Goal: Transaction & Acquisition: Purchase product/service

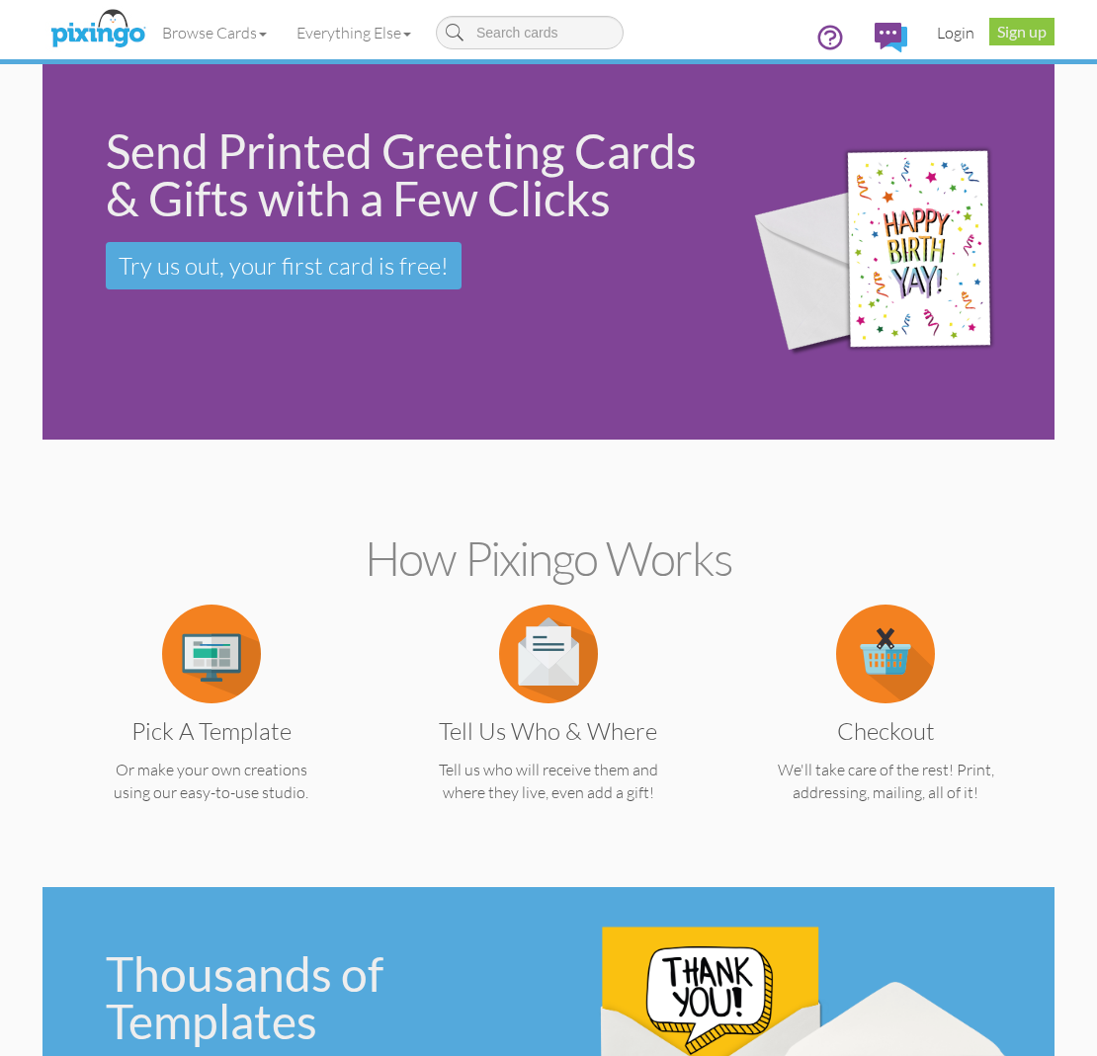
click at [962, 35] on link "Login" at bounding box center [955, 32] width 67 height 49
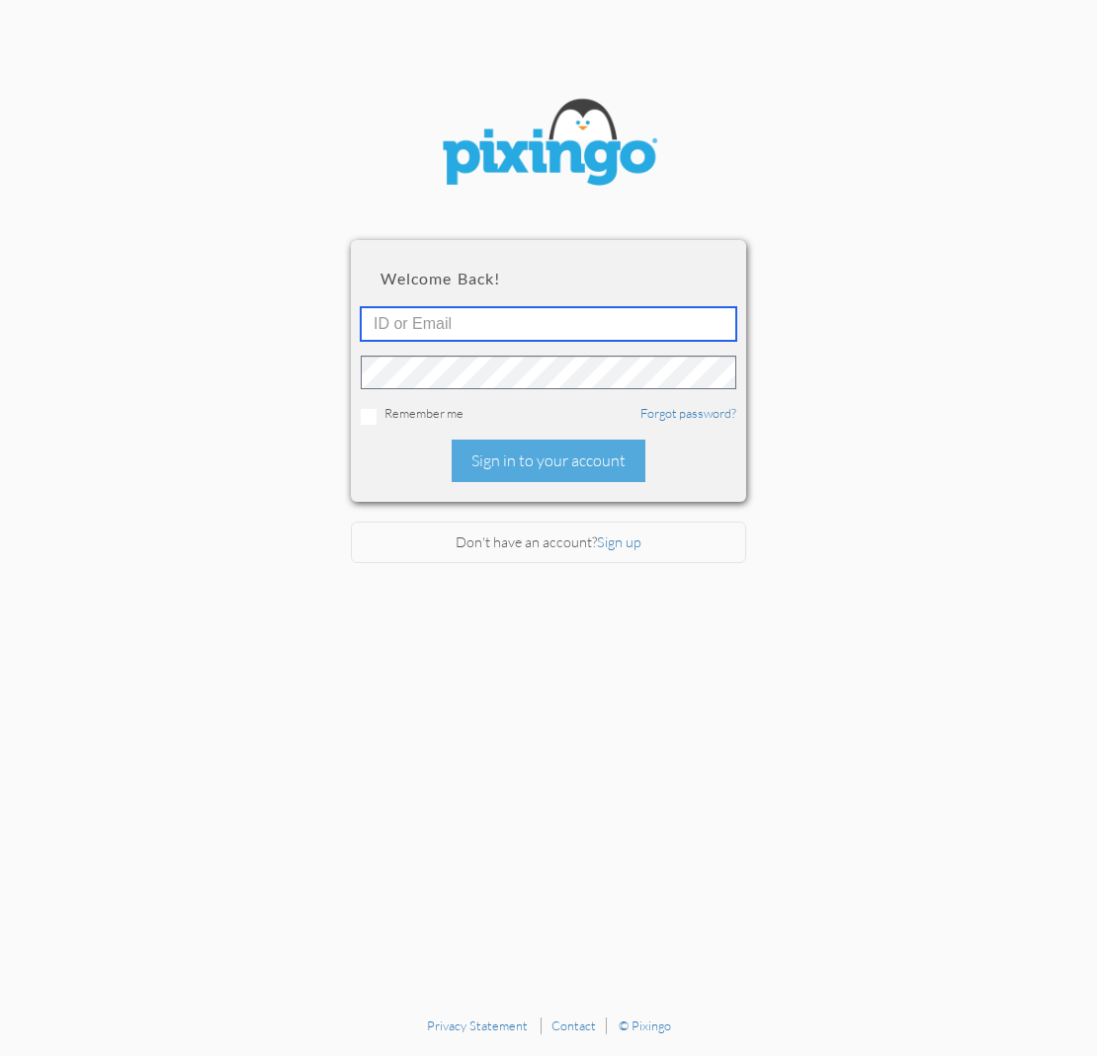
type input "[EMAIL_ADDRESS][DOMAIN_NAME]"
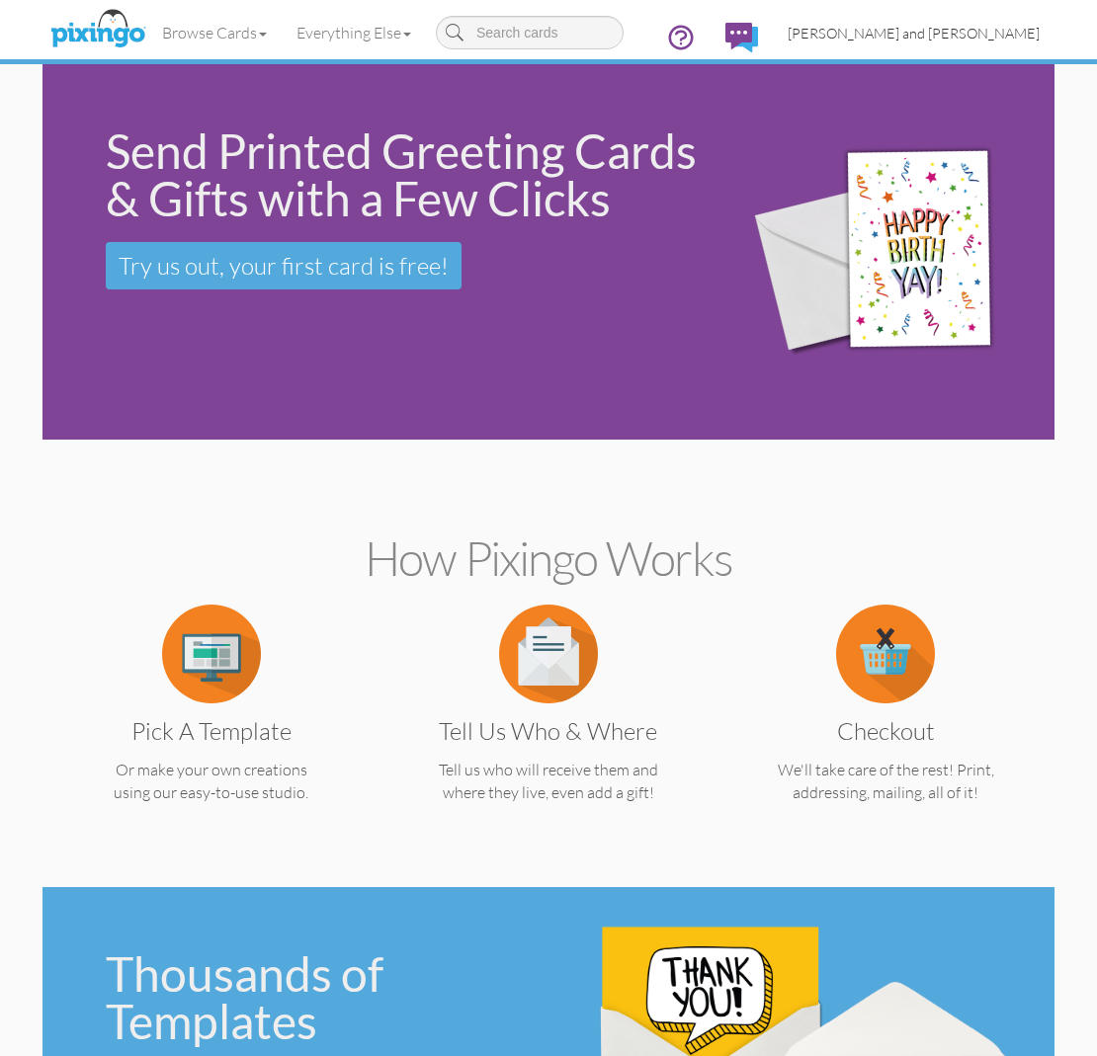
click at [941, 39] on span "[PERSON_NAME] and [PERSON_NAME]" at bounding box center [914, 33] width 252 height 17
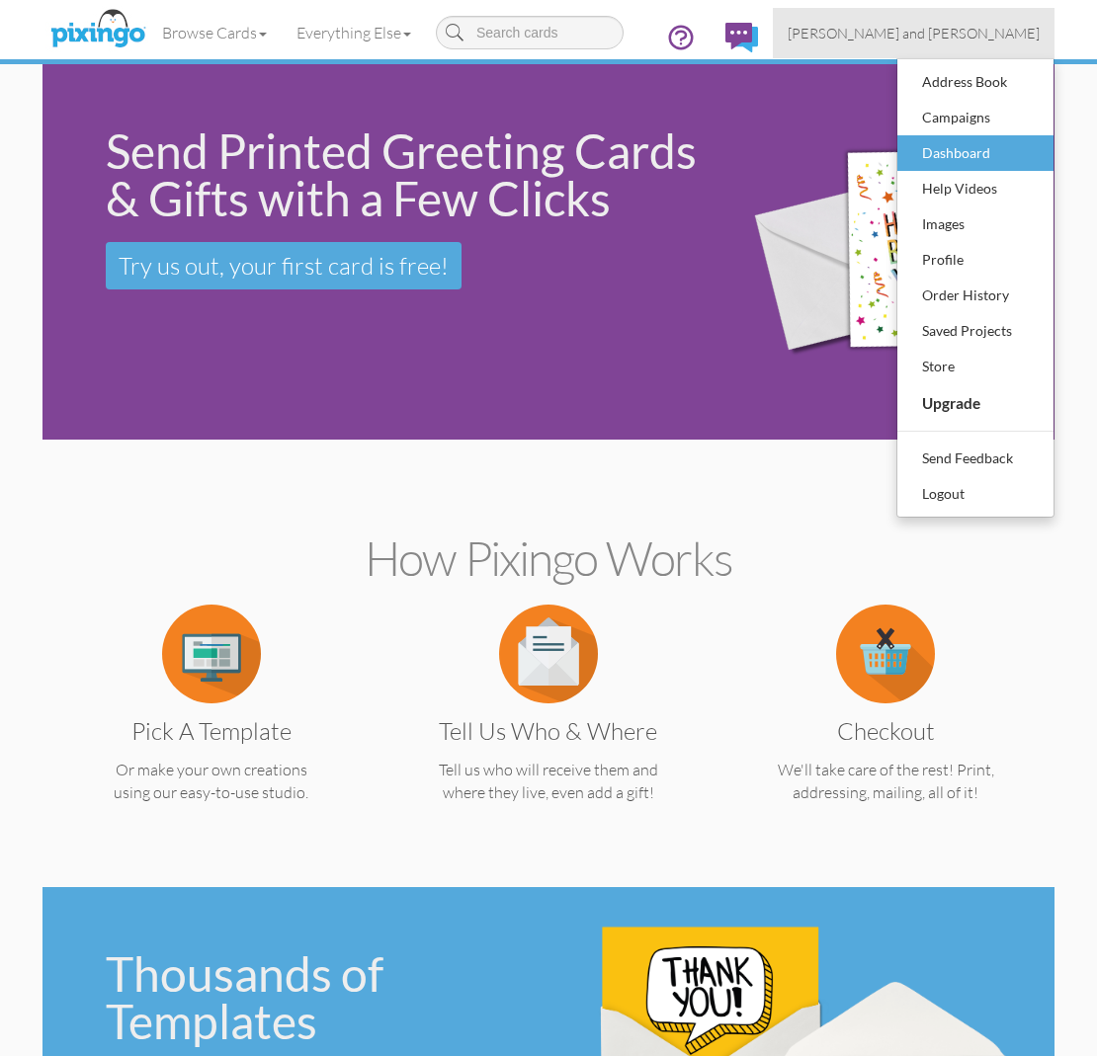
click at [965, 163] on div "Dashboard" at bounding box center [975, 153] width 117 height 30
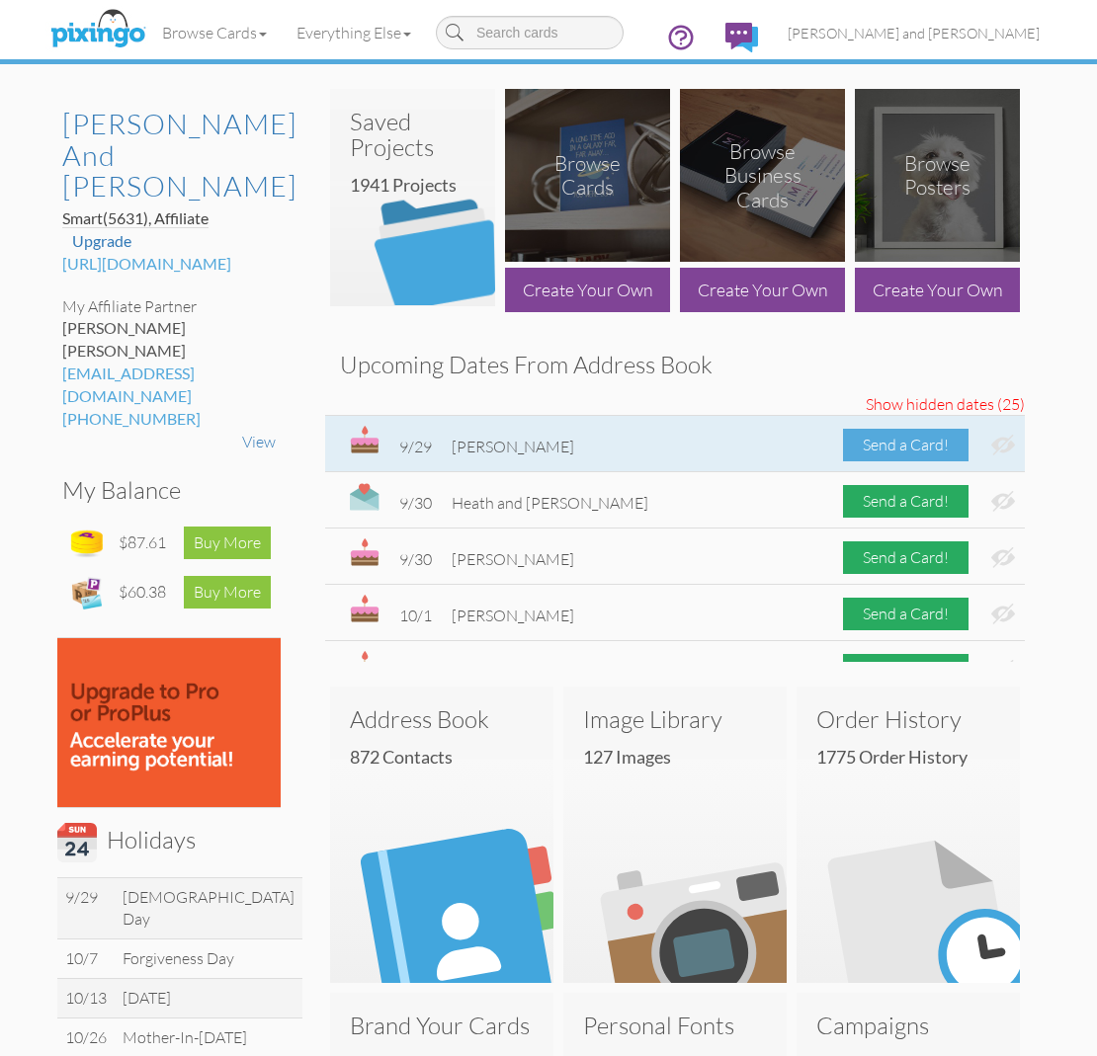
click at [925, 442] on div "Send a Card!" at bounding box center [905, 445] width 125 height 33
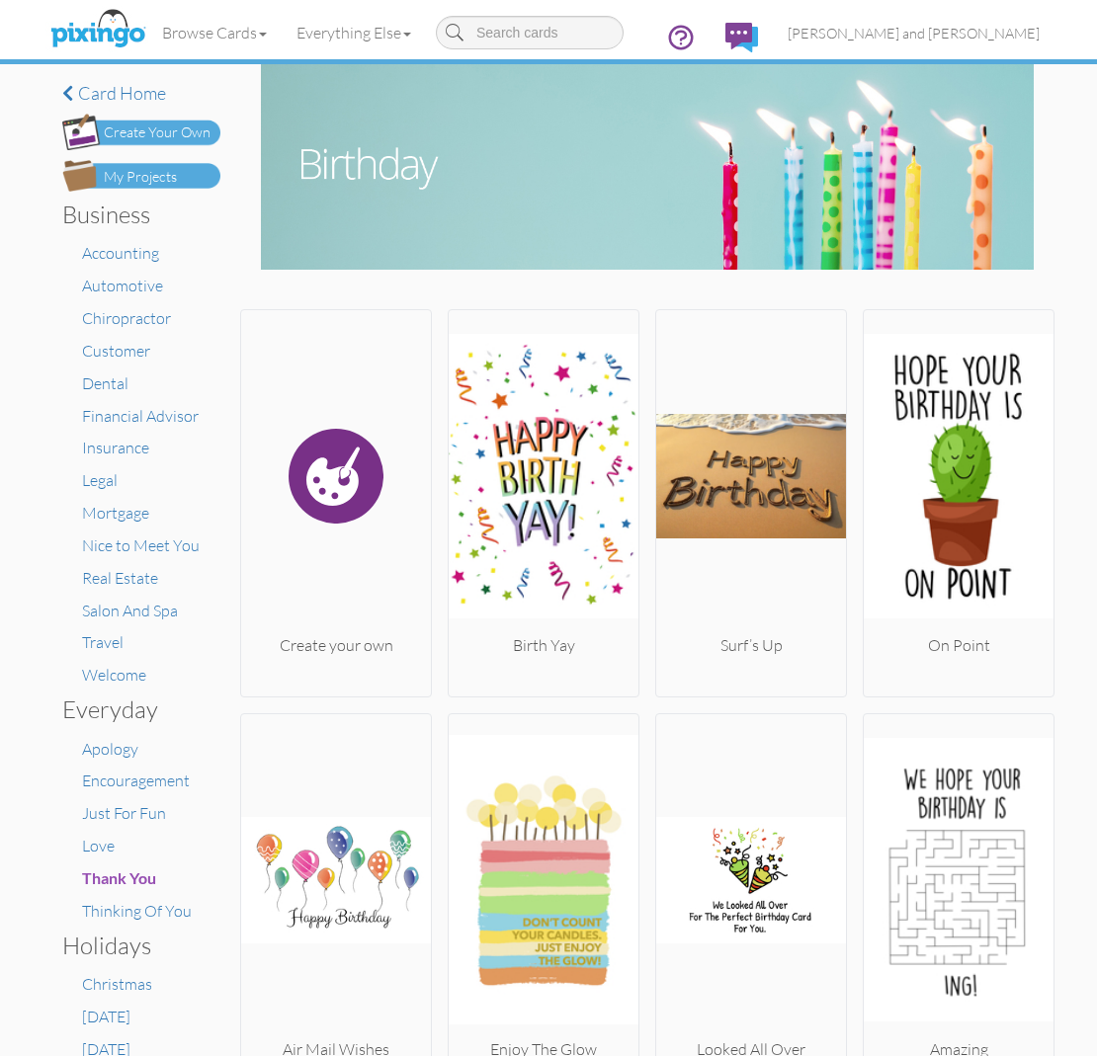
click at [174, 181] on div "My Projects" at bounding box center [140, 177] width 73 height 21
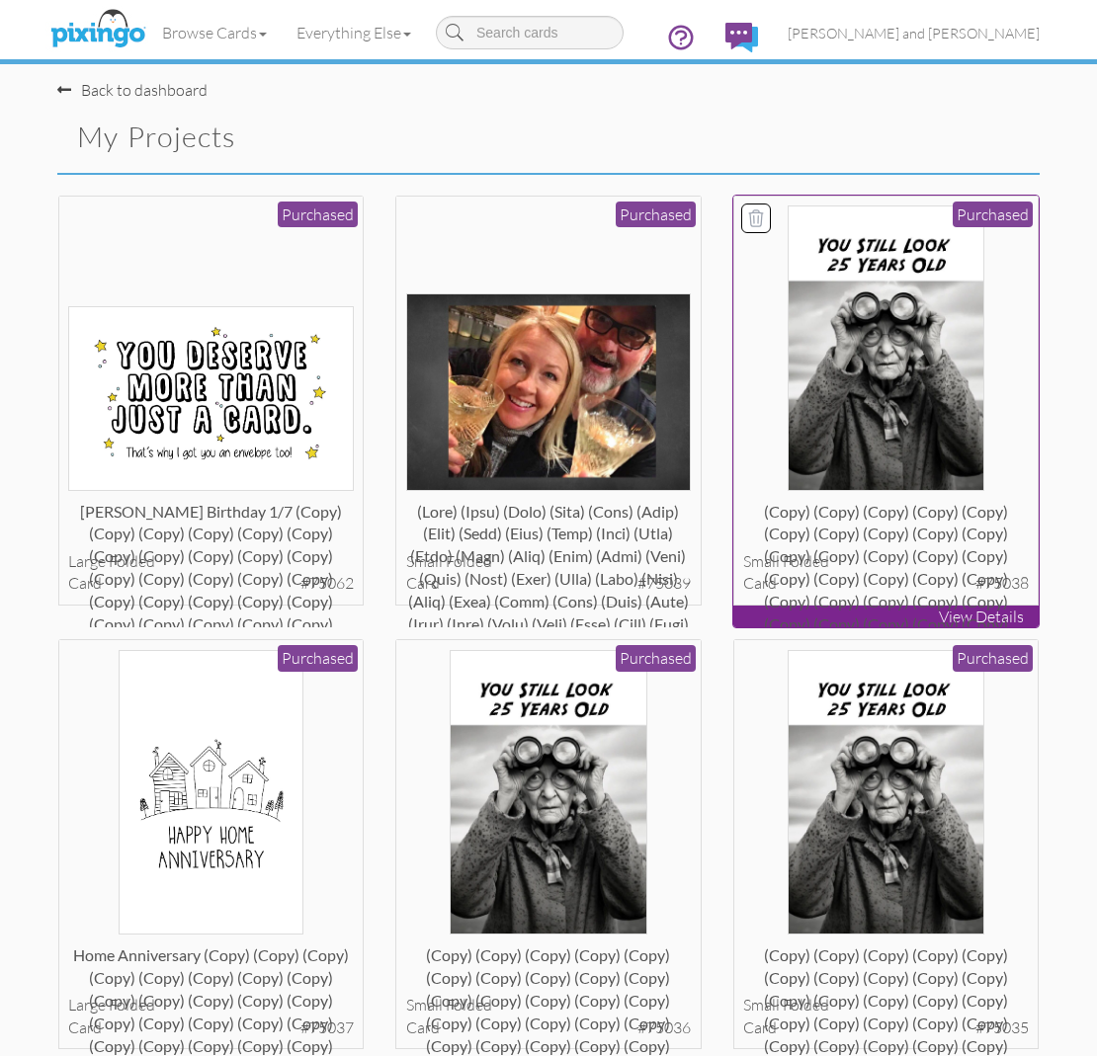
click at [812, 364] on img at bounding box center [886, 349] width 197 height 286
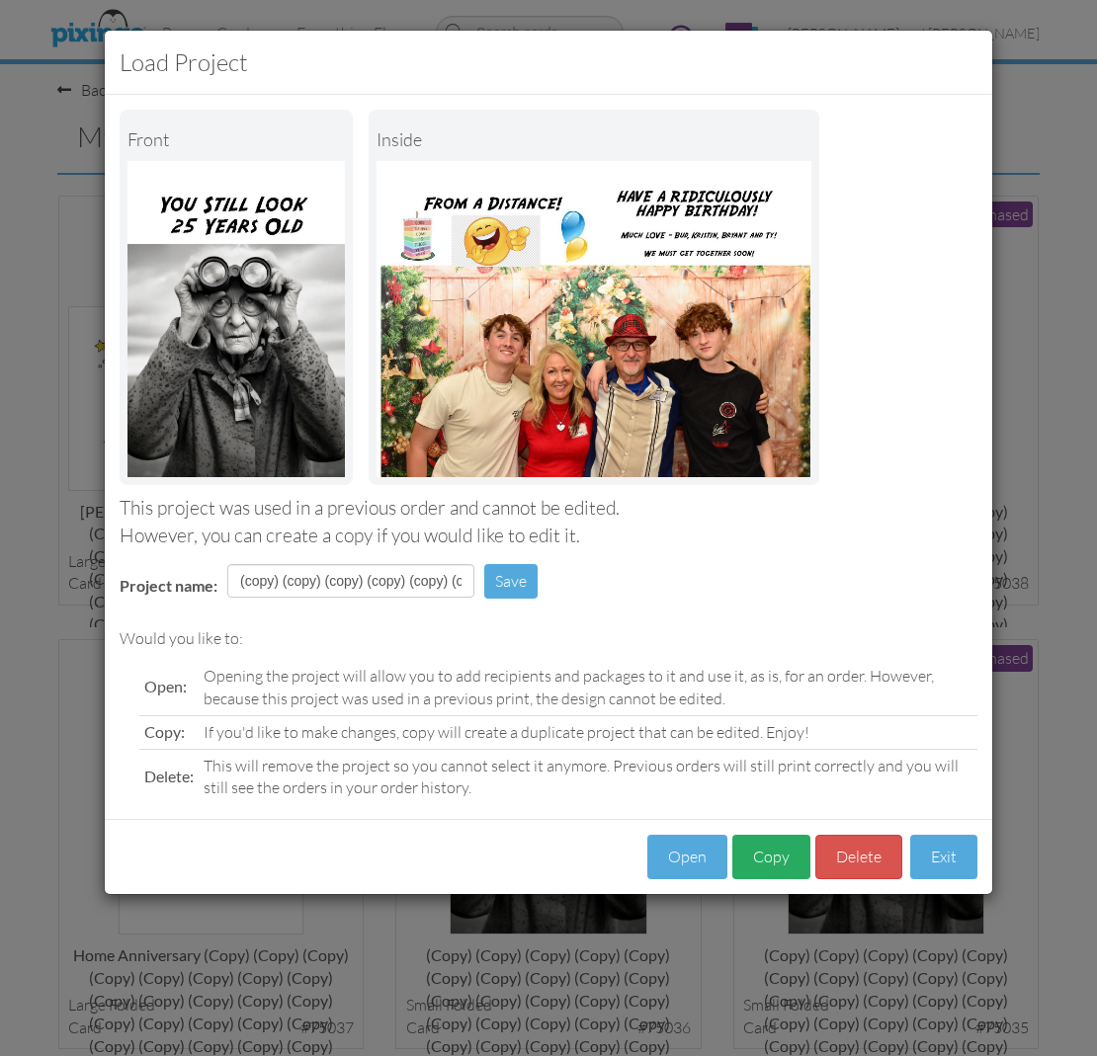
click at [786, 851] on button "Copy" at bounding box center [771, 857] width 78 height 44
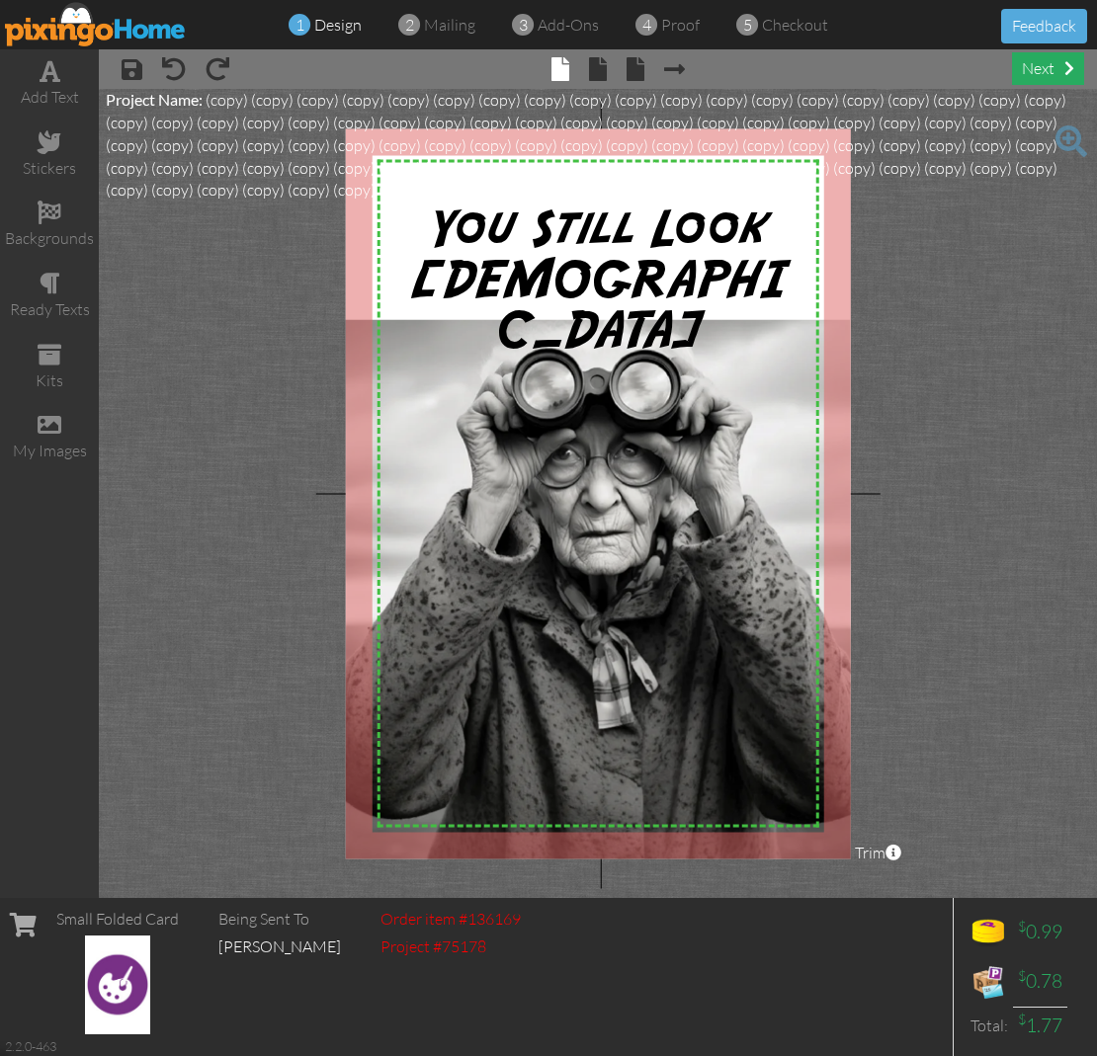
click at [1037, 75] on div "next" at bounding box center [1048, 68] width 72 height 33
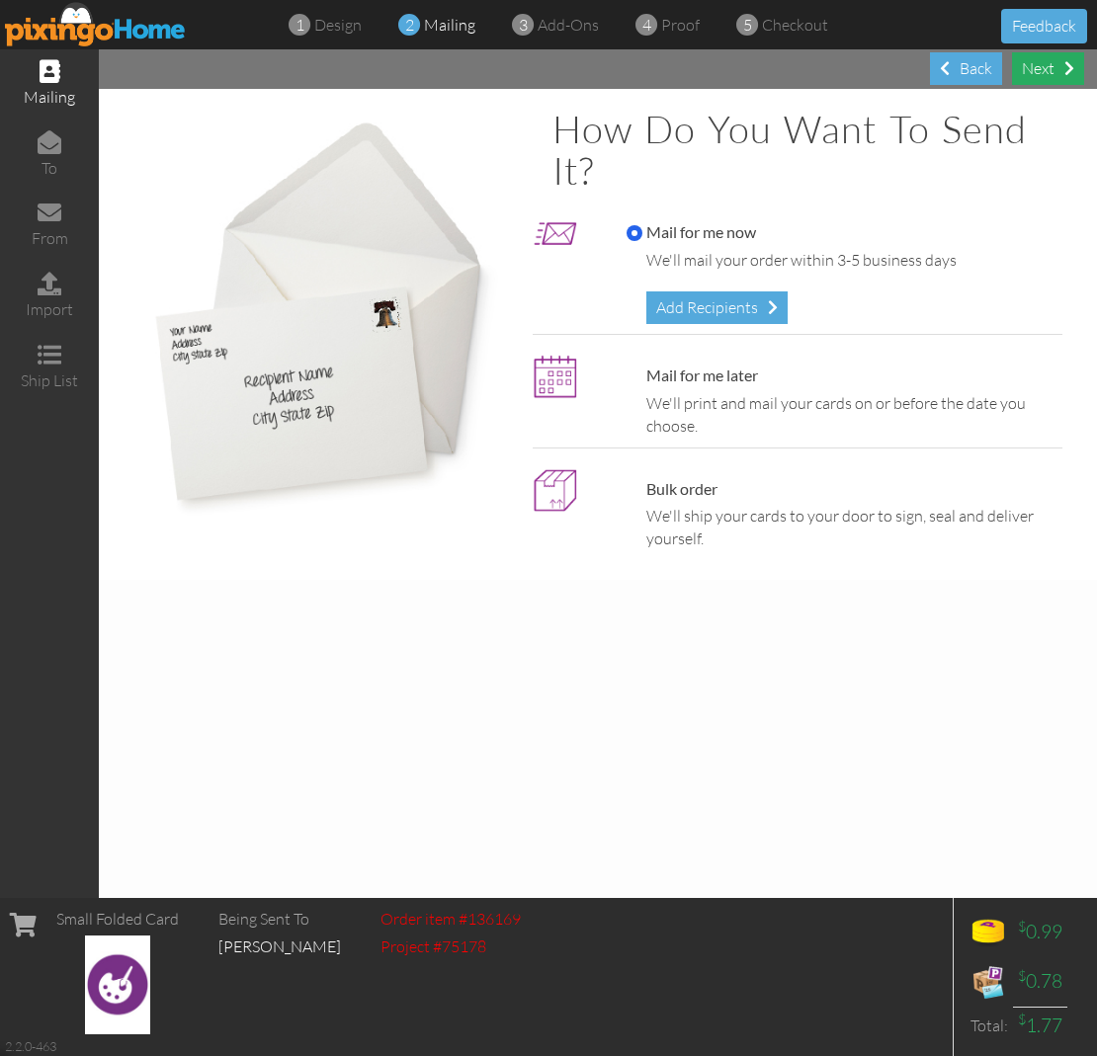
click at [1037, 75] on div "Next" at bounding box center [1048, 68] width 72 height 33
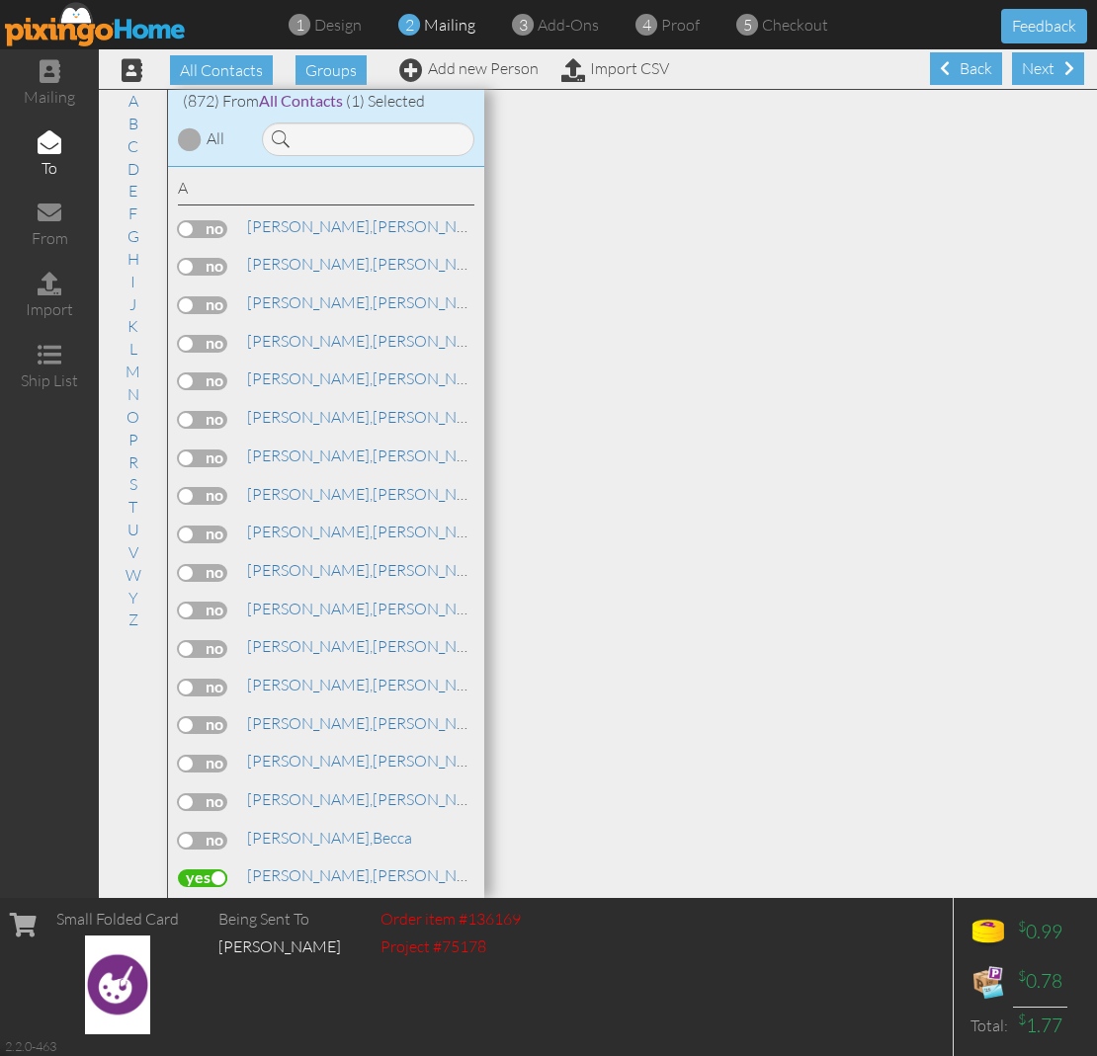
click at [1037, 75] on div "Next" at bounding box center [1048, 68] width 72 height 33
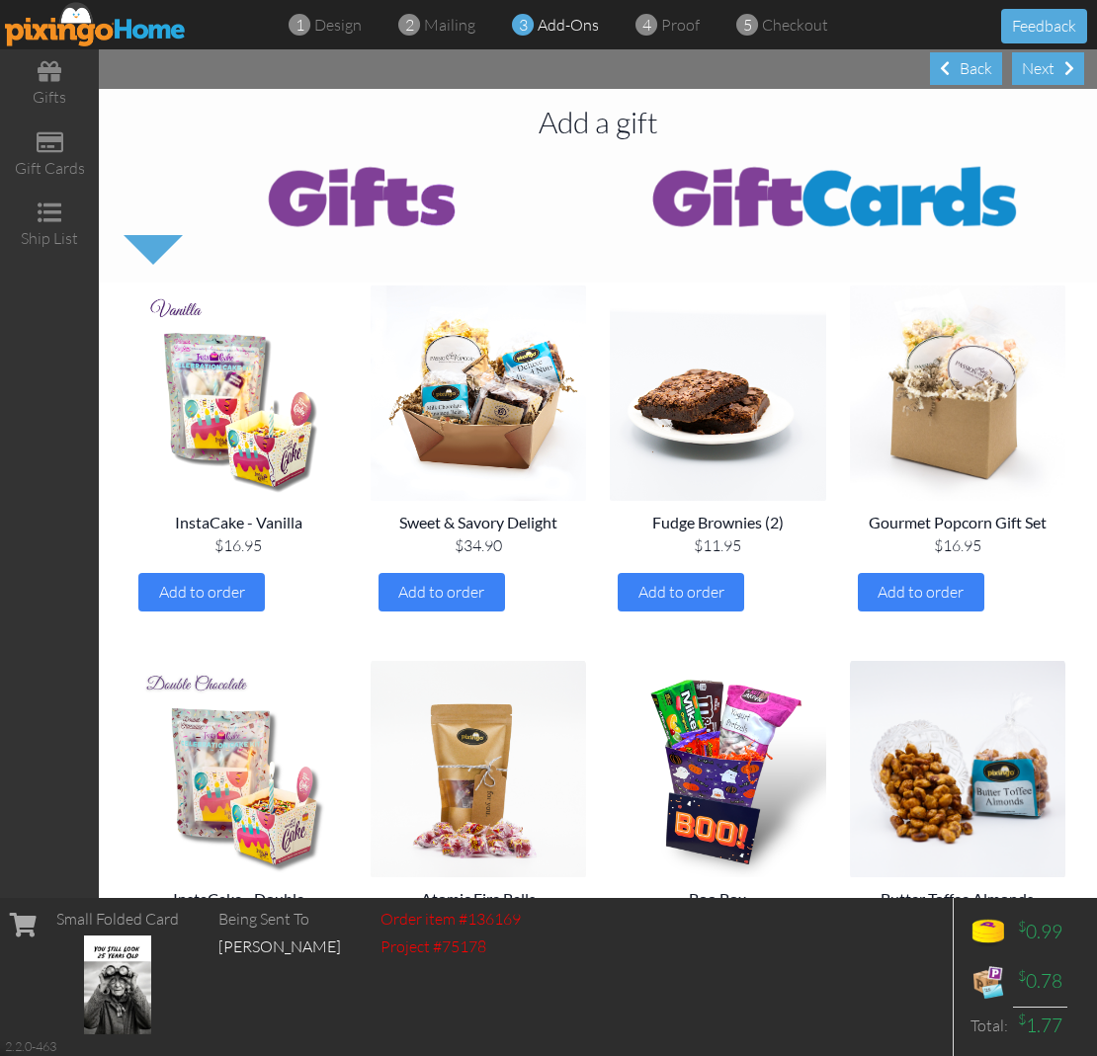
click at [1037, 75] on div "Next" at bounding box center [1048, 68] width 72 height 33
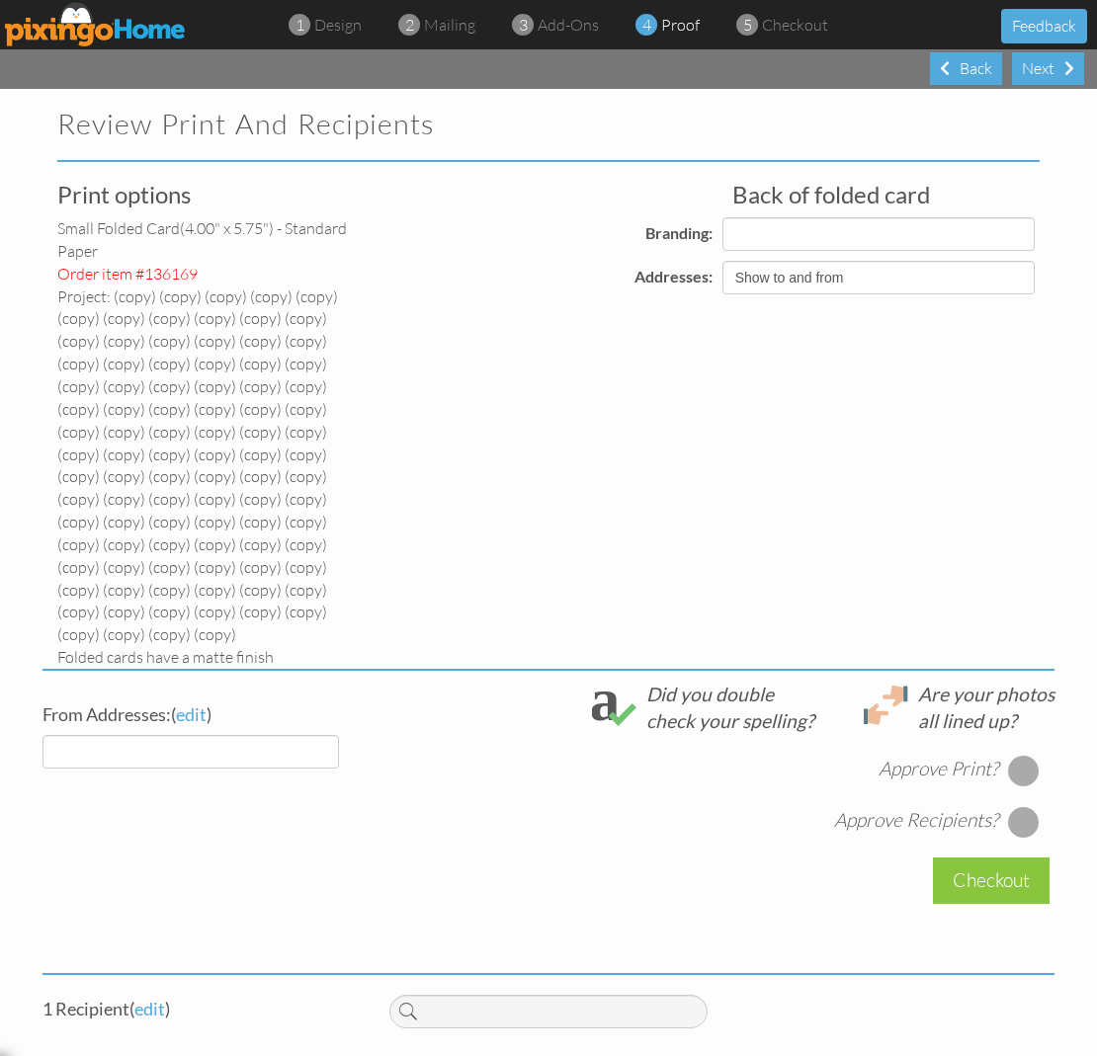
select select "object:5043"
select select "object:5045"
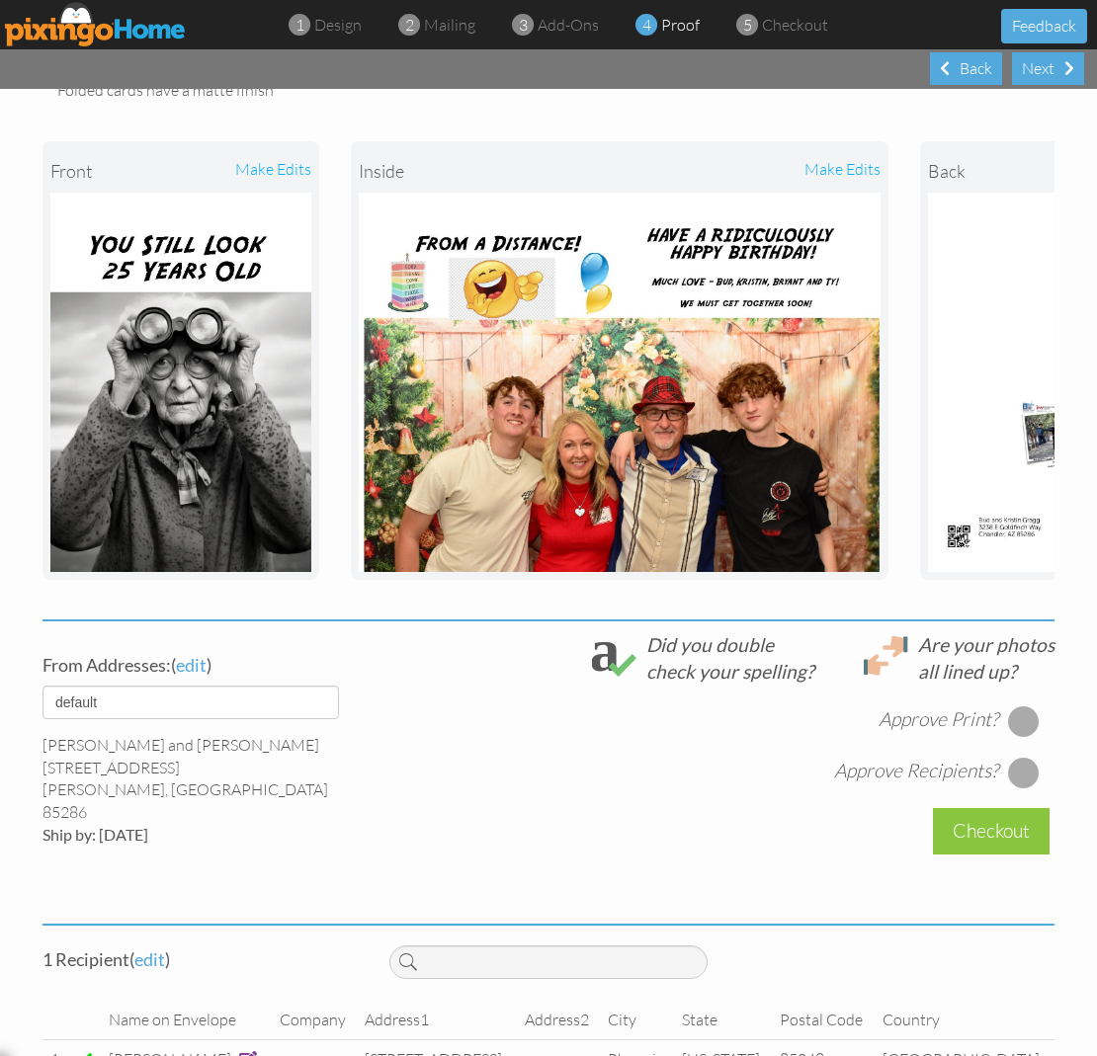
scroll to position [566, 0]
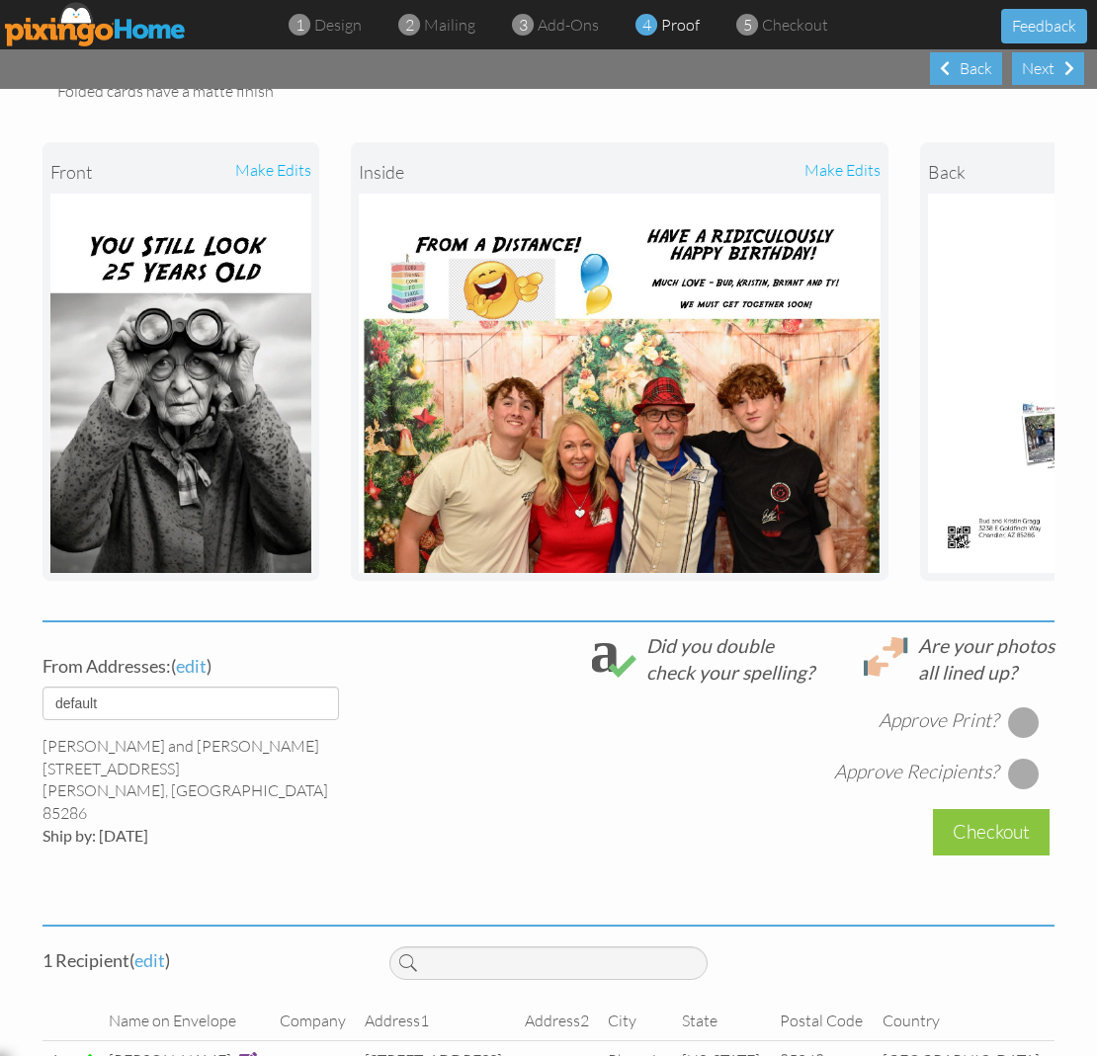
click at [1016, 707] on div at bounding box center [1024, 723] width 32 height 32
click at [1021, 758] on div at bounding box center [1024, 774] width 32 height 32
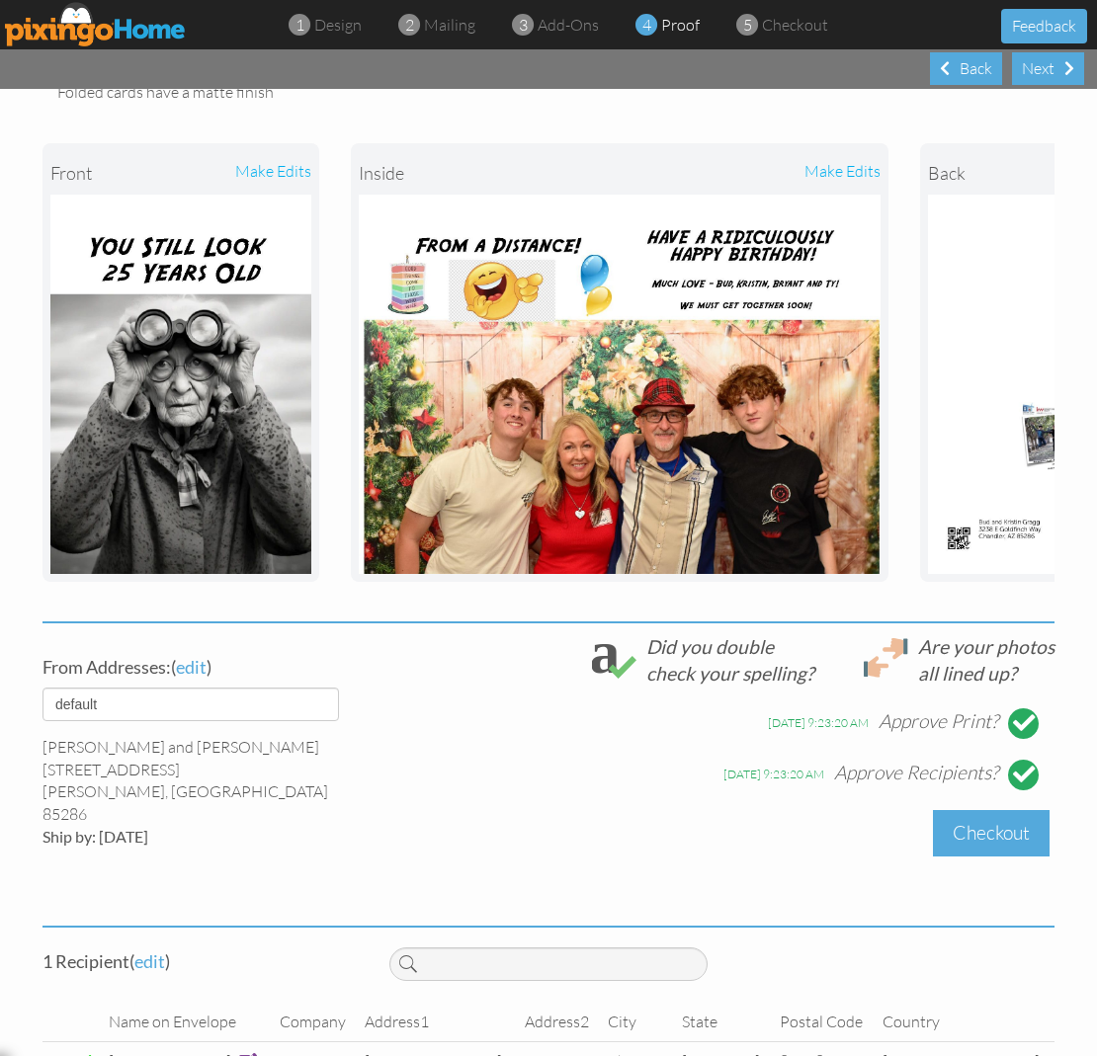
click at [997, 810] on div "Checkout" at bounding box center [991, 833] width 117 height 46
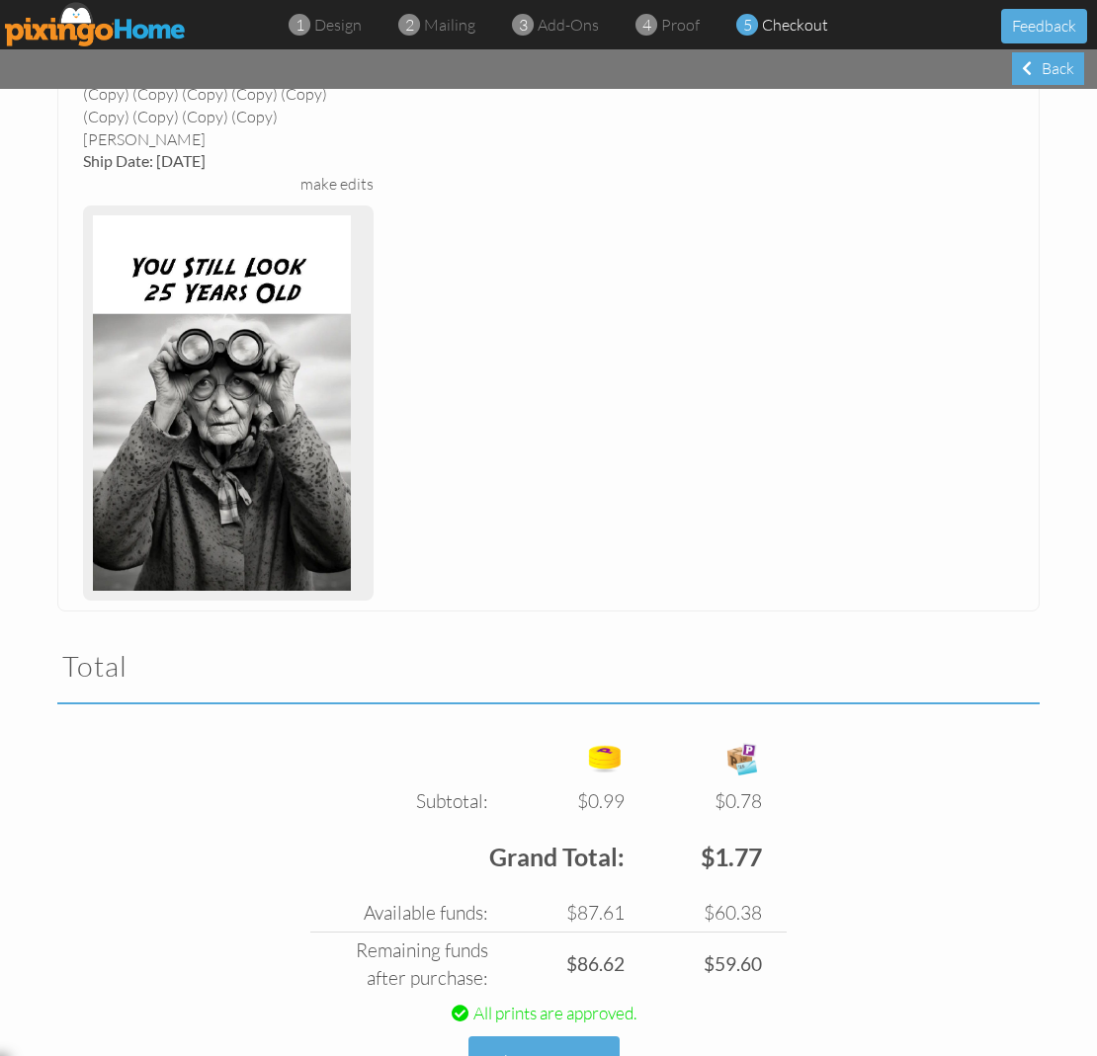
scroll to position [535, 0]
click at [557, 1038] on button "Place order" at bounding box center [543, 1065] width 151 height 54
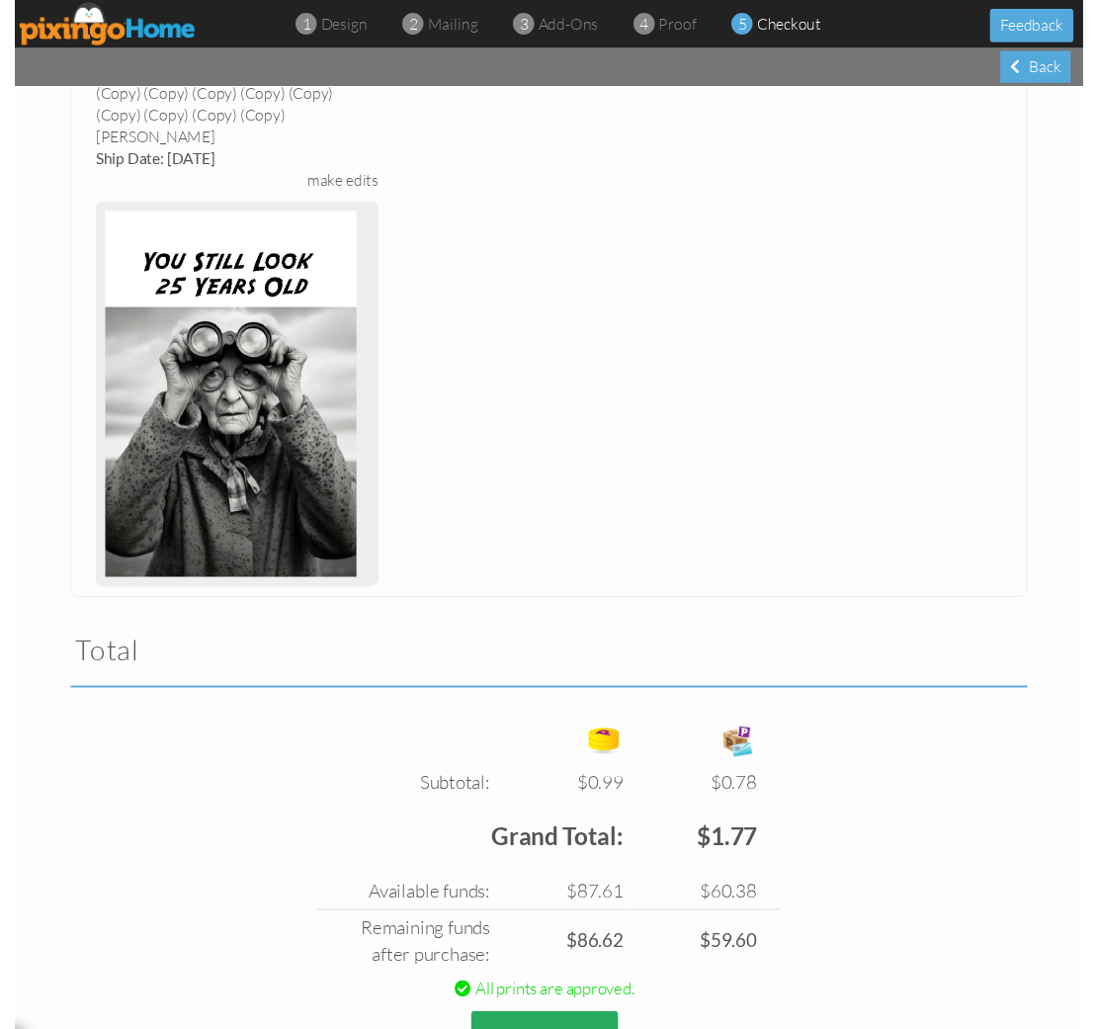
scroll to position [531, 0]
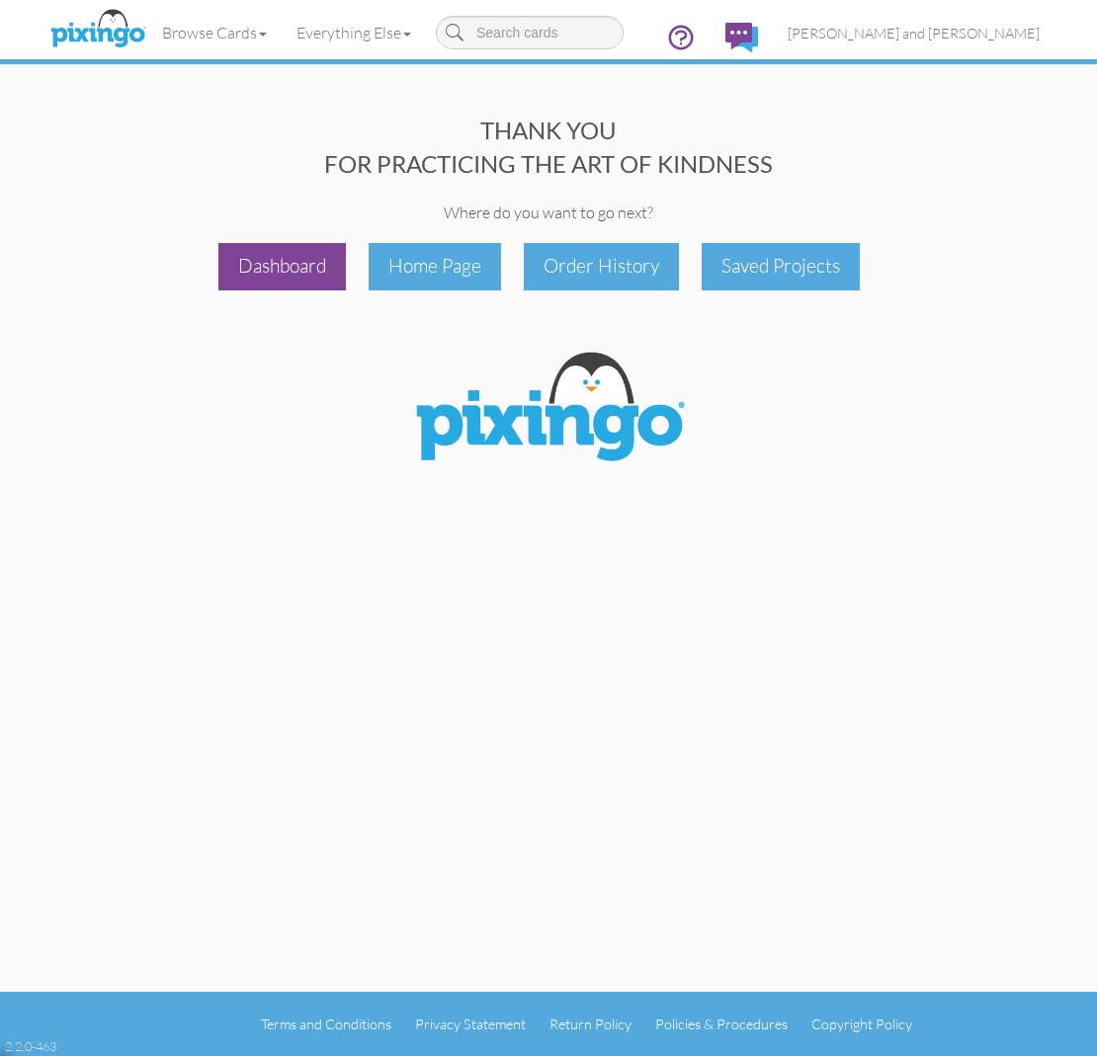
click at [294, 274] on div "Dashboard" at bounding box center [281, 266] width 127 height 46
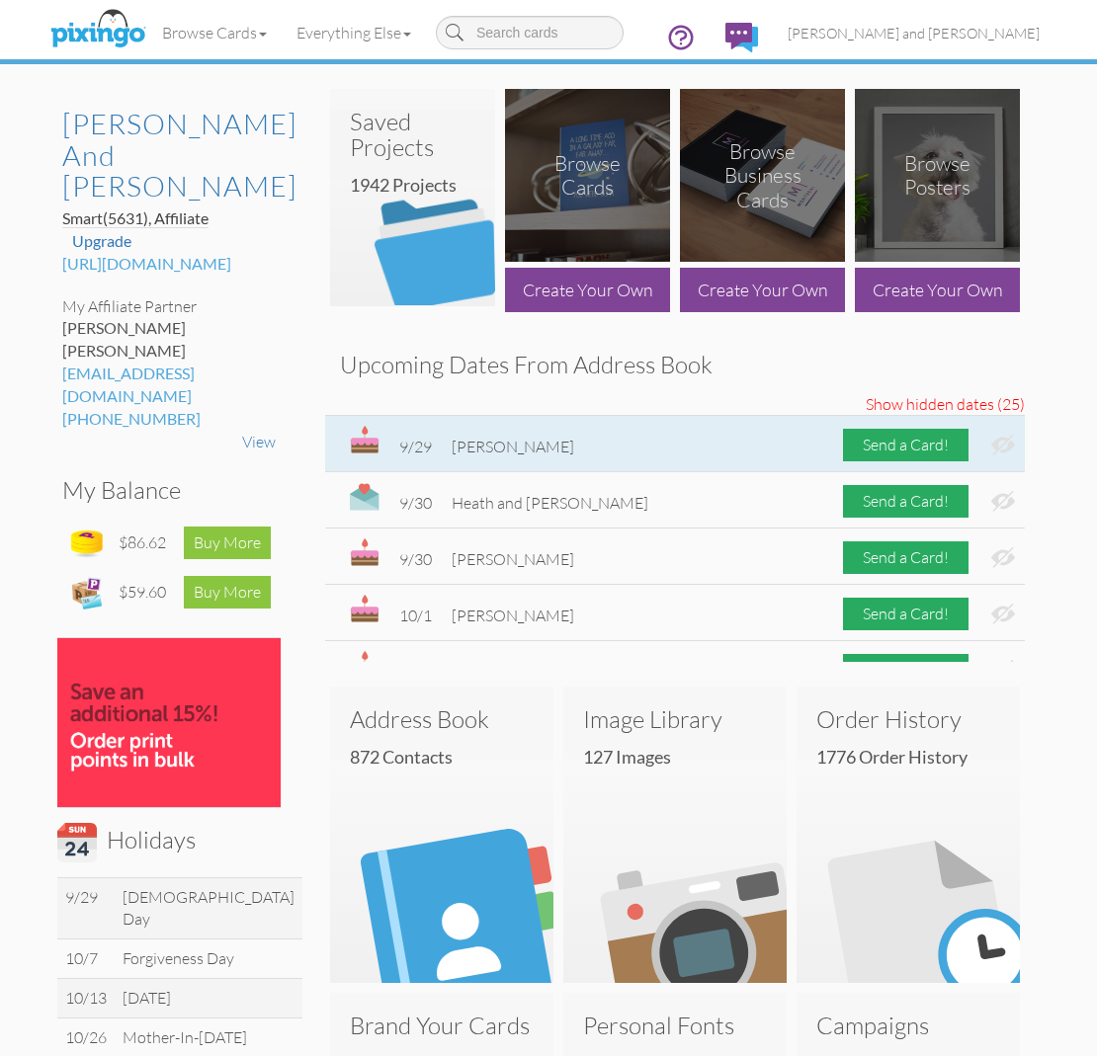
click at [1004, 441] on img at bounding box center [1003, 445] width 24 height 21
click at [896, 451] on div "Send a Card!" at bounding box center [905, 445] width 125 height 33
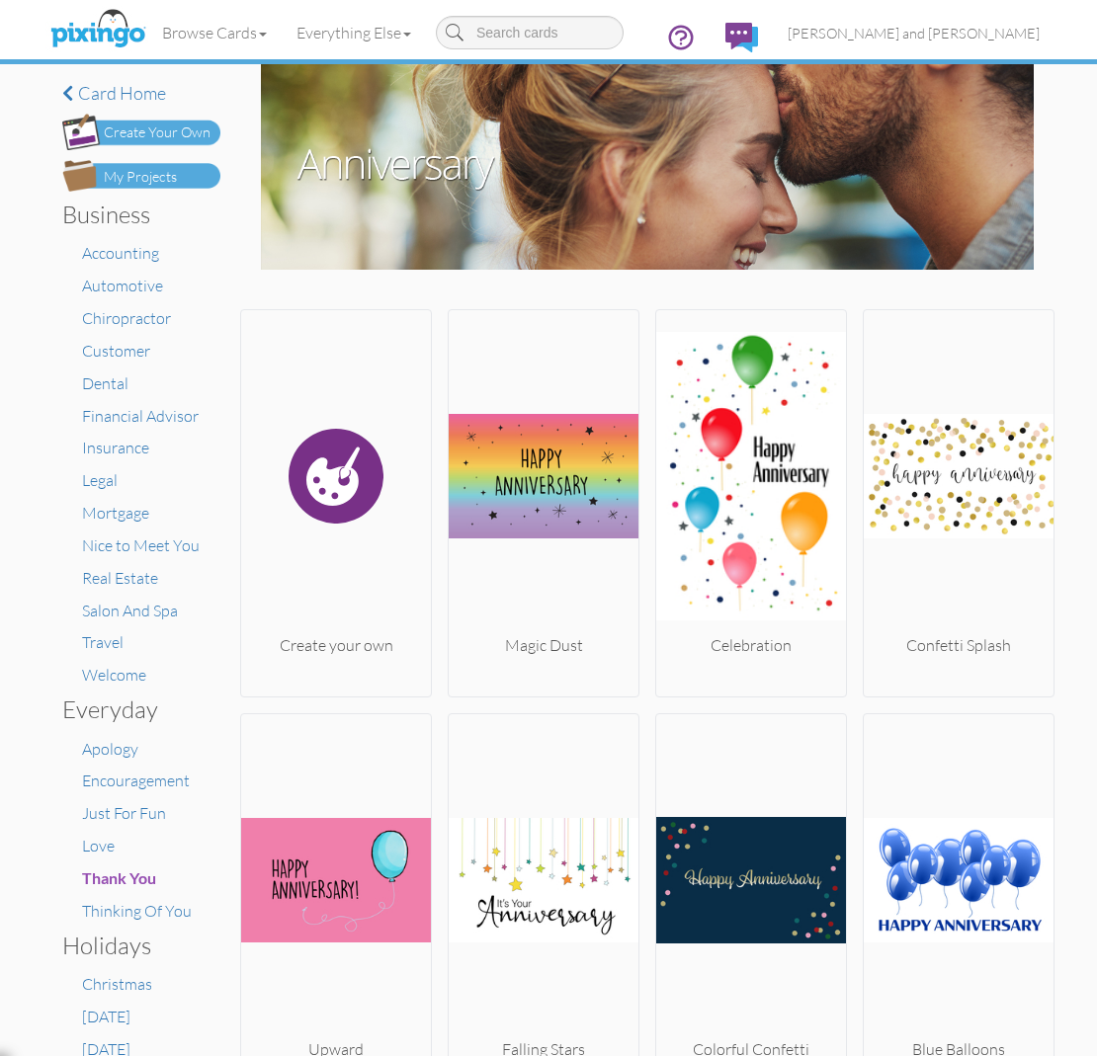
click at [107, 176] on div "My Projects" at bounding box center [140, 177] width 73 height 21
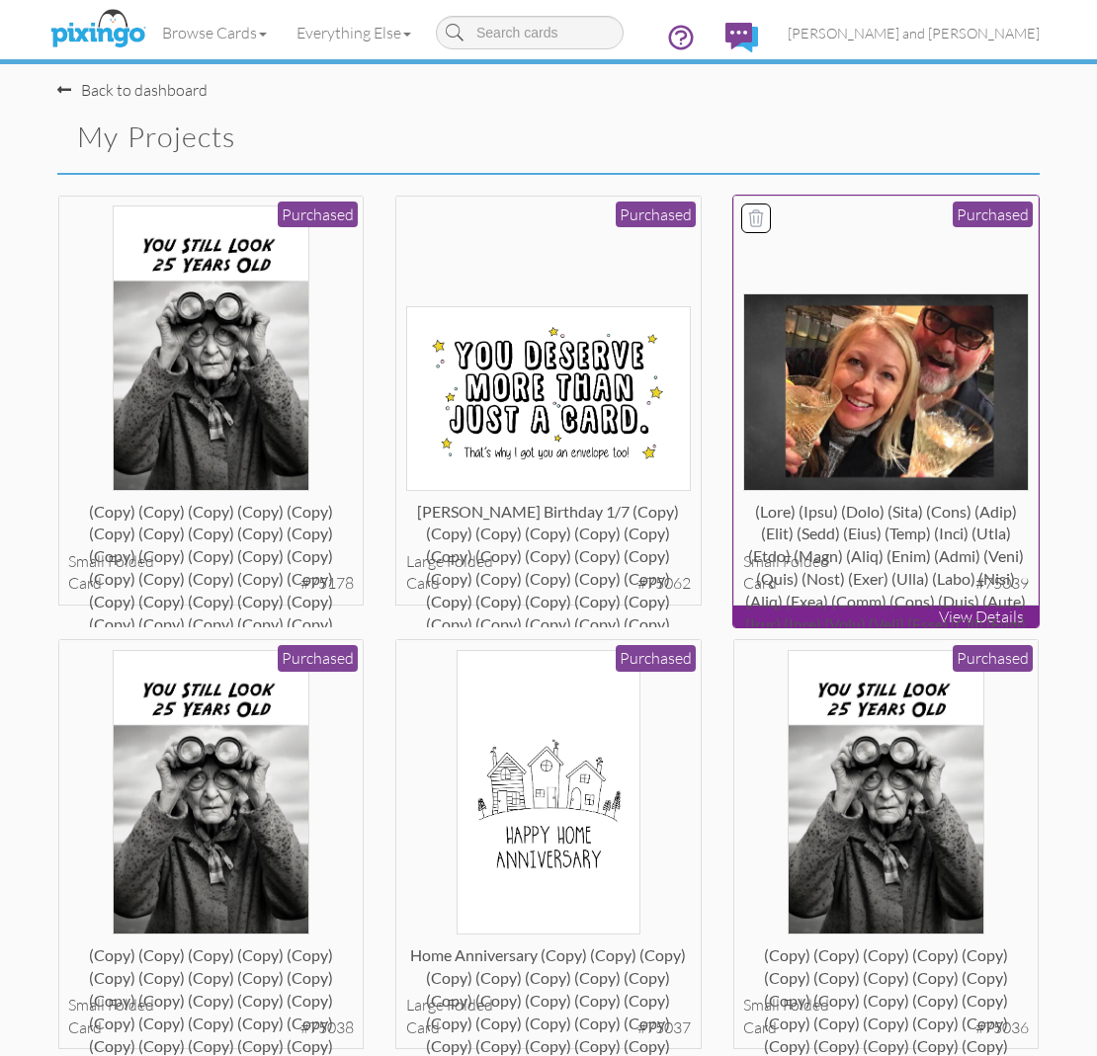
click at [845, 374] on img at bounding box center [886, 391] width 286 height 197
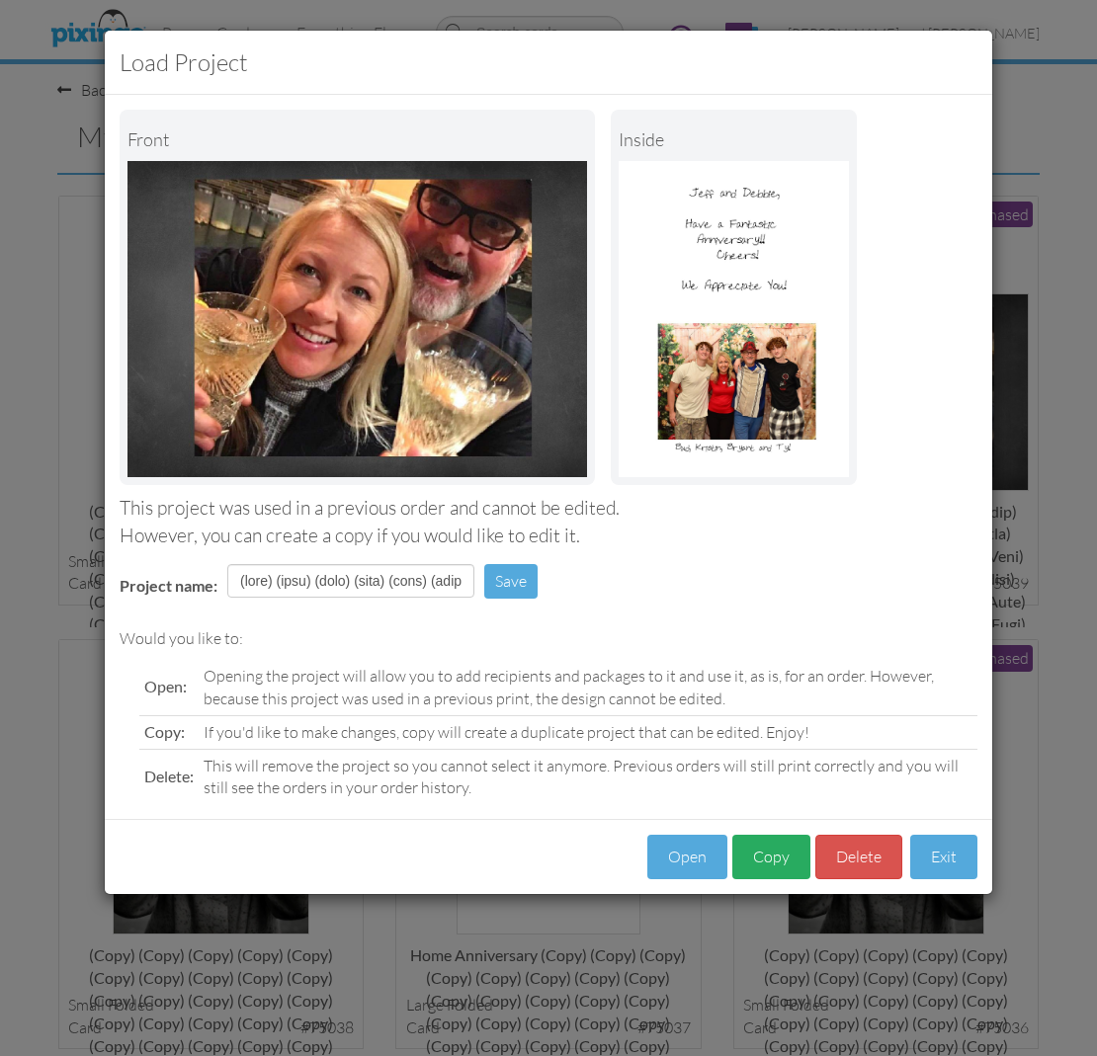
click at [784, 862] on button "Copy" at bounding box center [771, 857] width 78 height 44
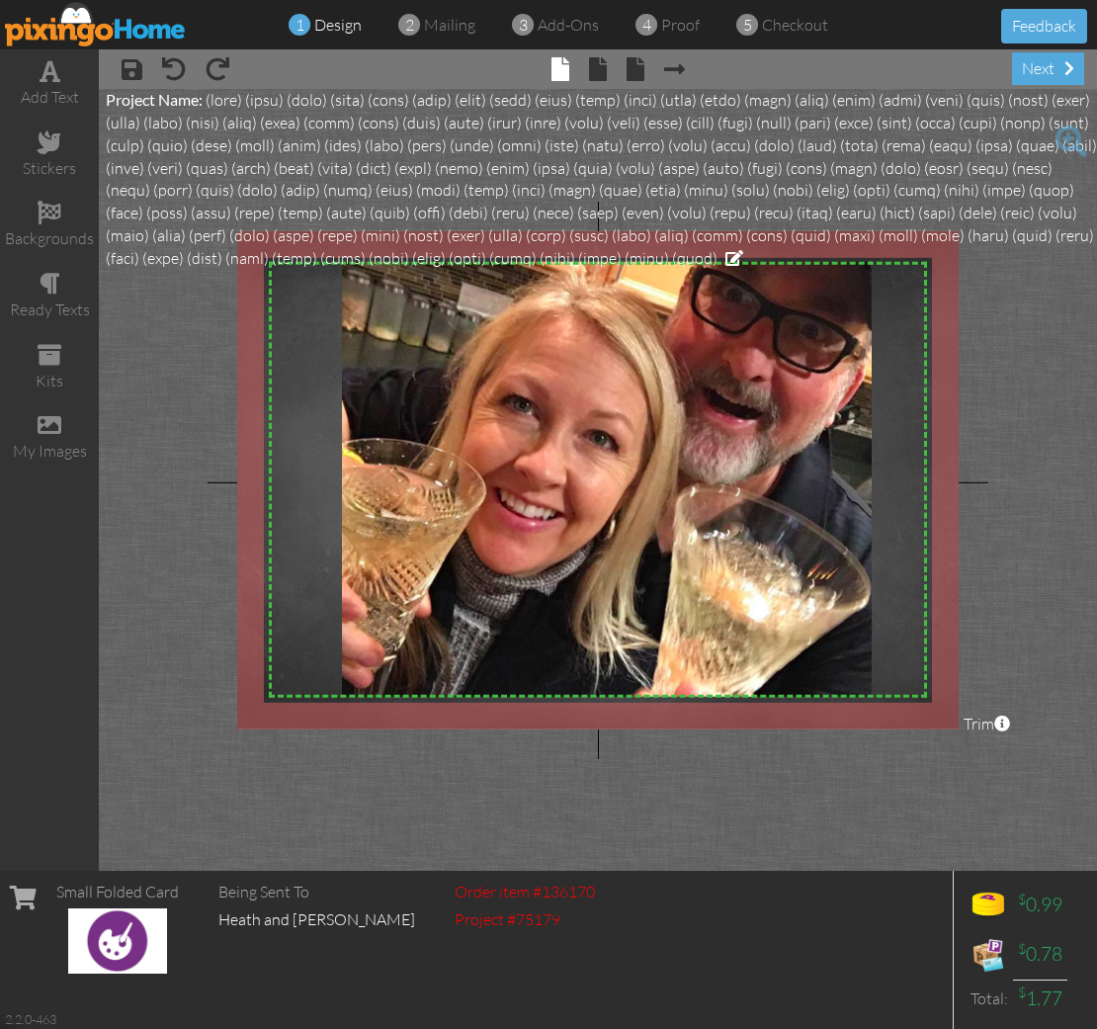
click at [588, 66] on span "× inside" at bounding box center [588, 68] width 38 height 32
click at [594, 67] on span at bounding box center [598, 69] width 18 height 24
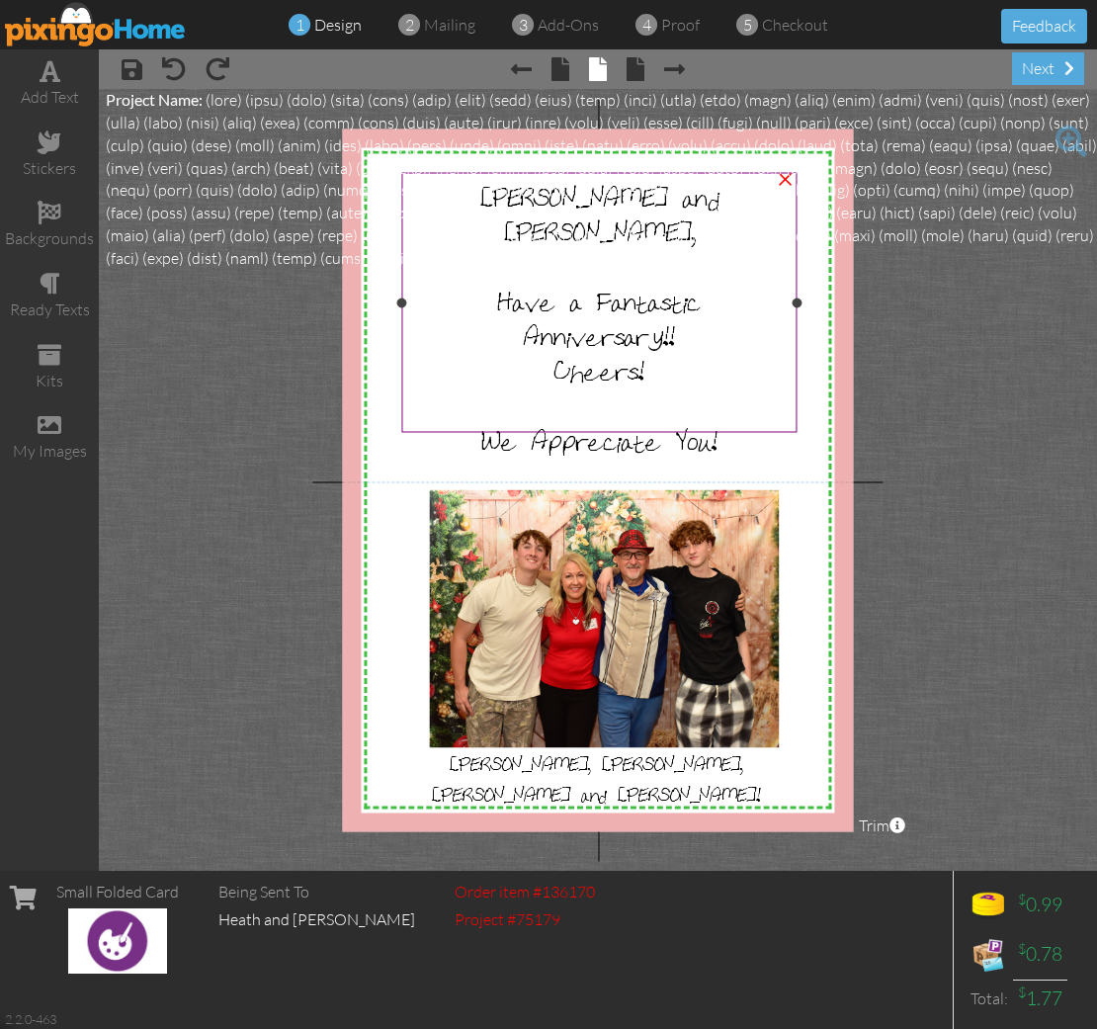
click at [487, 317] on div "Anniversary!!" at bounding box center [599, 334] width 383 height 35
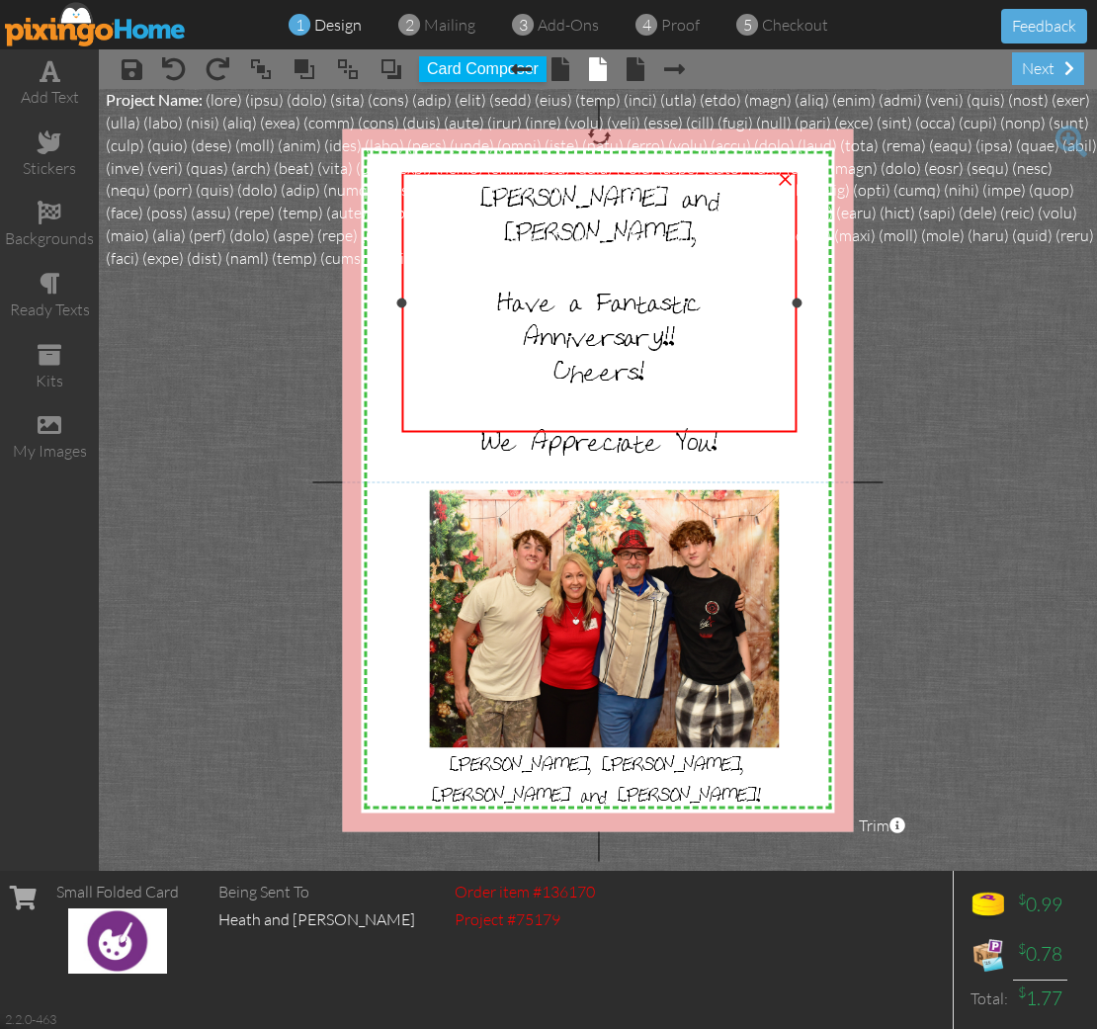
click at [487, 317] on div "Anniversary!!" at bounding box center [599, 334] width 383 height 35
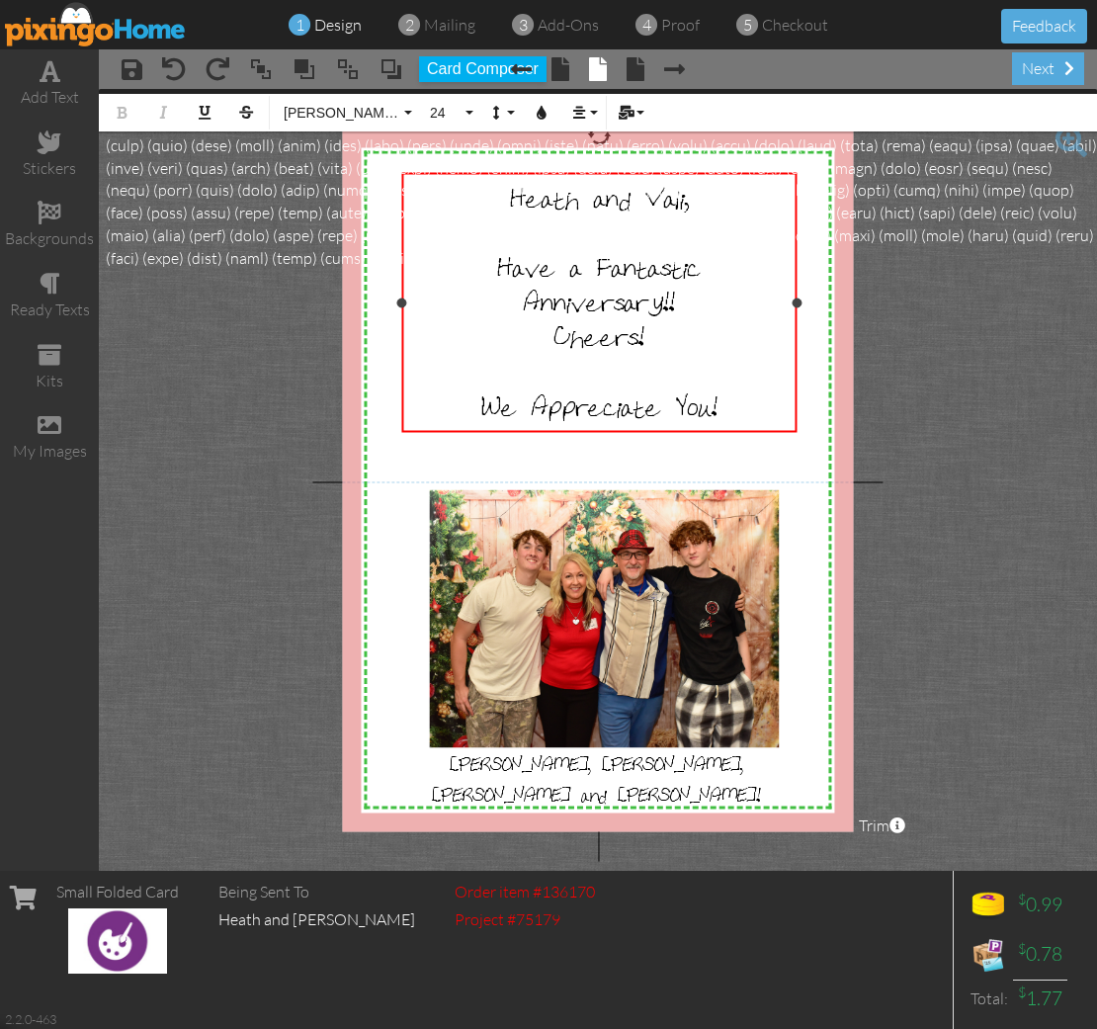
click at [562, 339] on span "Cheers!" at bounding box center [599, 334] width 90 height 35
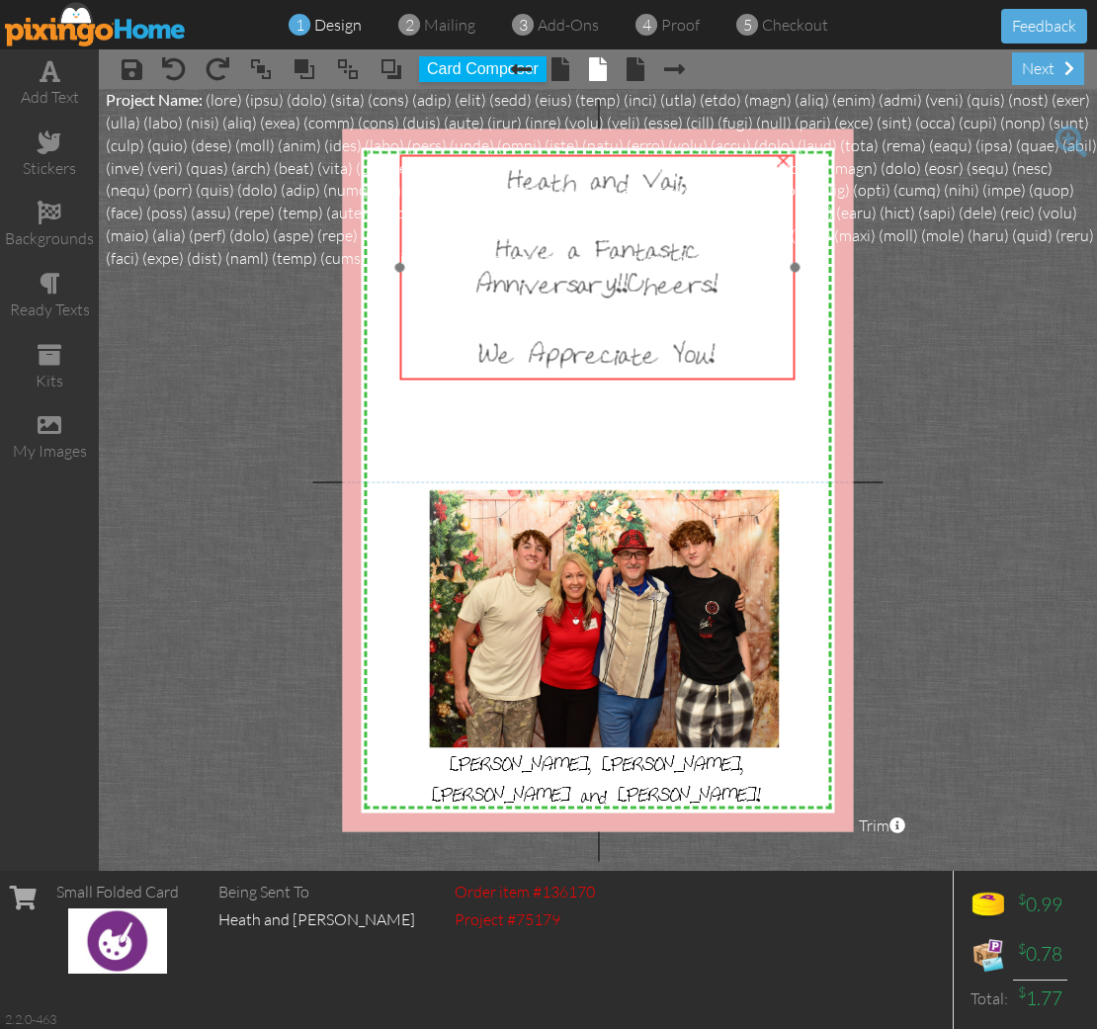
drag, startPoint x: 756, startPoint y: 377, endPoint x: 754, endPoint y: 360, distance: 17.9
click at [754, 360] on div "We Appreciate You!" at bounding box center [597, 356] width 383 height 42
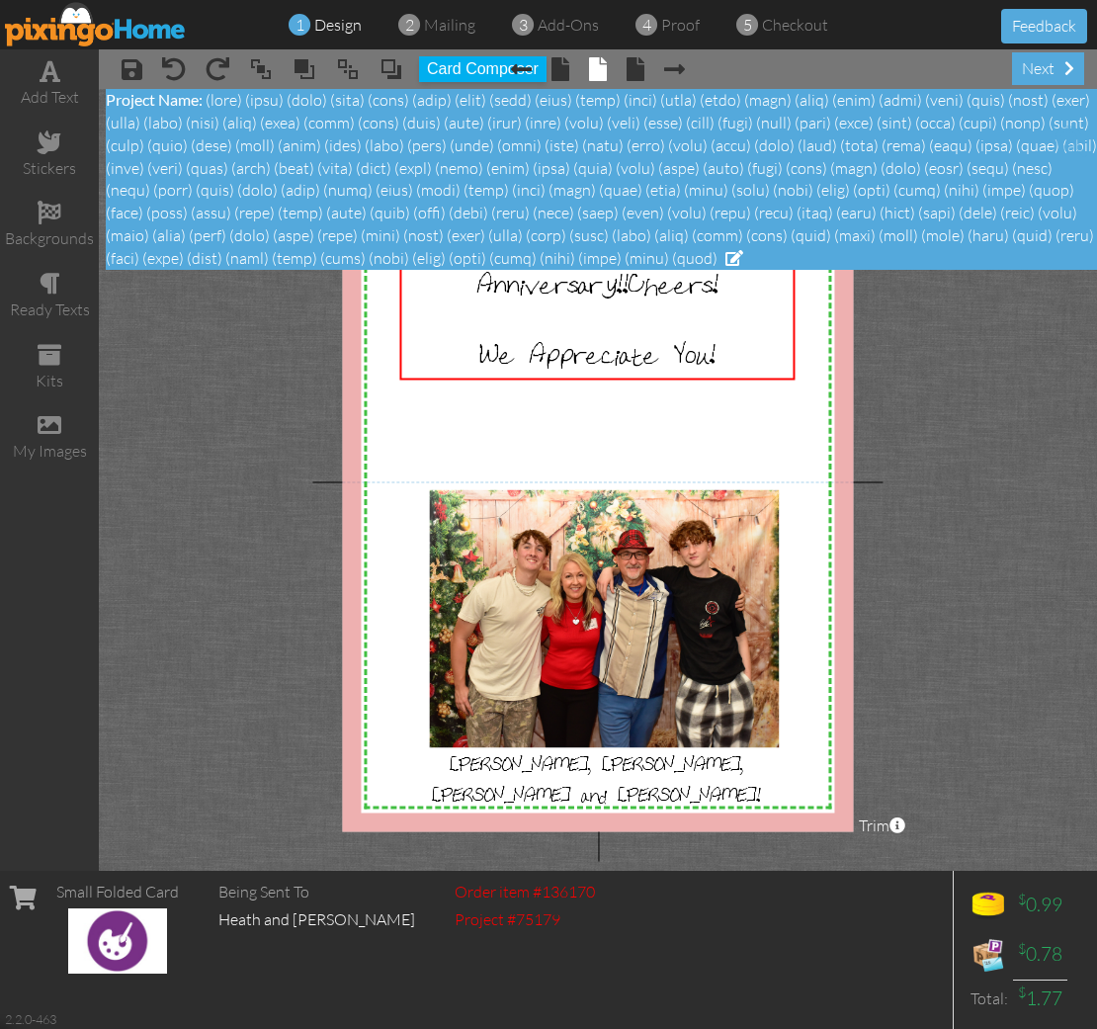
click at [709, 257] on span at bounding box center [601, 179] width 991 height 178
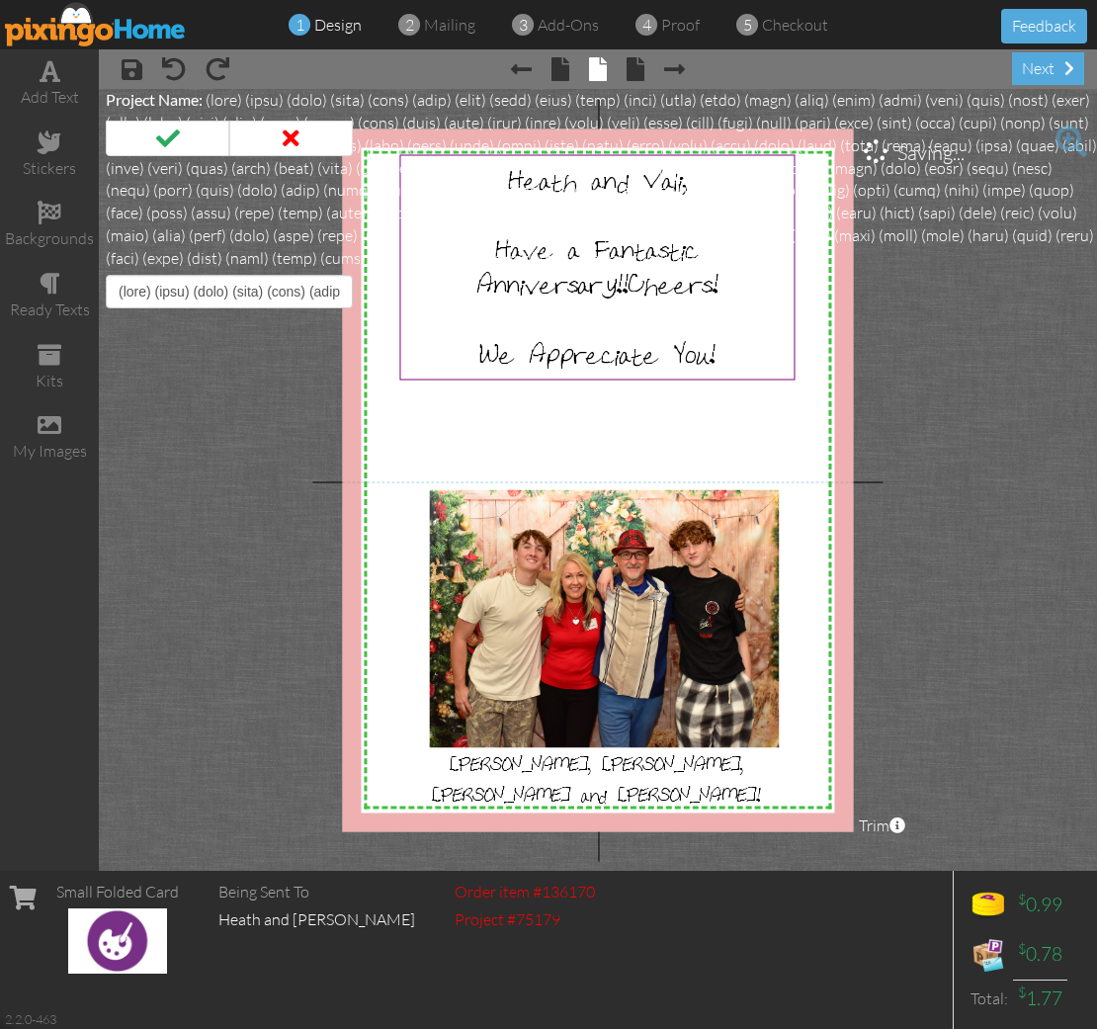
scroll to position [0, 7316]
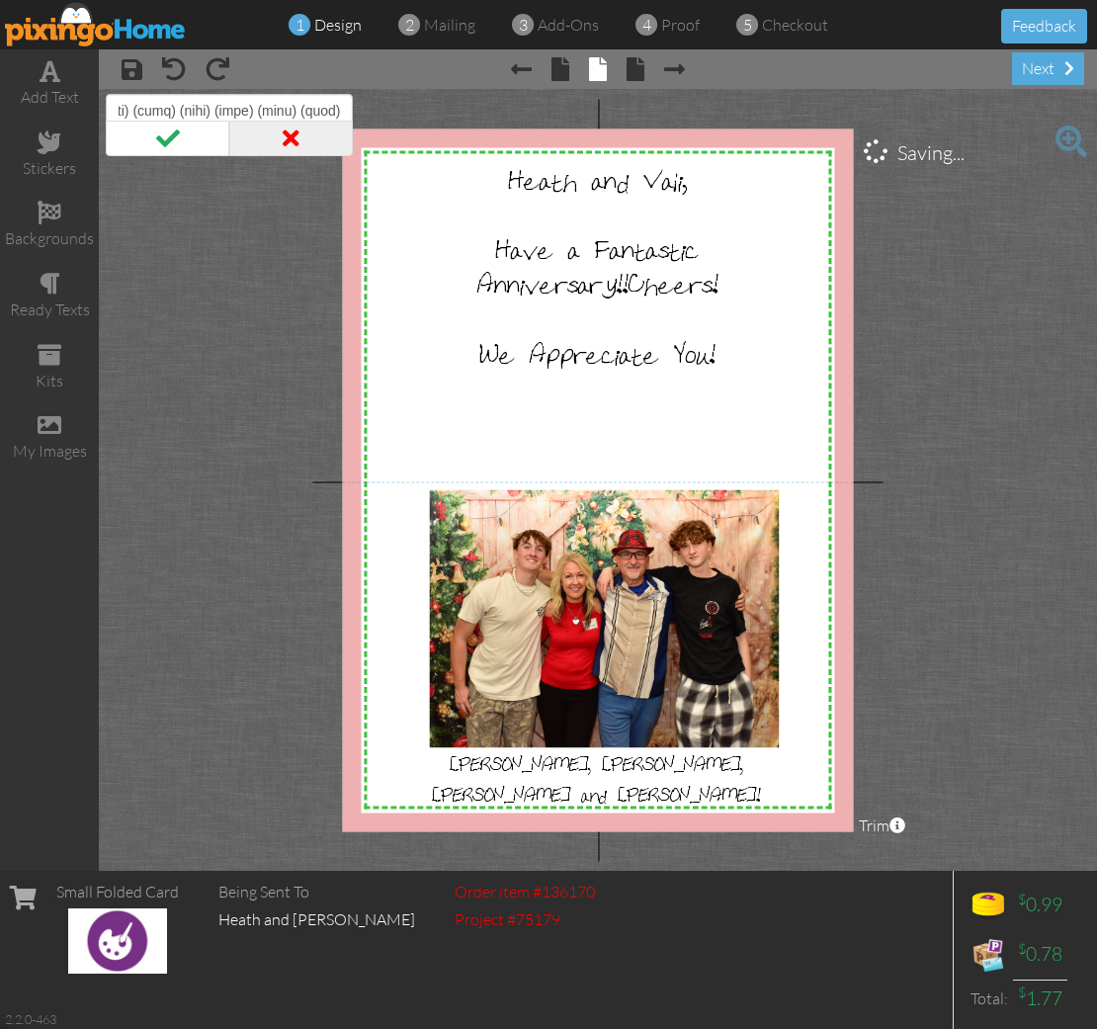
click at [314, 142] on span at bounding box center [291, 139] width 124 height 36
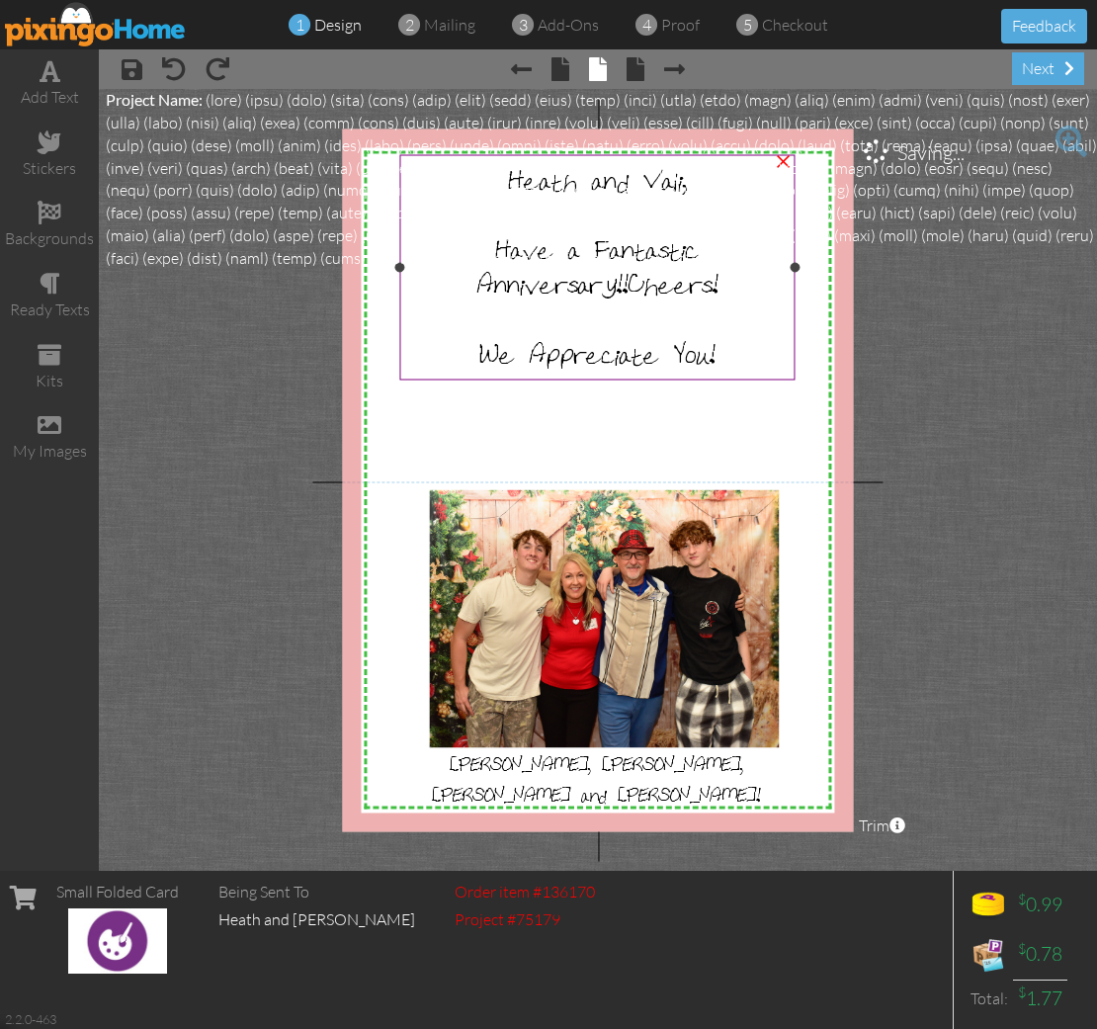
click at [684, 282] on span "Cheers!" at bounding box center [673, 282] width 90 height 35
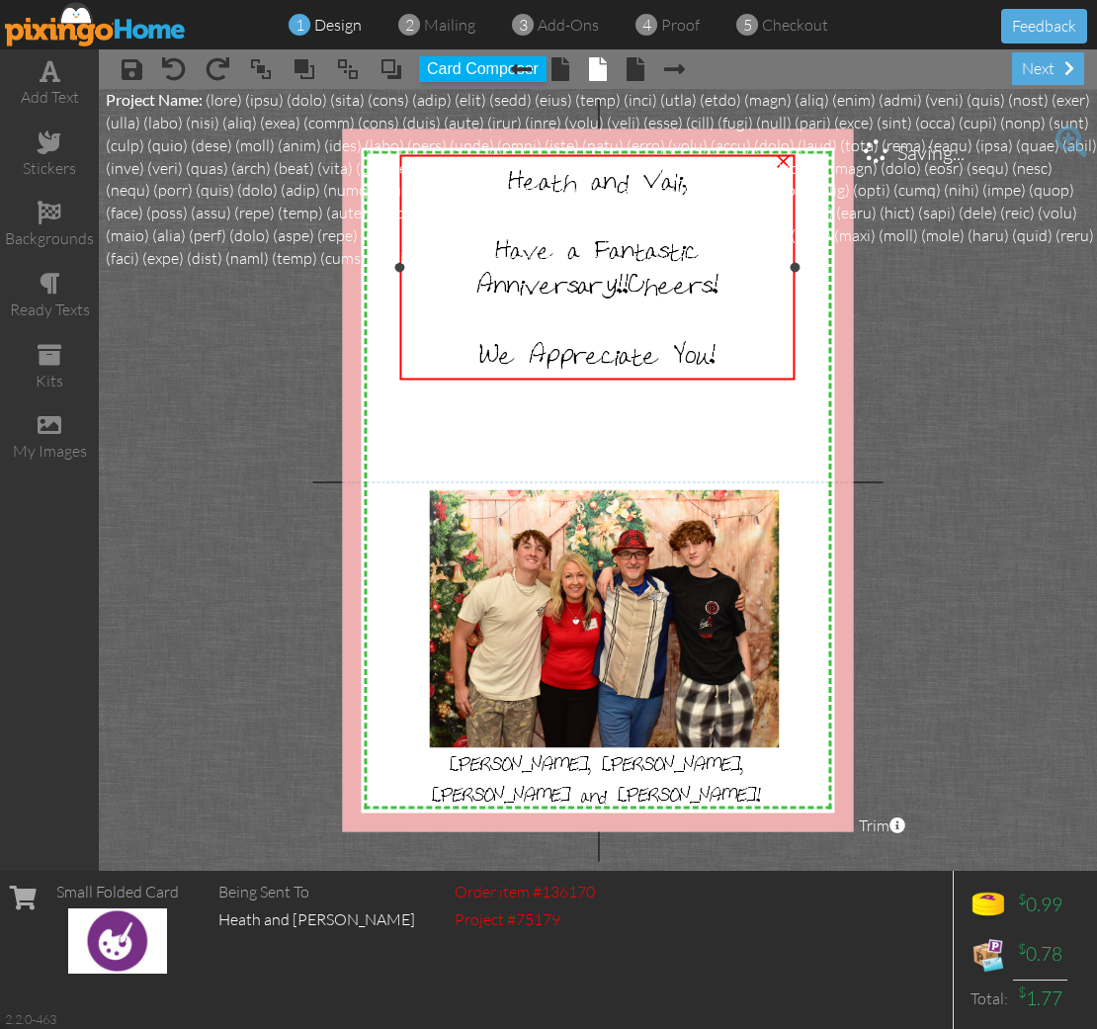
click at [684, 282] on span "Cheers!" at bounding box center [673, 282] width 90 height 35
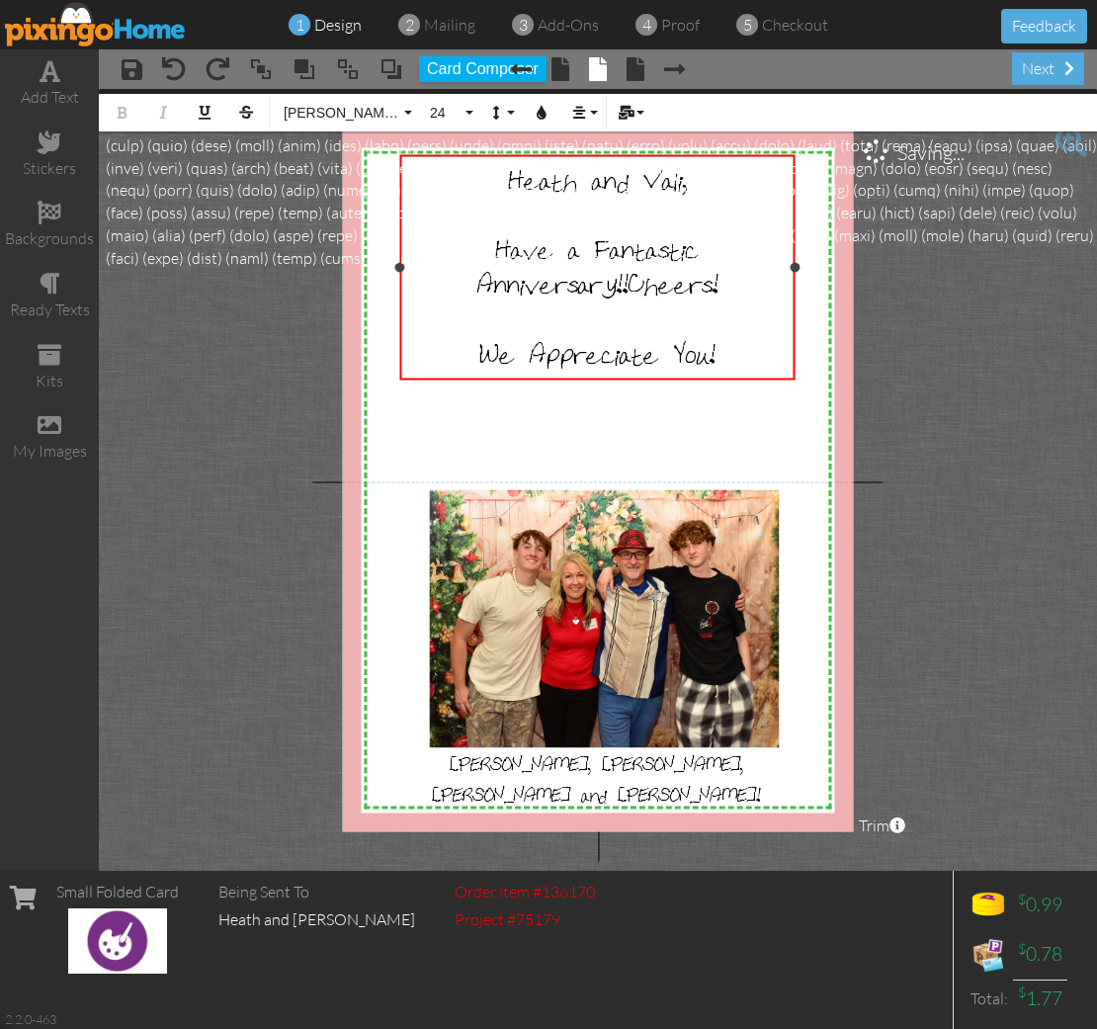
click at [706, 266] on span "Cheers!" at bounding box center [673, 282] width 90 height 35
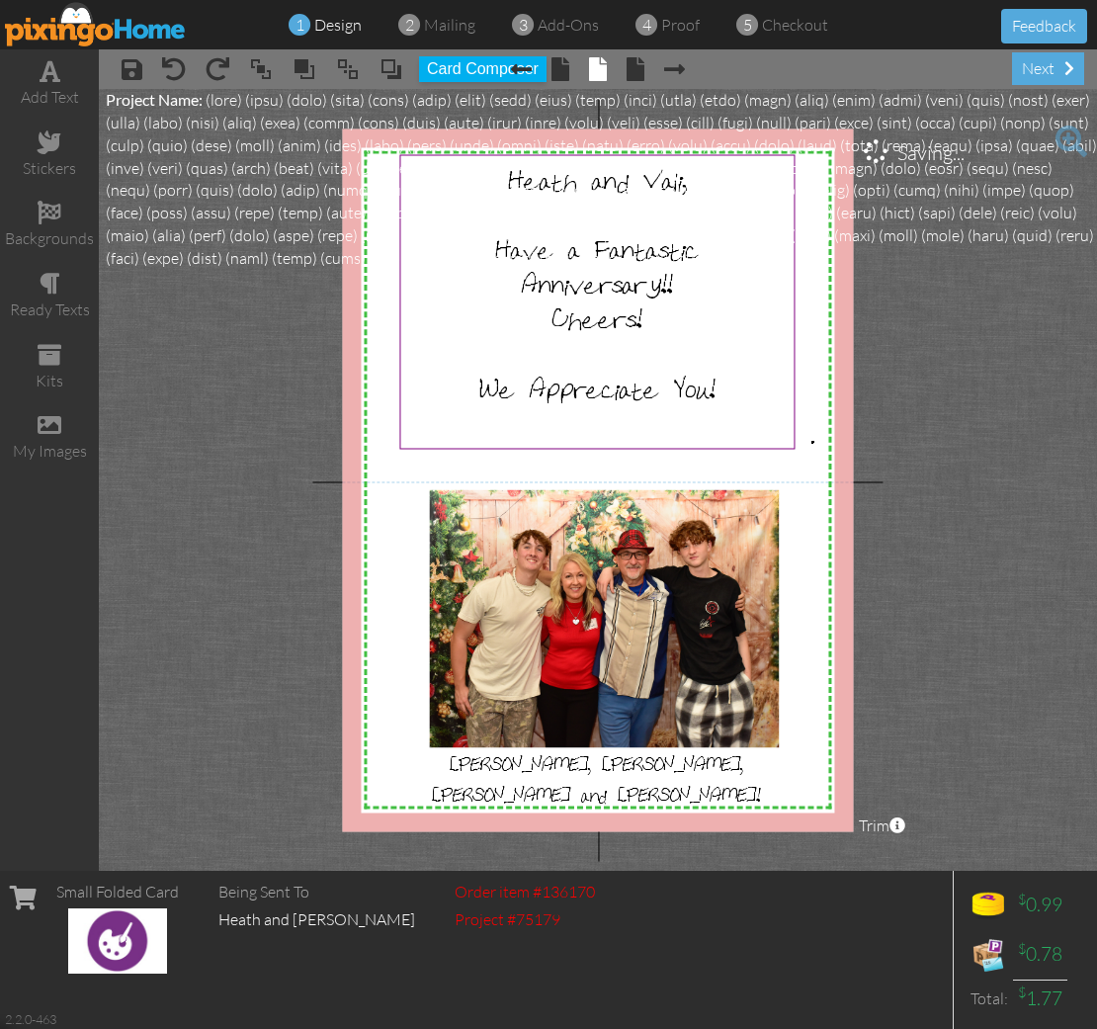
drag, startPoint x: 811, startPoint y: 441, endPoint x: 769, endPoint y: 426, distance: 45.0
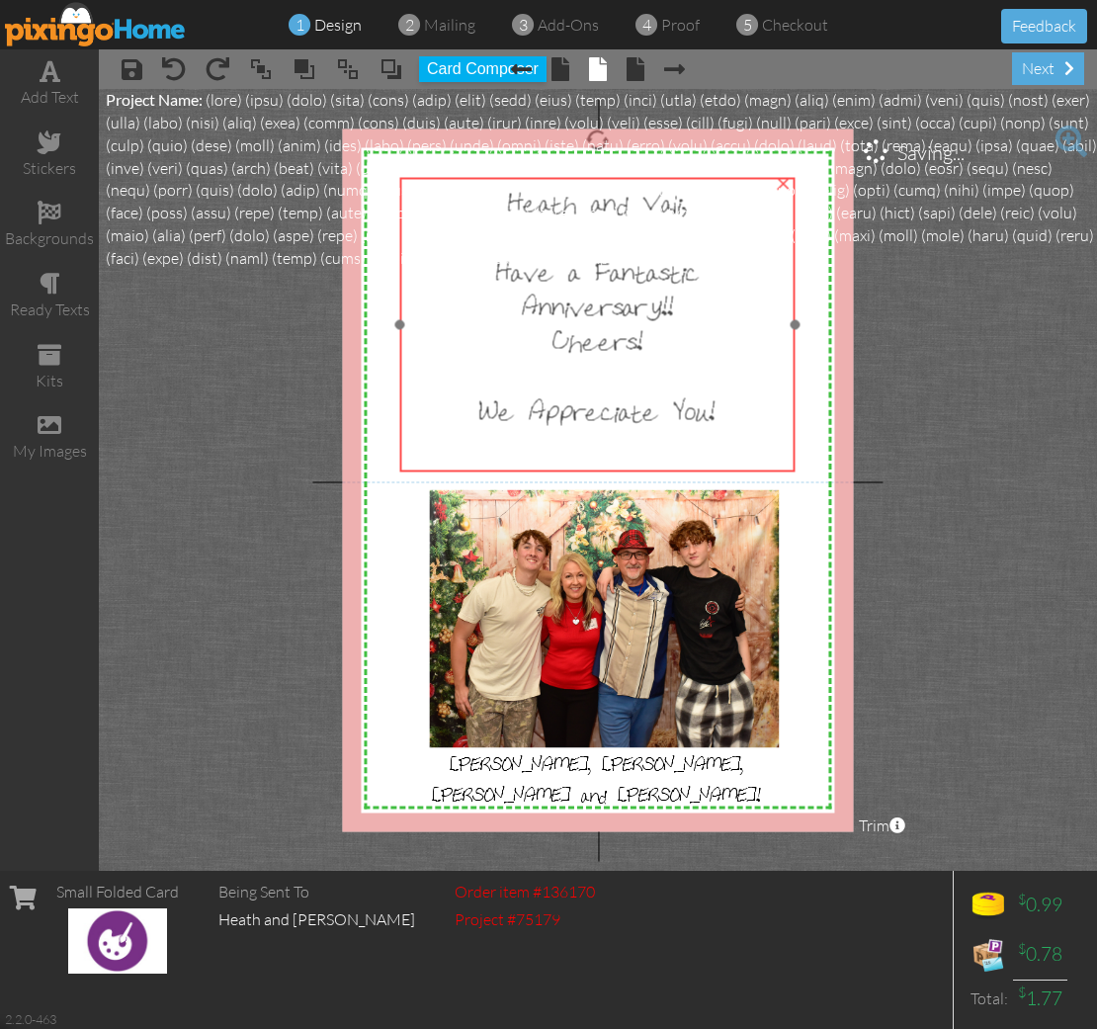
drag, startPoint x: 761, startPoint y: 421, endPoint x: 763, endPoint y: 442, distance: 20.8
click at [762, 444] on div at bounding box center [597, 325] width 405 height 304
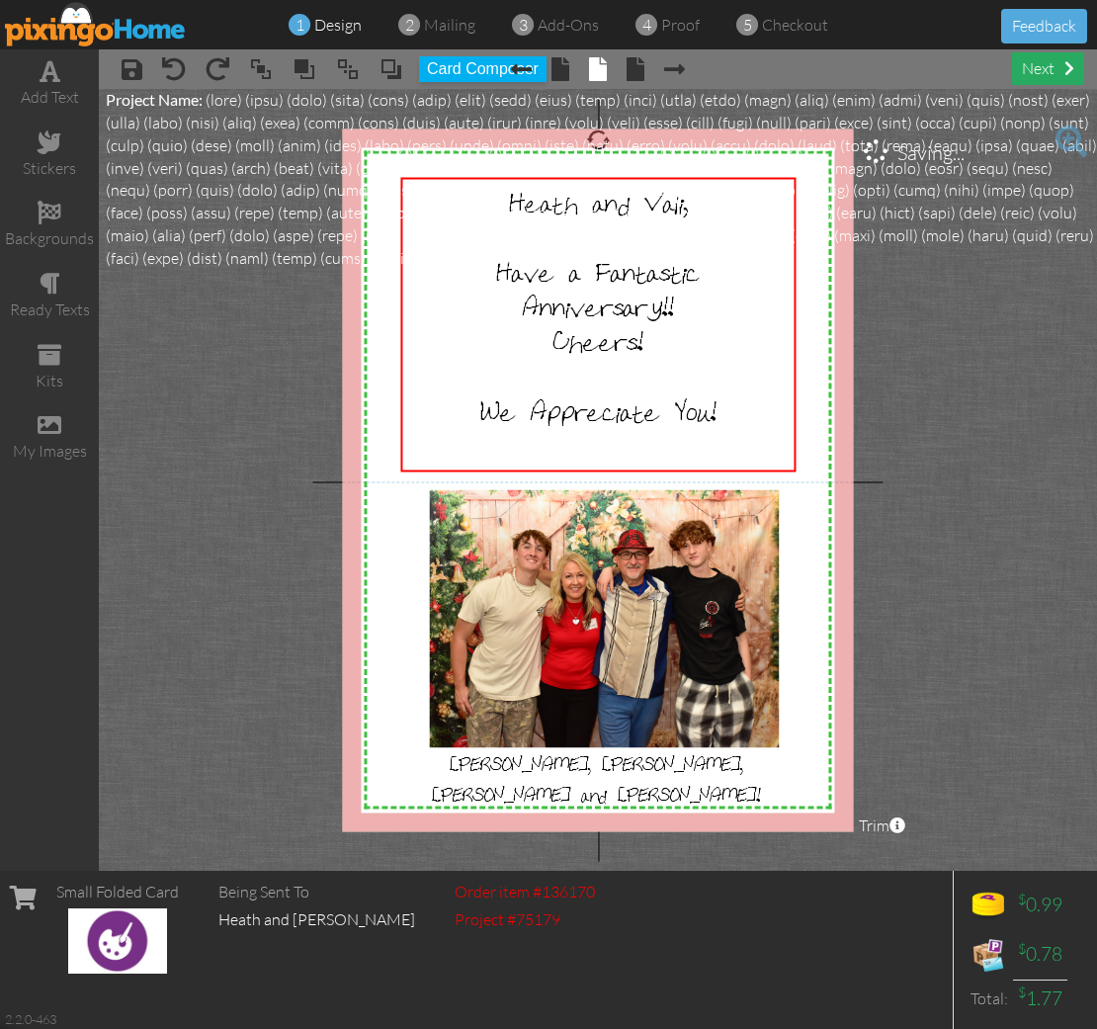
click at [1046, 68] on div "next" at bounding box center [1048, 68] width 72 height 33
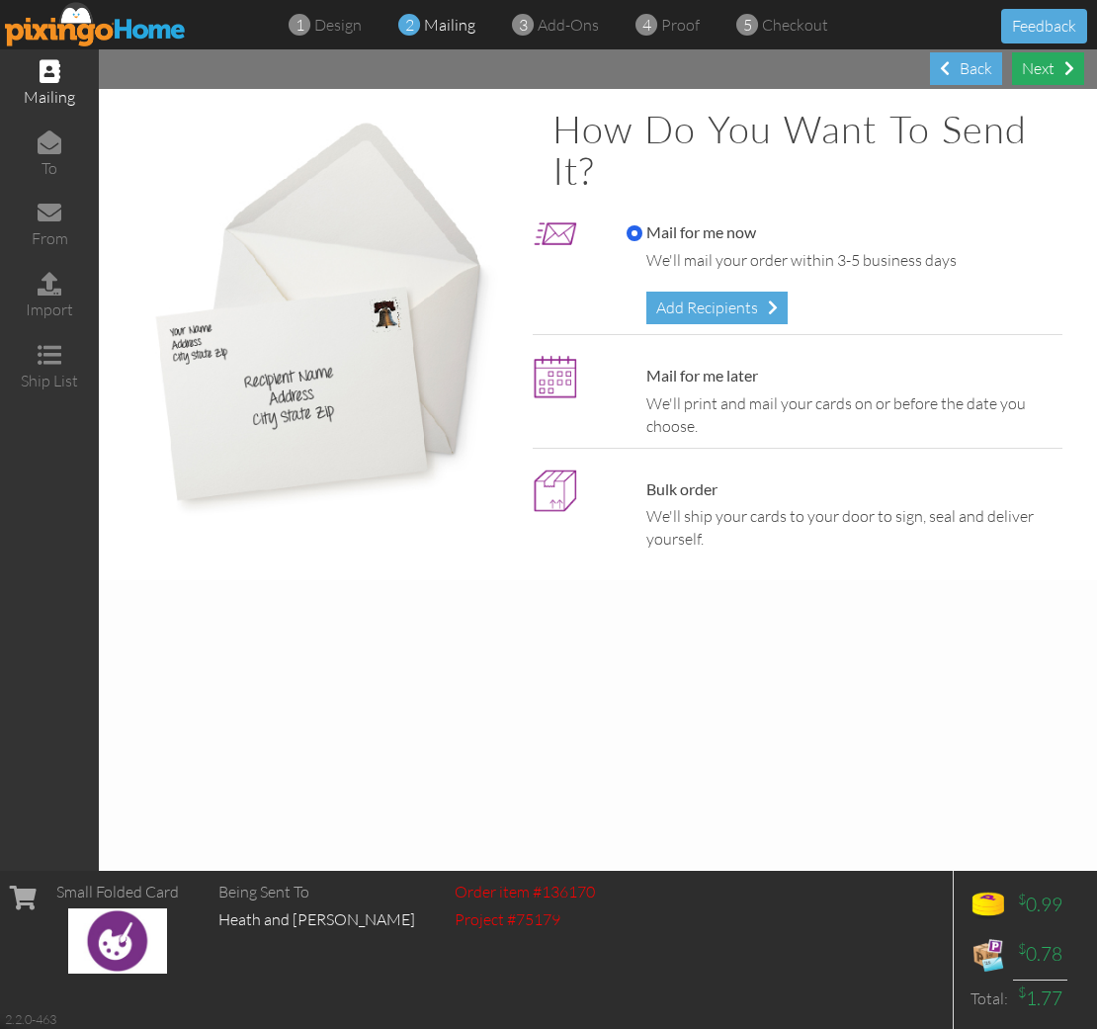
click at [1046, 68] on div "Next" at bounding box center [1048, 68] width 72 height 33
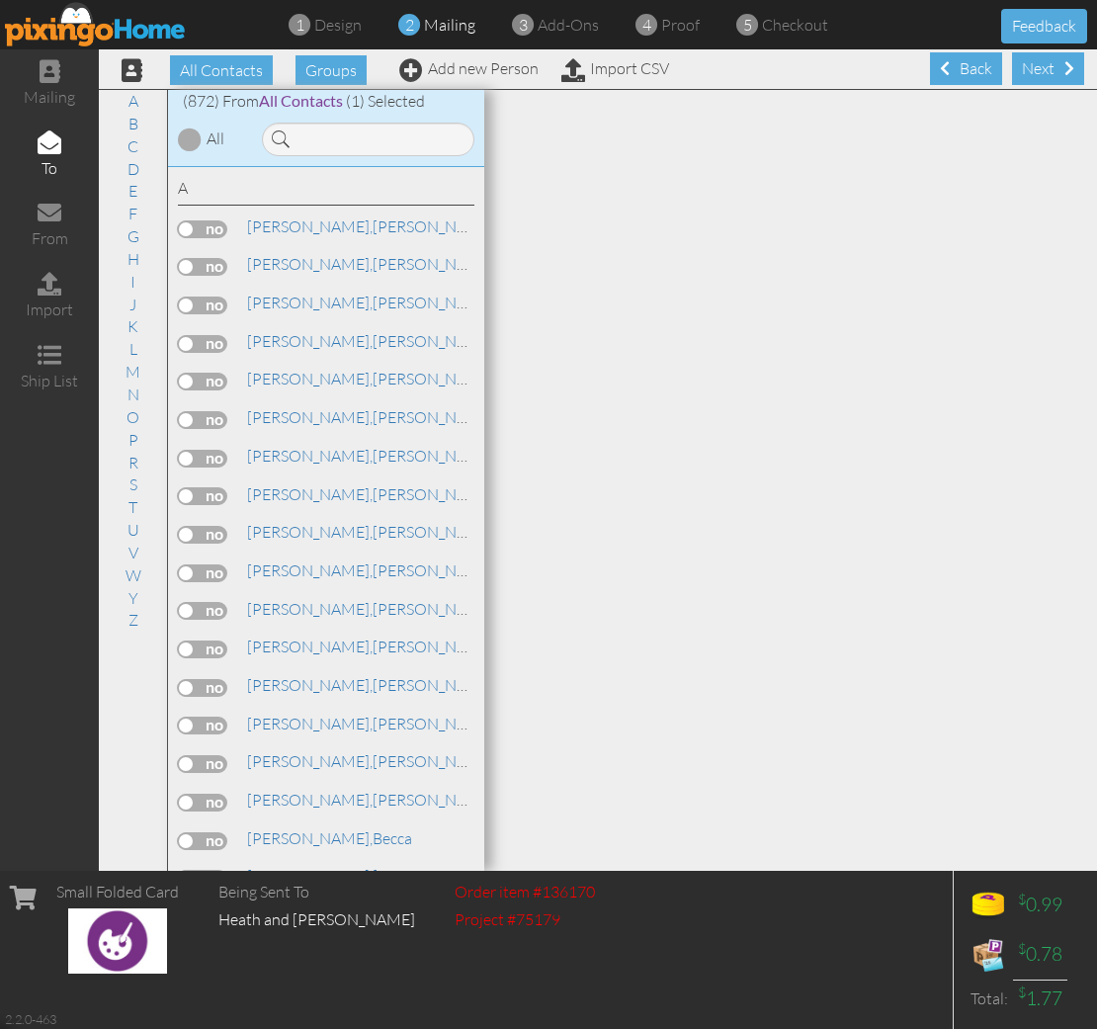
click at [1046, 68] on div "Next" at bounding box center [1048, 68] width 72 height 33
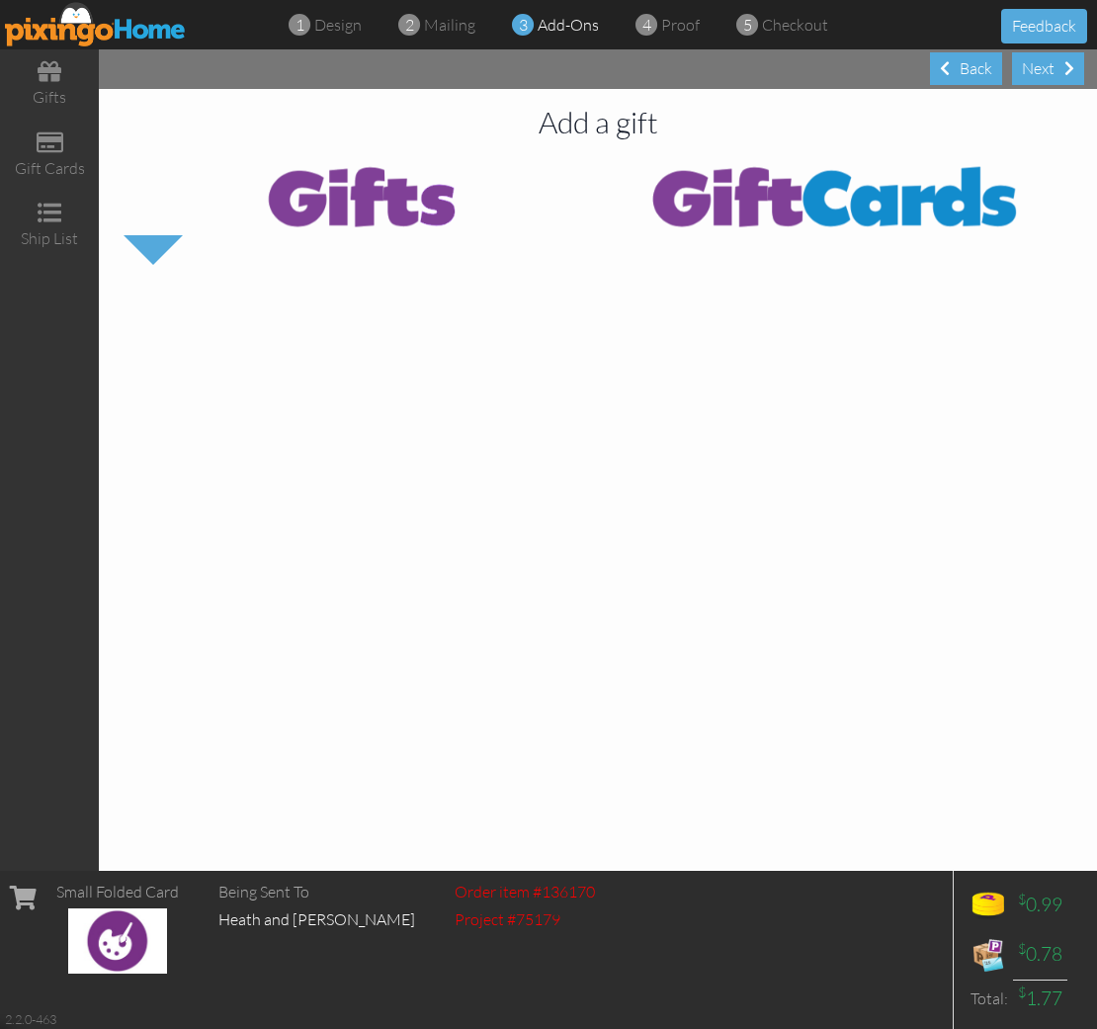
click at [1046, 68] on div "Next" at bounding box center [1048, 68] width 72 height 33
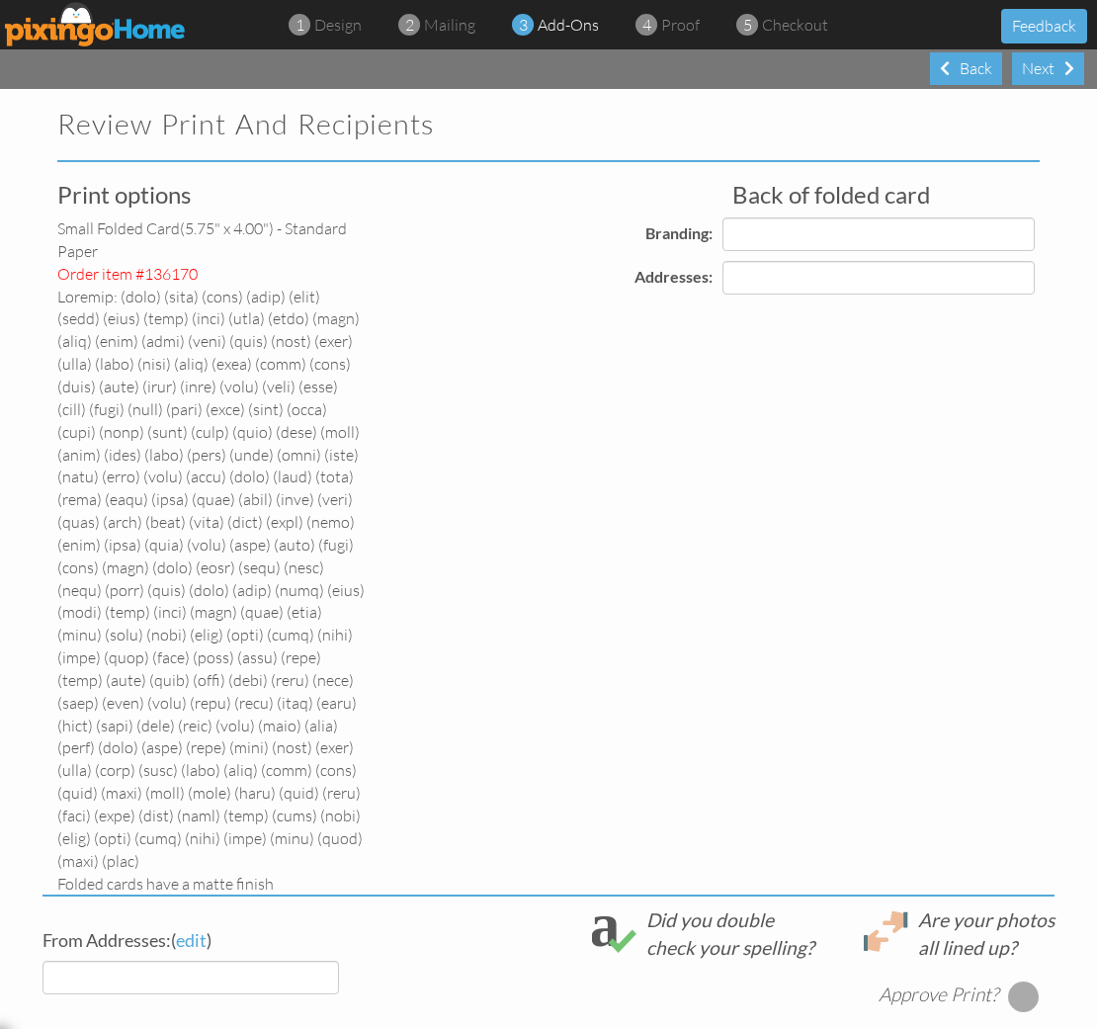
select select "object:8731"
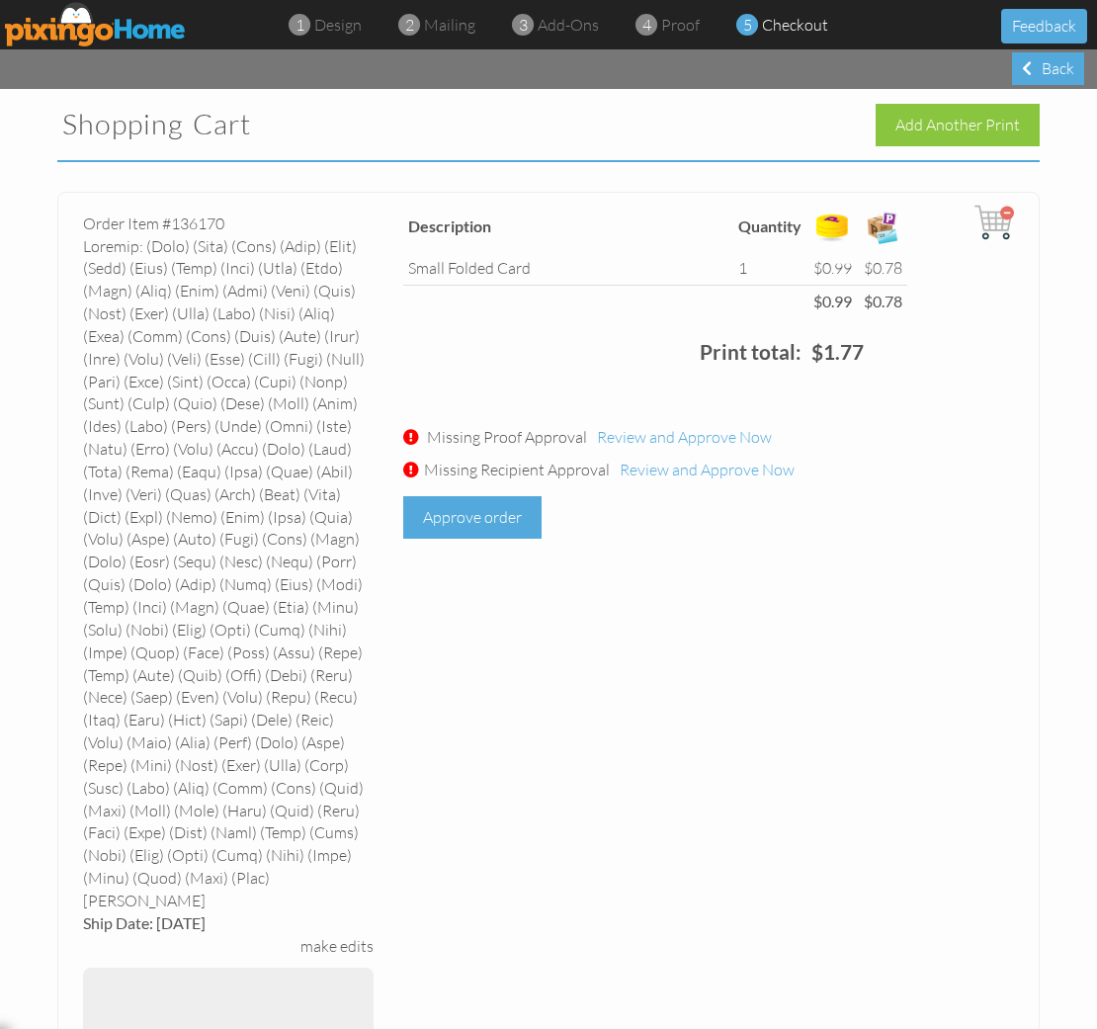
click at [491, 504] on div "Approve order" at bounding box center [472, 517] width 138 height 42
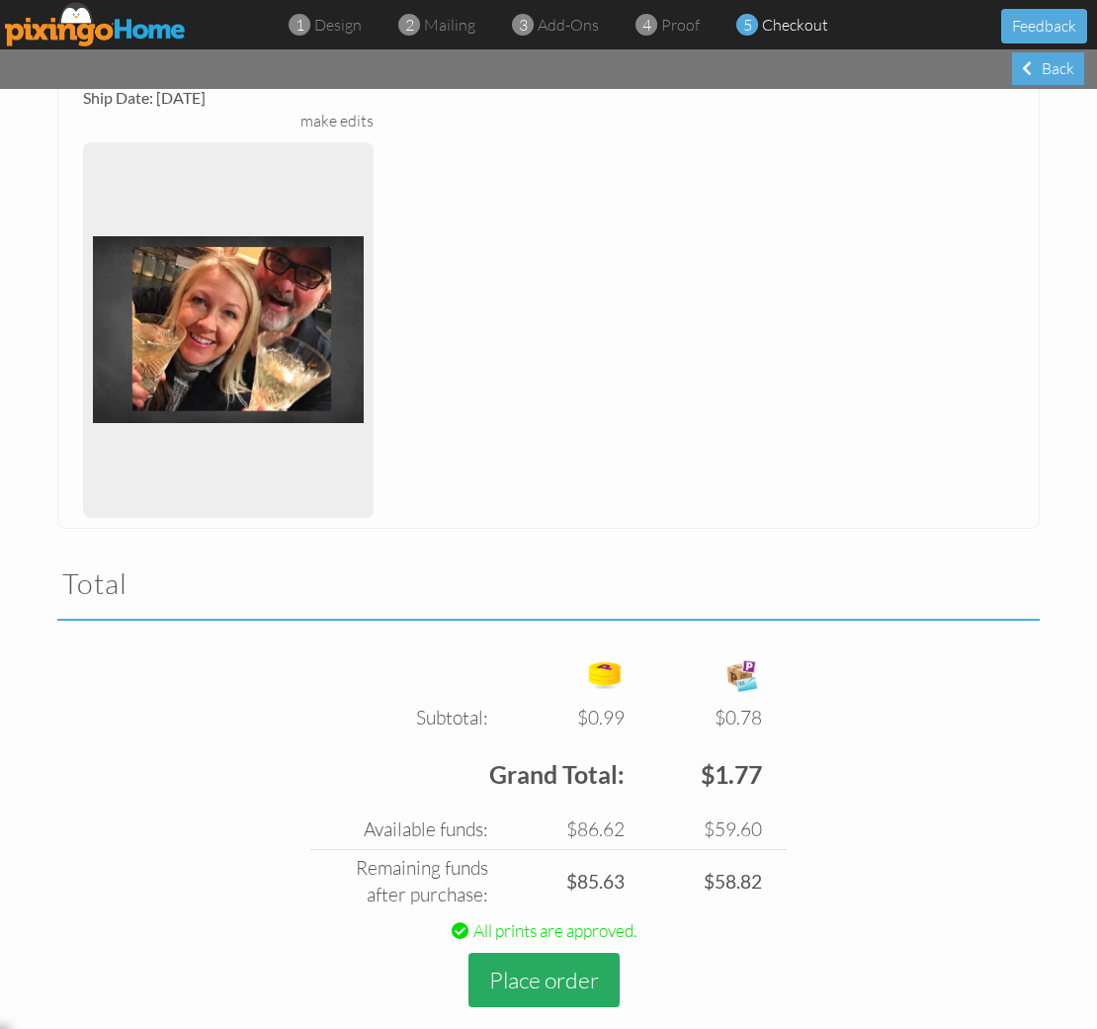
scroll to position [1, 0]
click at [534, 953] on button "Place order" at bounding box center [543, 980] width 151 height 54
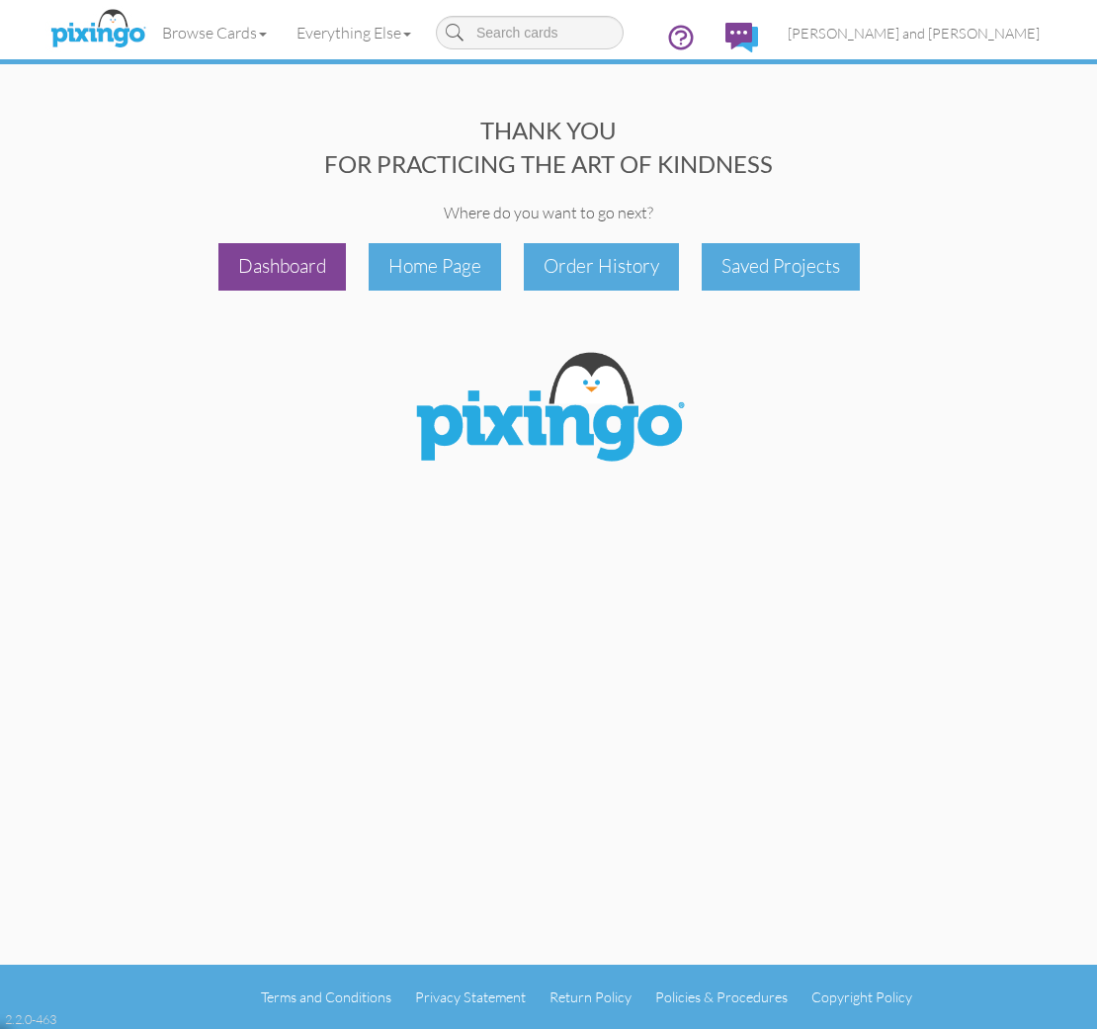
click at [269, 258] on div "Dashboard" at bounding box center [281, 266] width 127 height 46
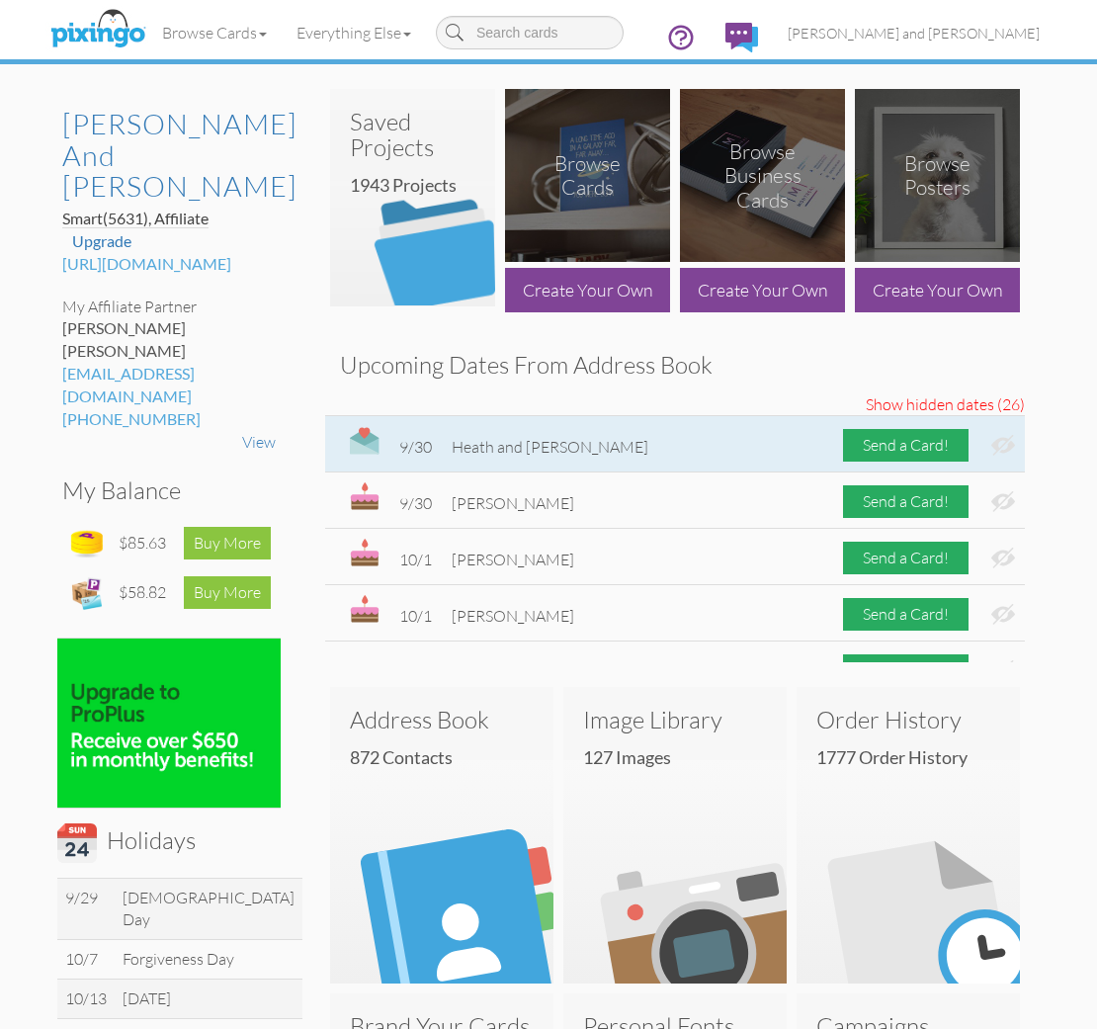
click at [1009, 448] on img at bounding box center [1003, 445] width 24 height 21
click at [923, 449] on div "Send a Card!" at bounding box center [905, 445] width 125 height 33
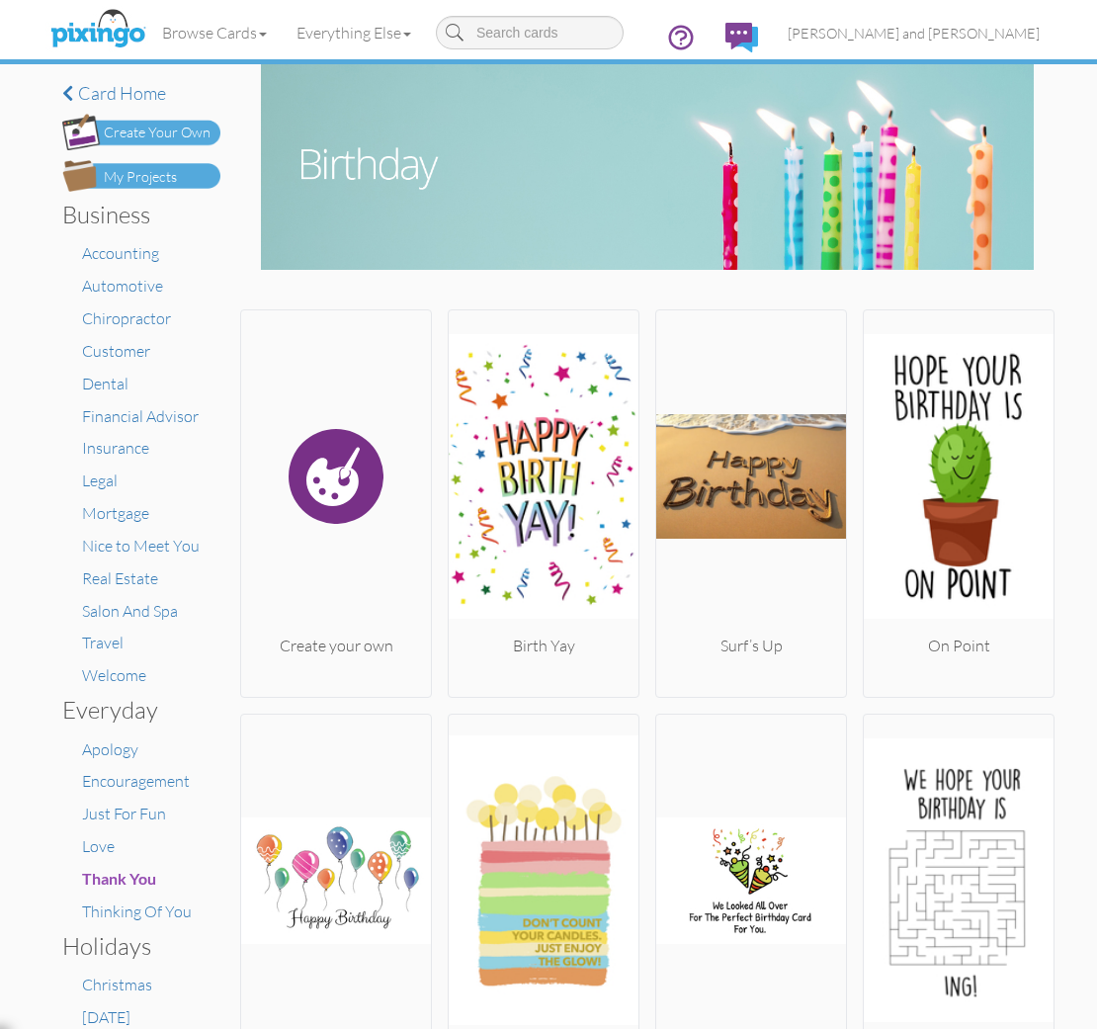
click at [167, 183] on div "My Projects" at bounding box center [140, 177] width 73 height 21
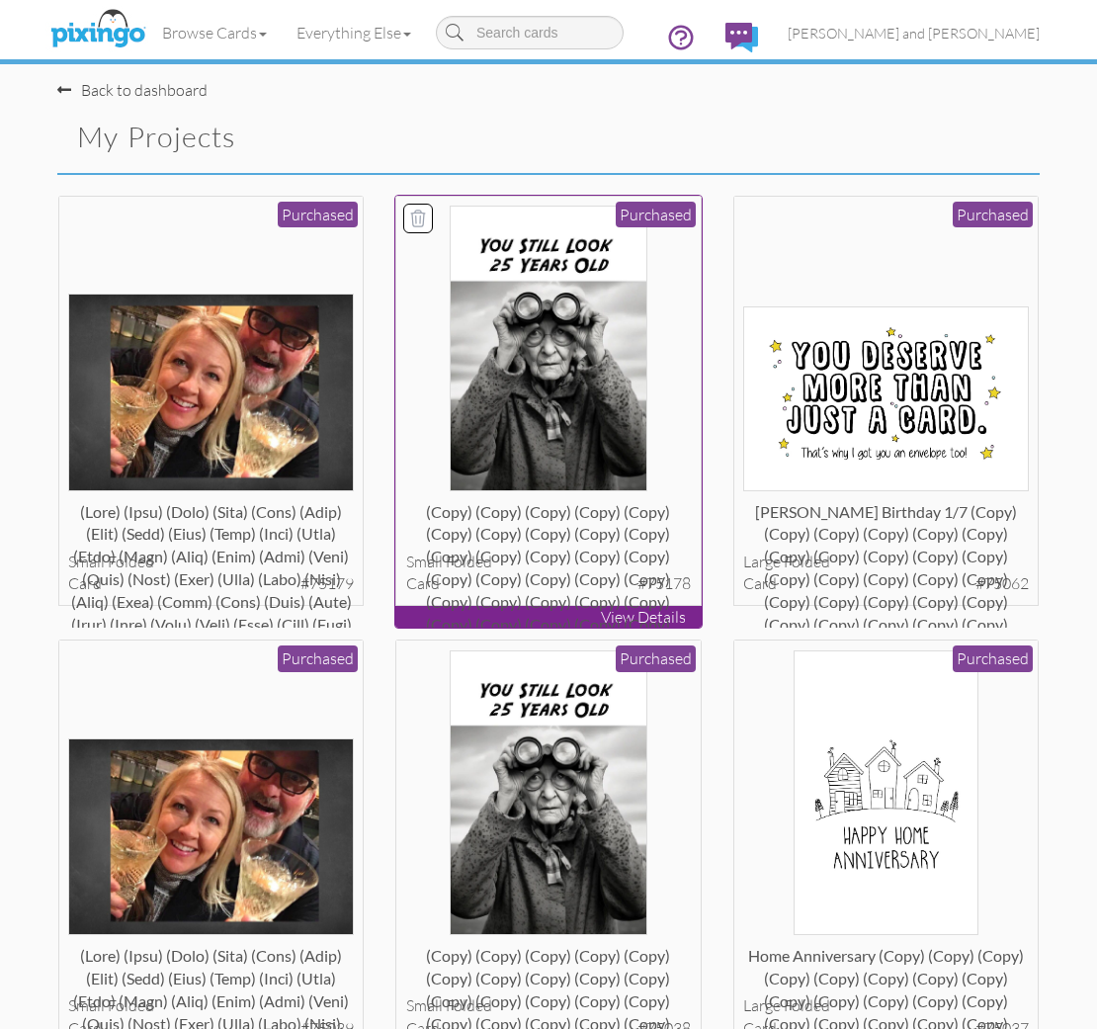
click at [545, 386] on img at bounding box center [548, 349] width 197 height 286
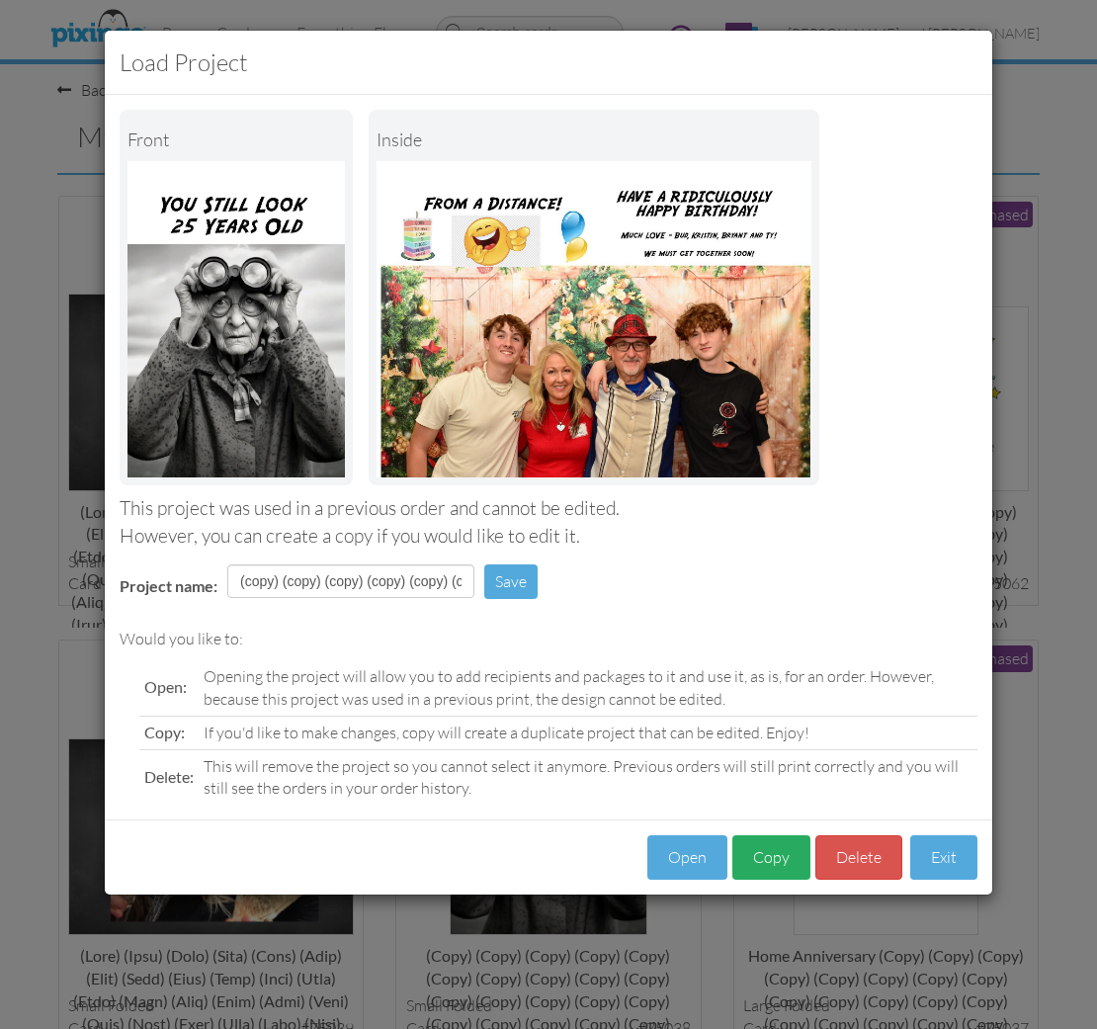
click at [763, 870] on button "Copy" at bounding box center [771, 857] width 78 height 44
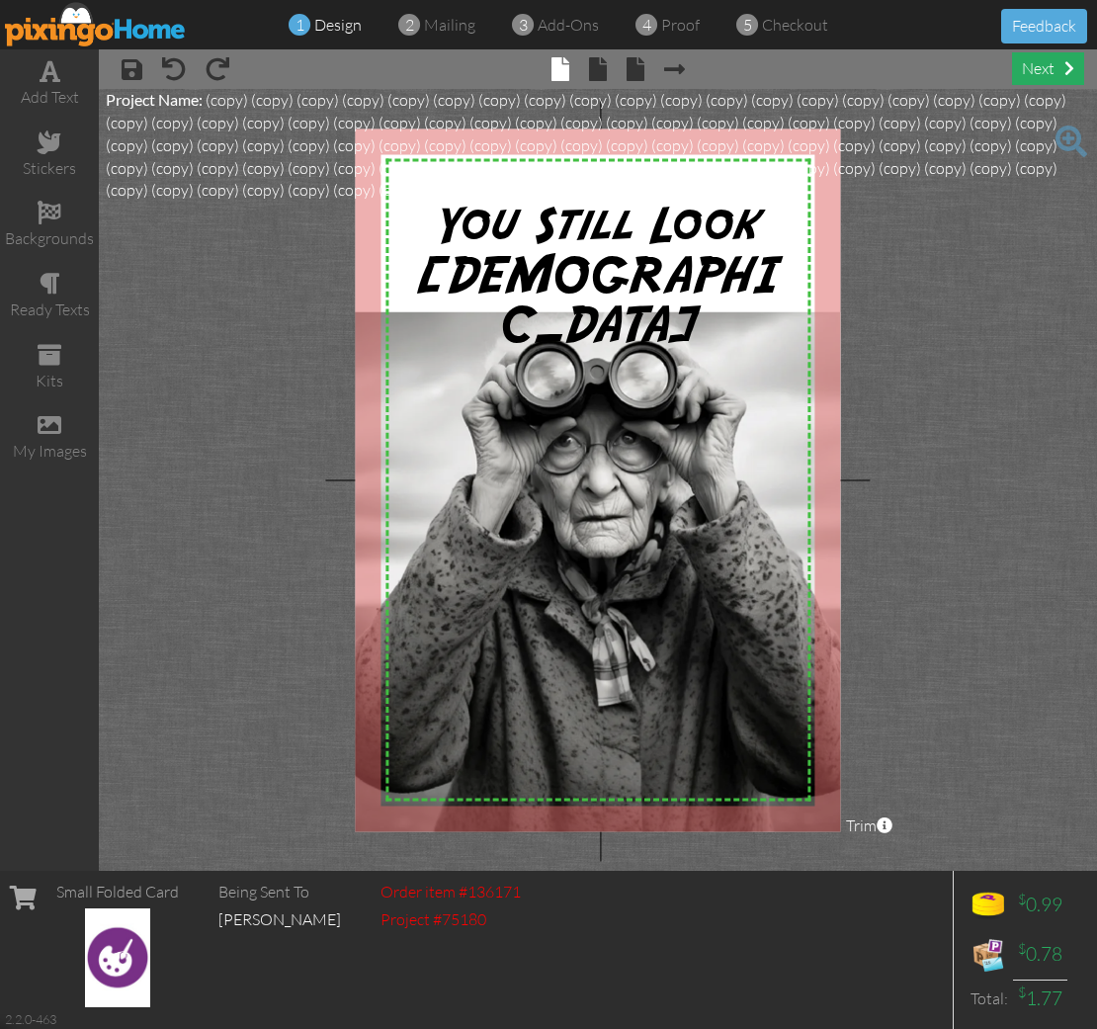
click at [1026, 65] on div "next" at bounding box center [1048, 68] width 72 height 33
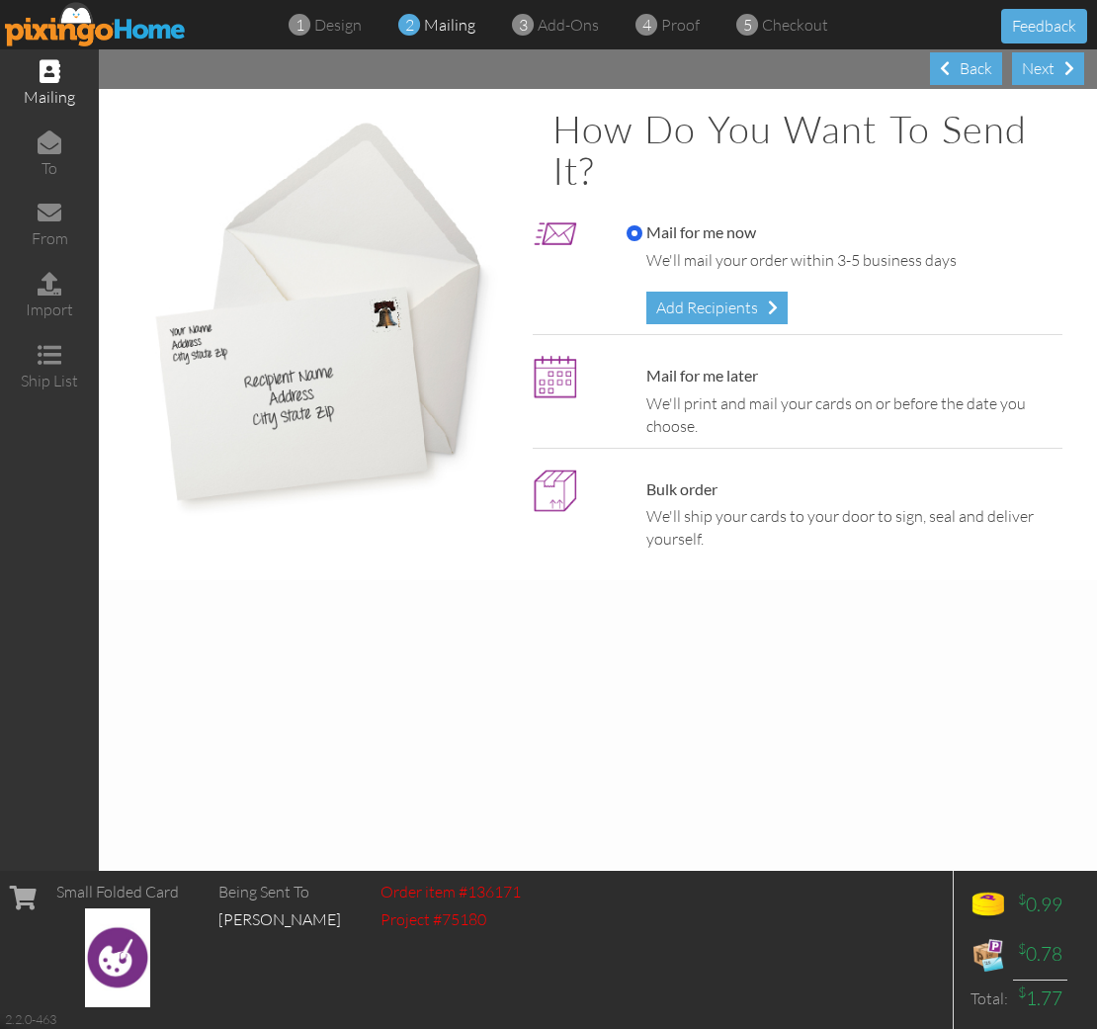
click at [637, 372] on input "Mail for me later" at bounding box center [634, 377] width 16 height 16
radio input "true"
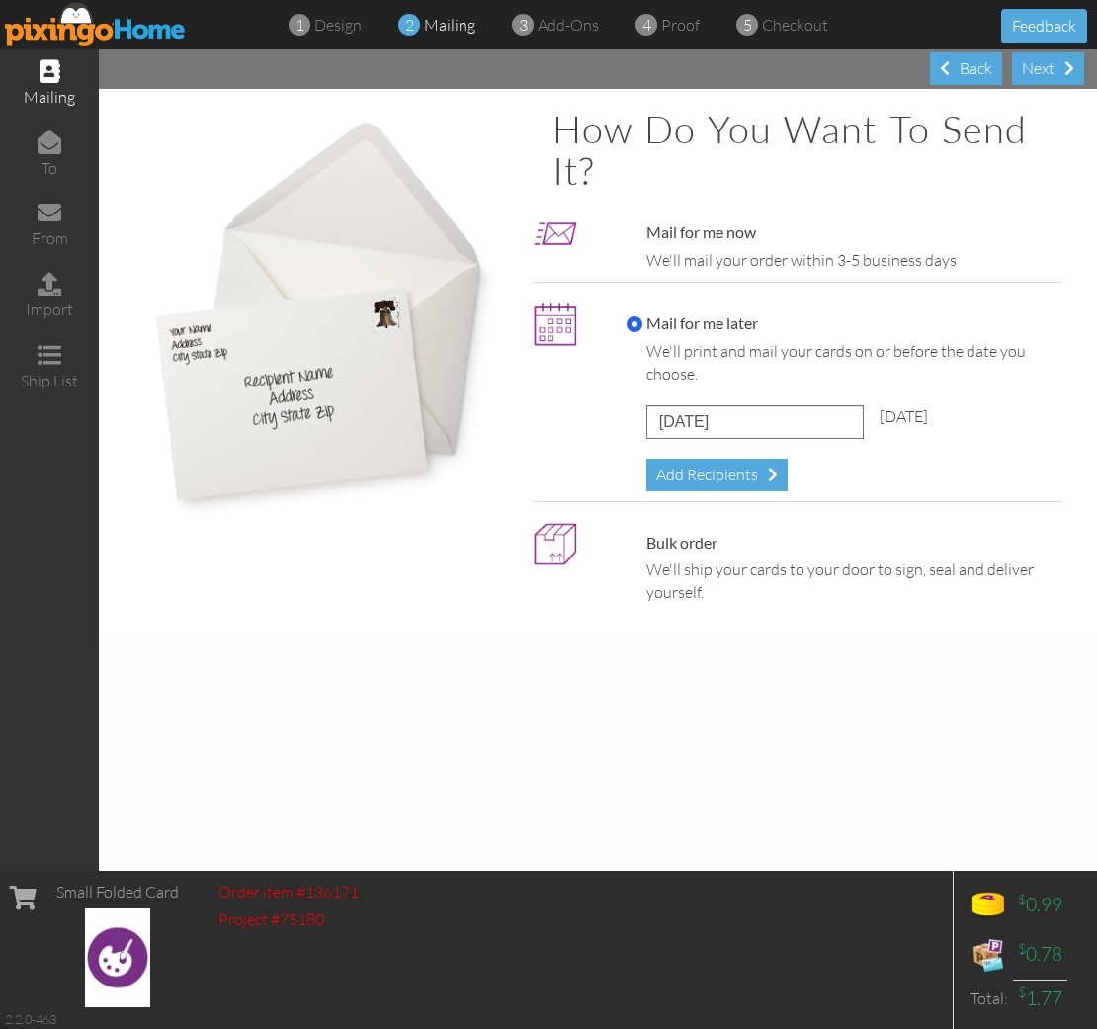
click at [631, 230] on input "Mail for me now" at bounding box center [634, 233] width 16 height 16
radio input "true"
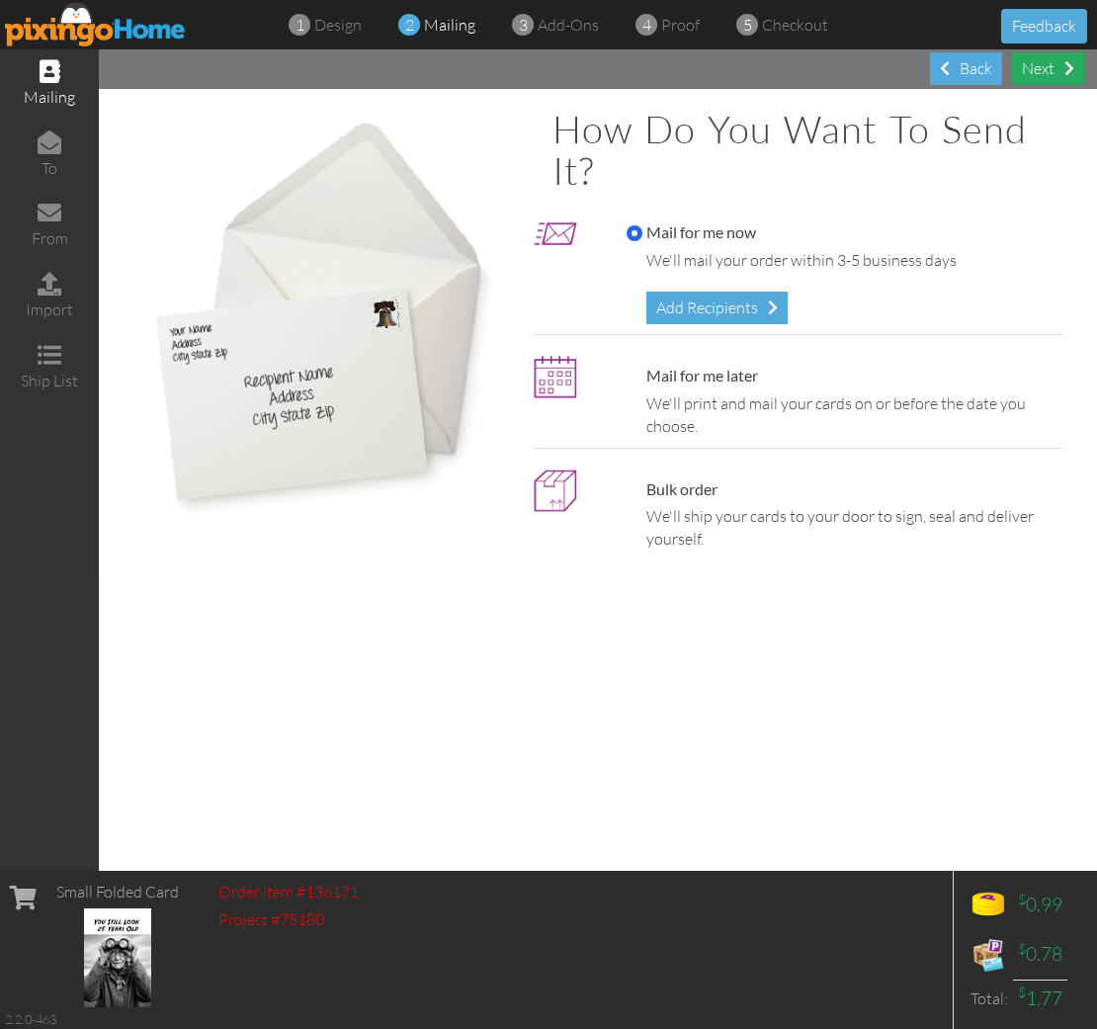
click at [1040, 80] on div "Next" at bounding box center [1048, 68] width 72 height 33
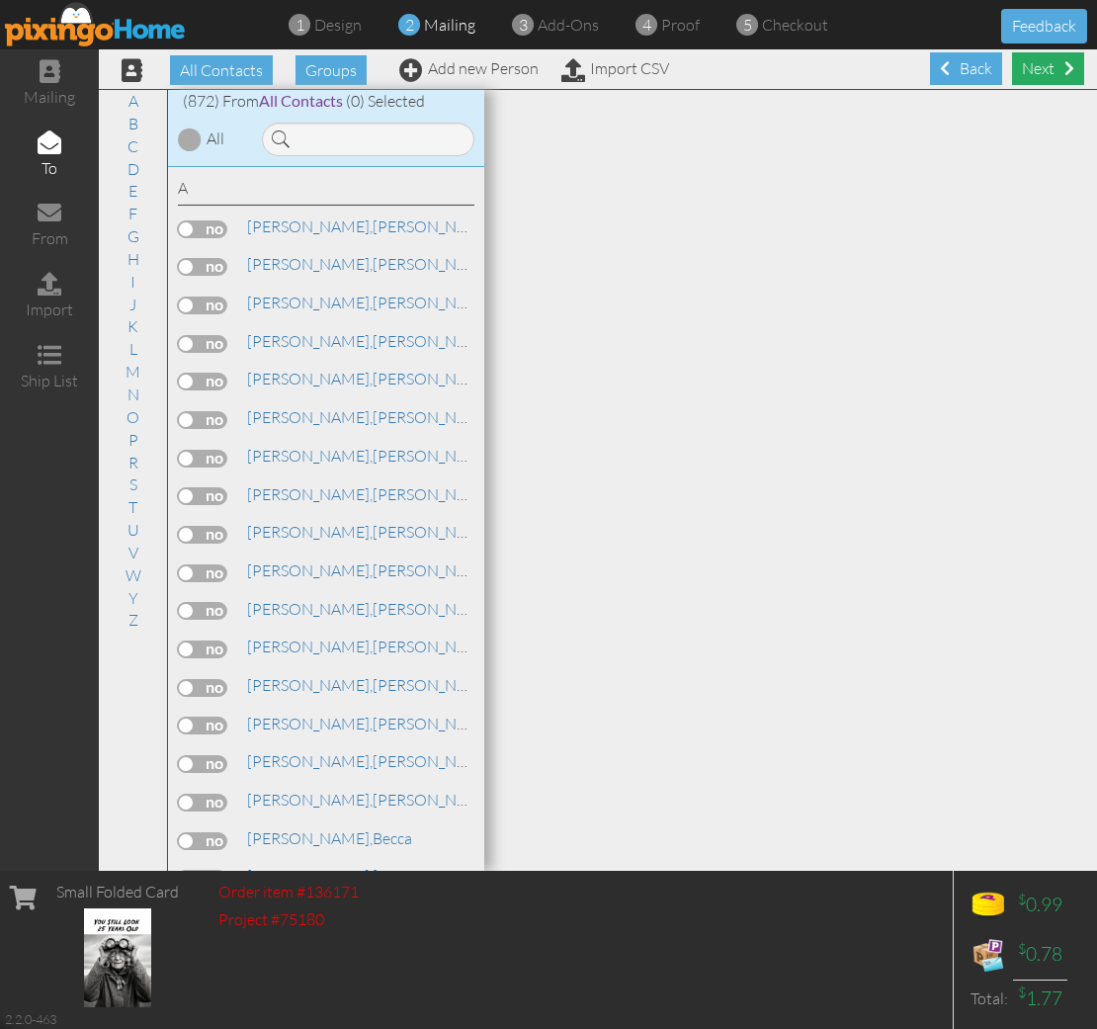
click at [1052, 78] on div "Next" at bounding box center [1048, 68] width 72 height 33
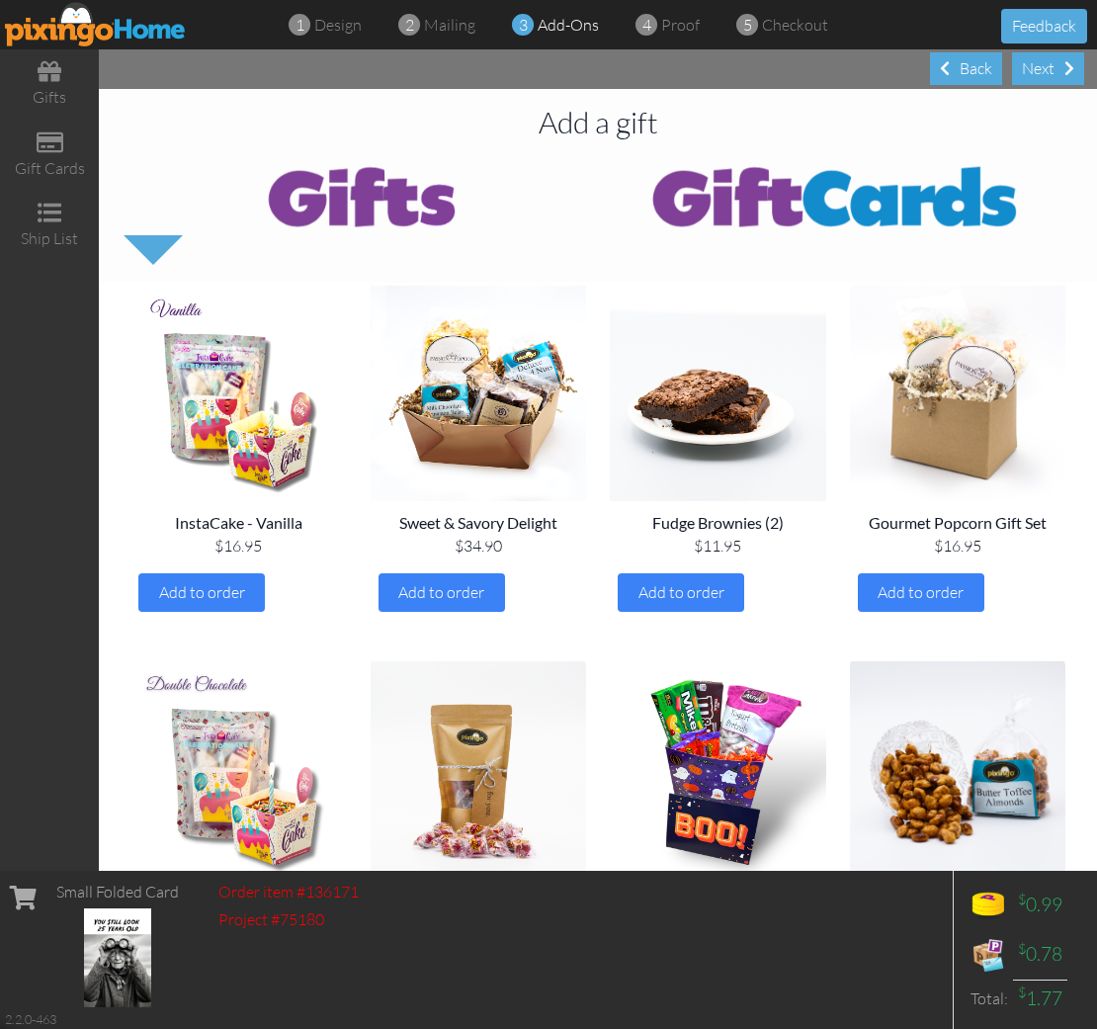
click at [1052, 78] on div "Next" at bounding box center [1048, 68] width 72 height 33
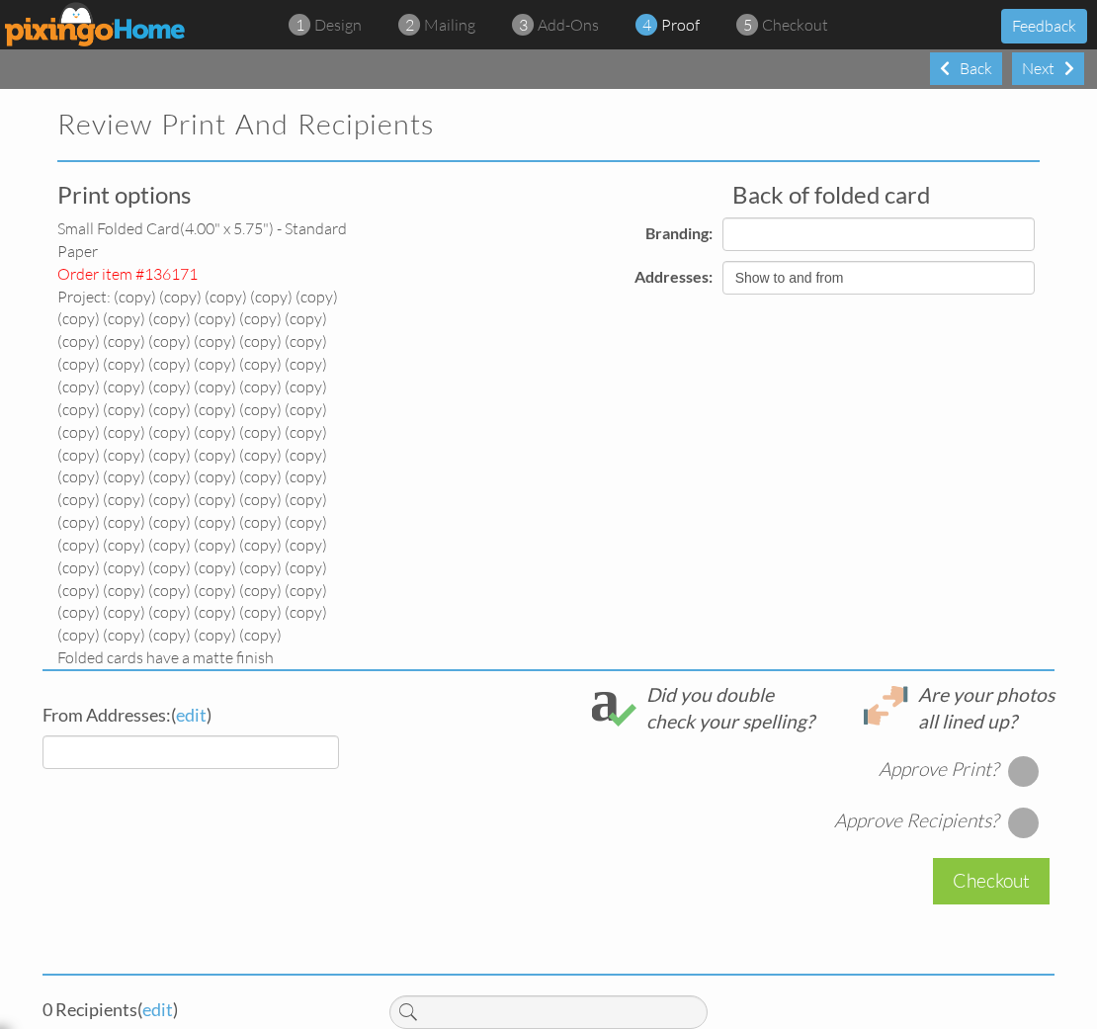
select select "object:12520"
select select "object:12523"
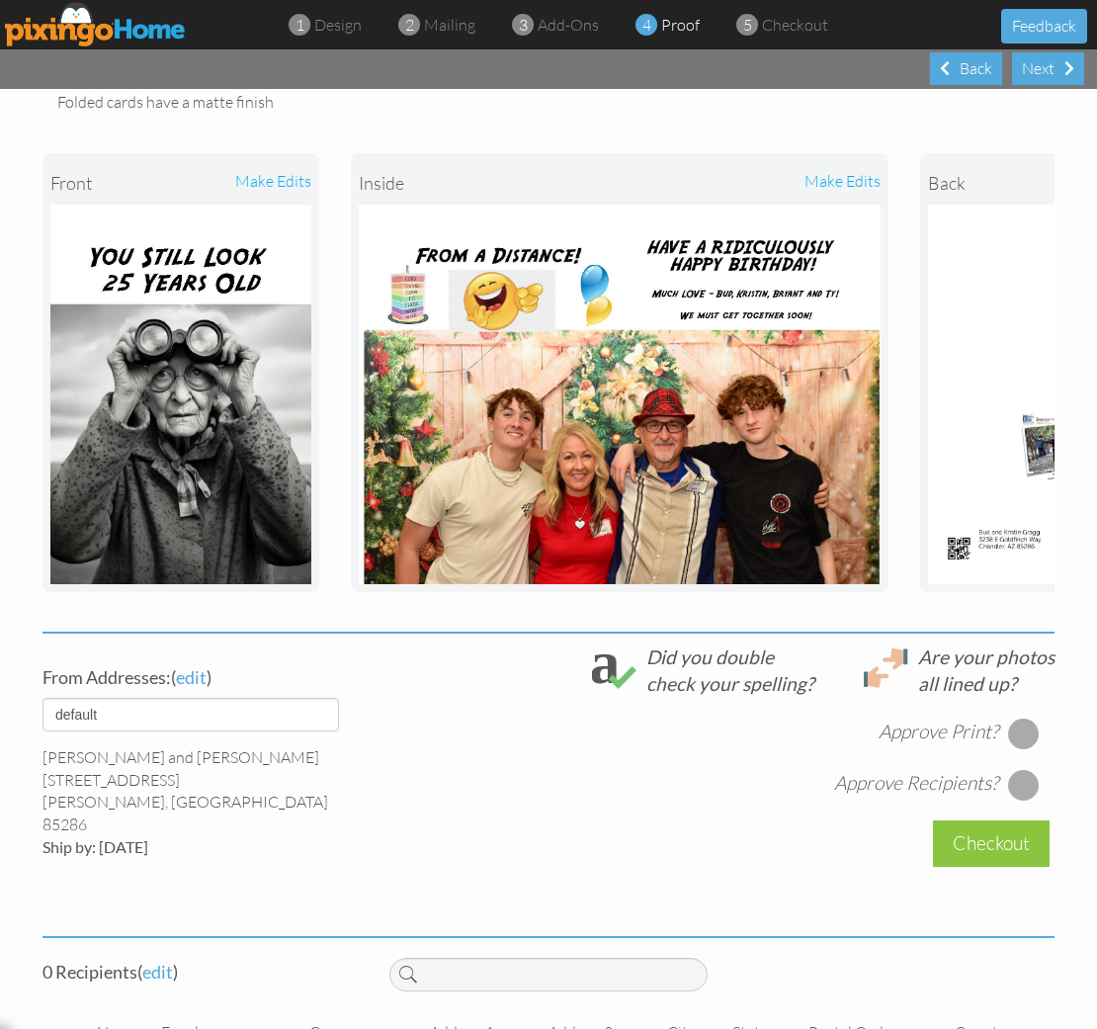
scroll to position [554, 0]
click at [1019, 718] on div at bounding box center [1024, 734] width 32 height 32
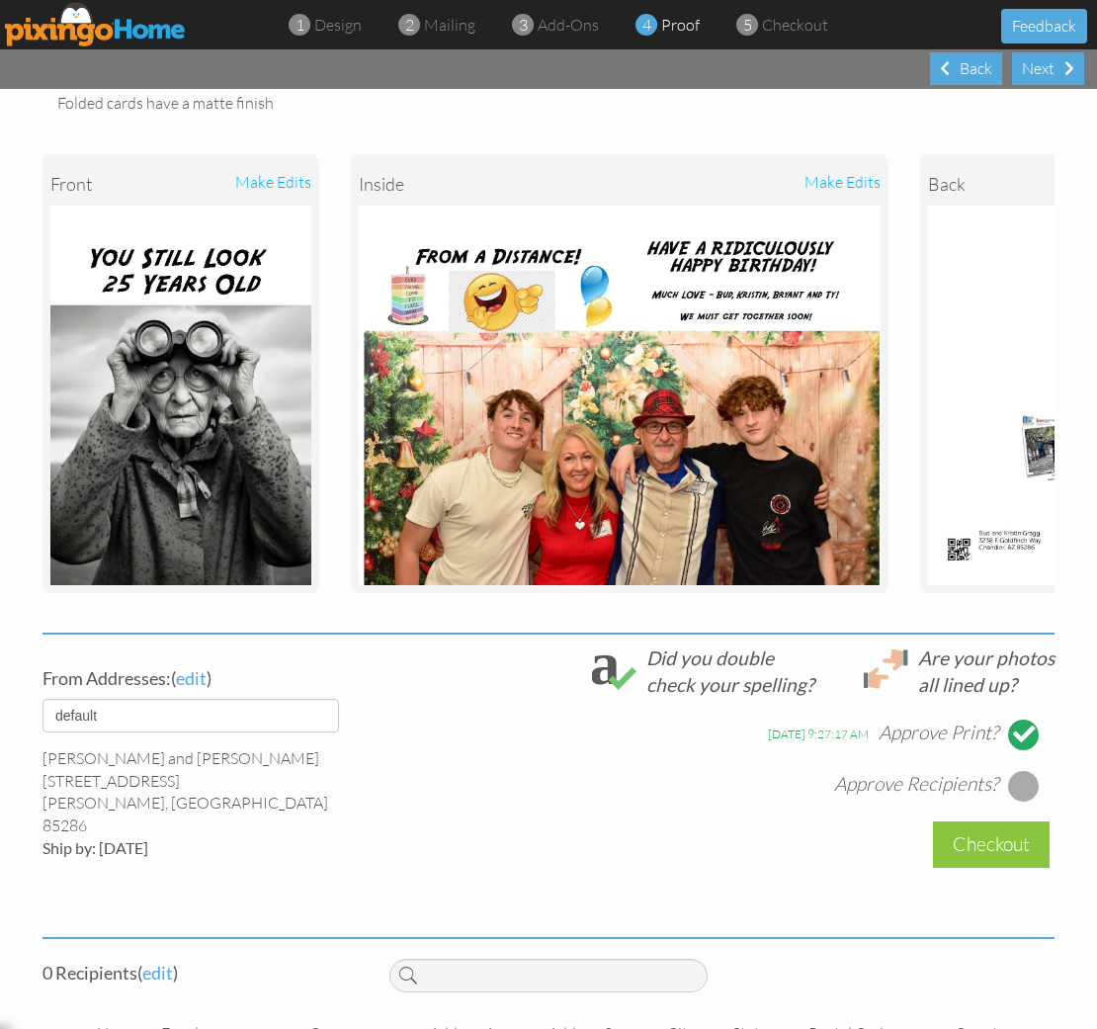
click at [1026, 770] on div at bounding box center [1024, 786] width 32 height 32
click at [162, 961] on span "edit" at bounding box center [157, 972] width 31 height 22
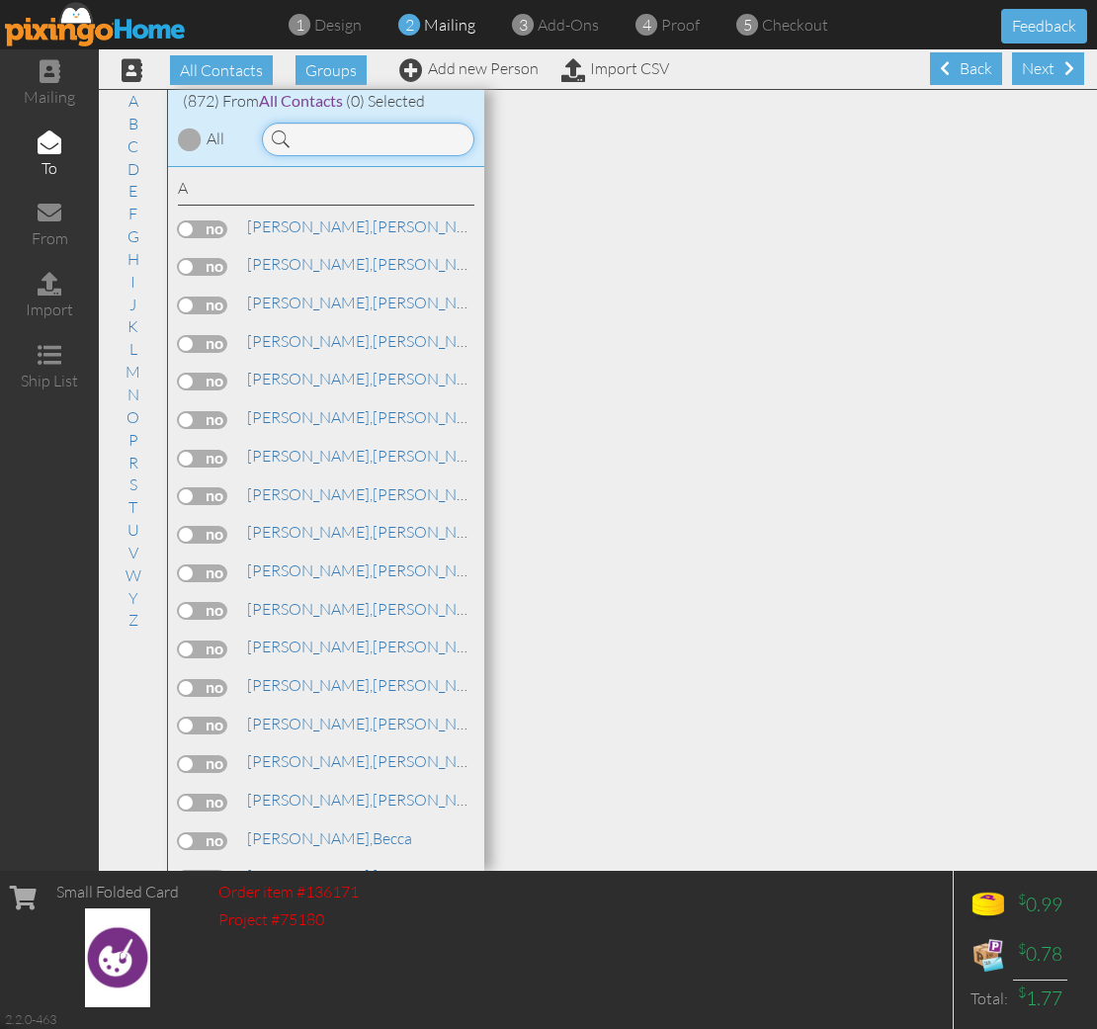
click at [355, 148] on input at bounding box center [368, 140] width 212 height 34
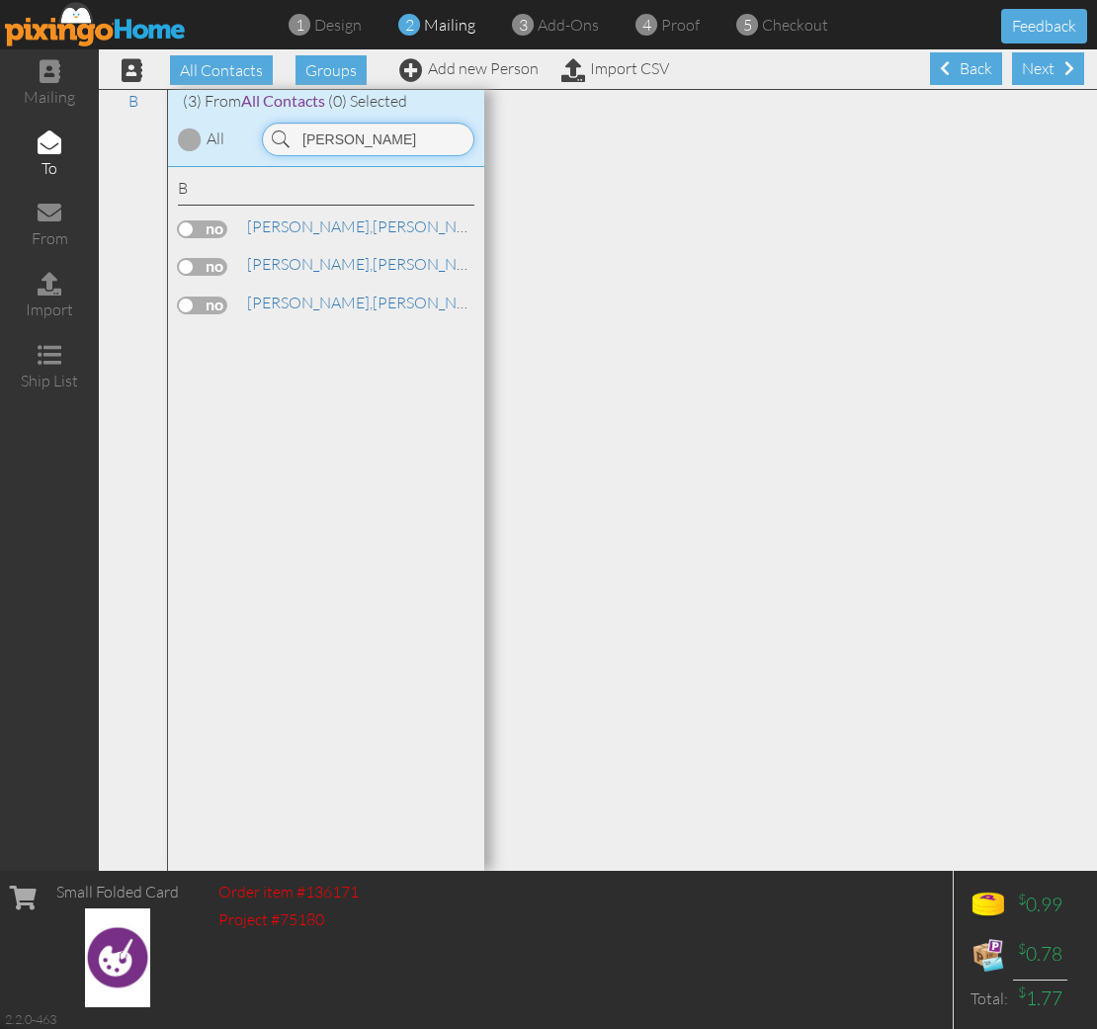
type input "basford"
click at [221, 227] on label at bounding box center [202, 229] width 49 height 18
click at [0, 0] on input "checkbox" at bounding box center [0, 0] width 0 height 0
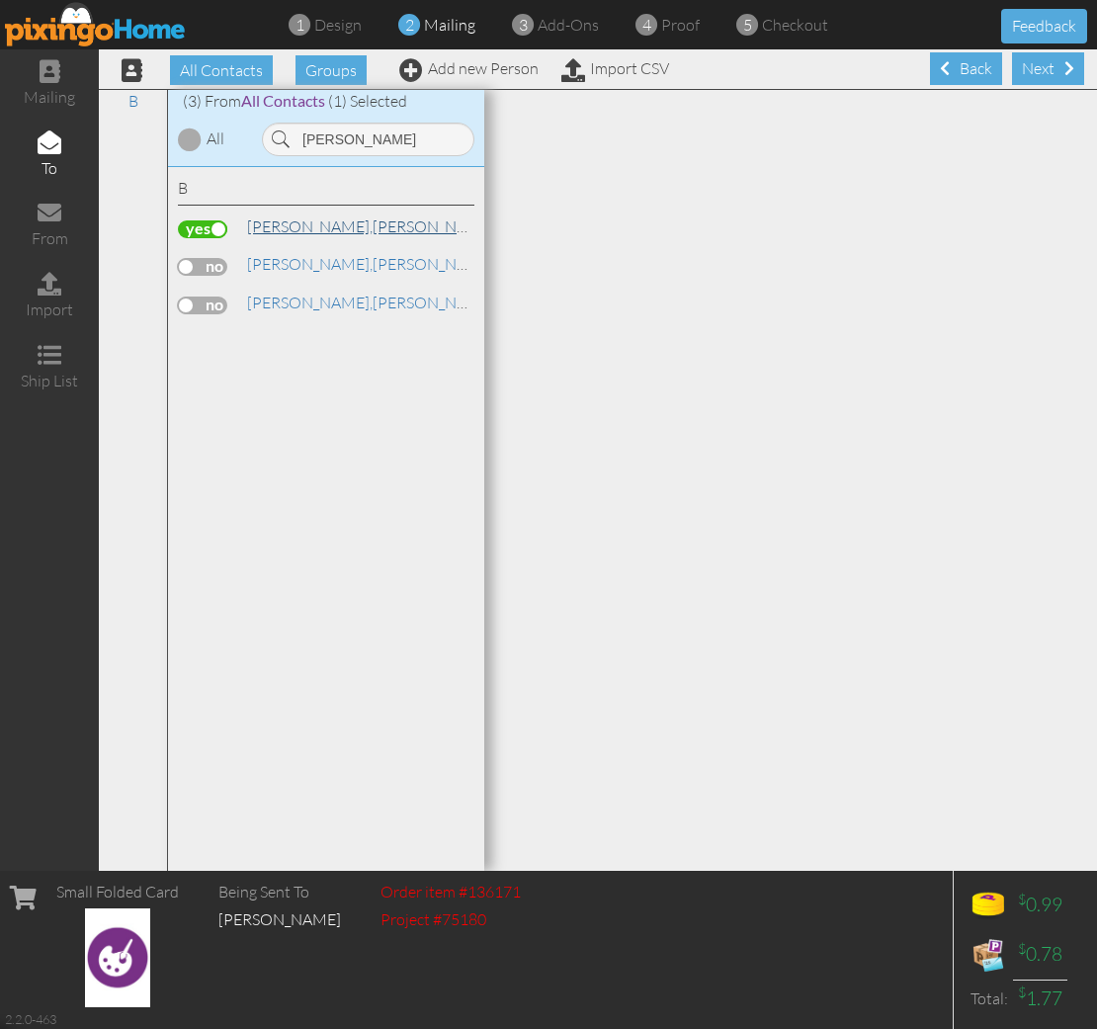
click at [336, 214] on link "Basford, Mike" at bounding box center [371, 226] width 252 height 24
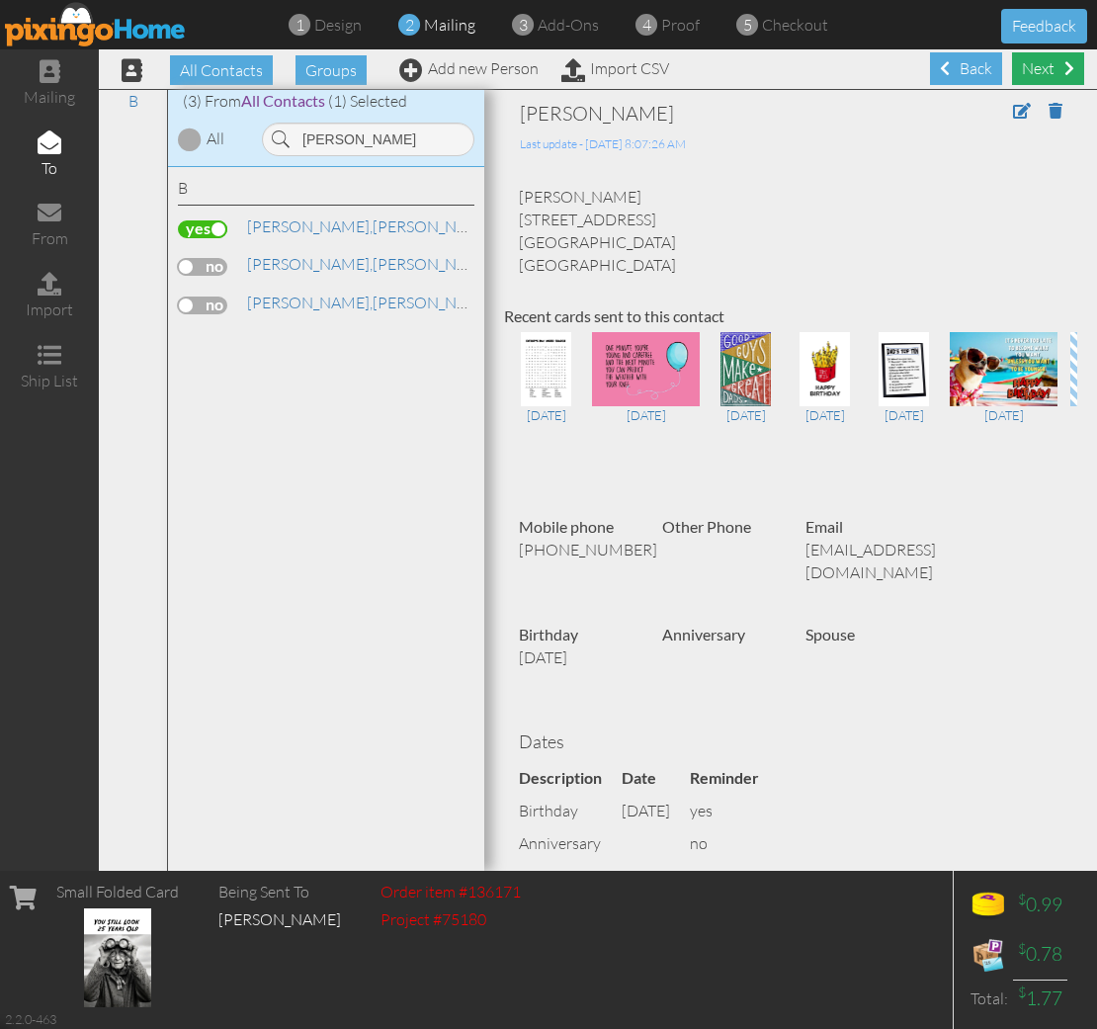
click at [1047, 60] on div "Next" at bounding box center [1048, 68] width 72 height 33
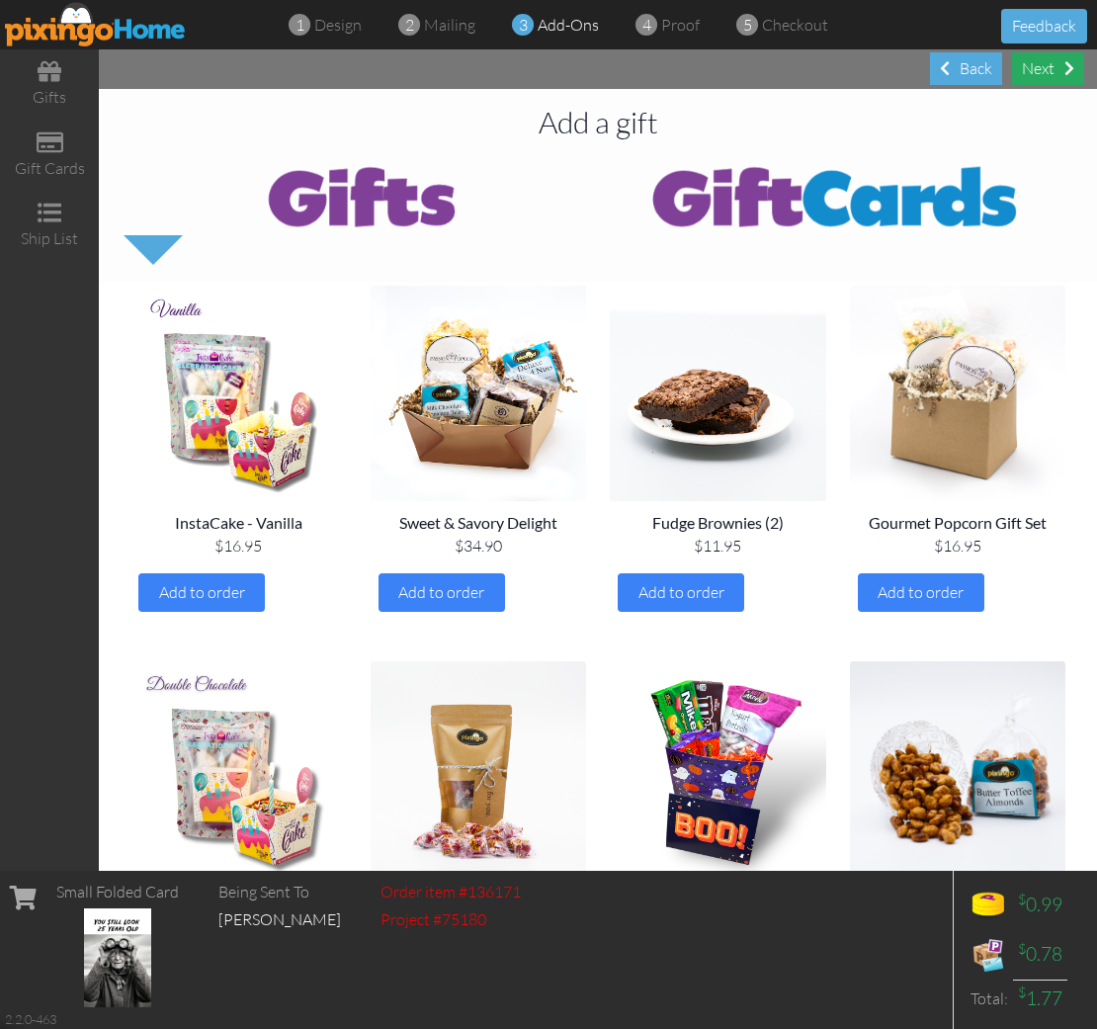
click at [1047, 63] on div "Next" at bounding box center [1048, 68] width 72 height 33
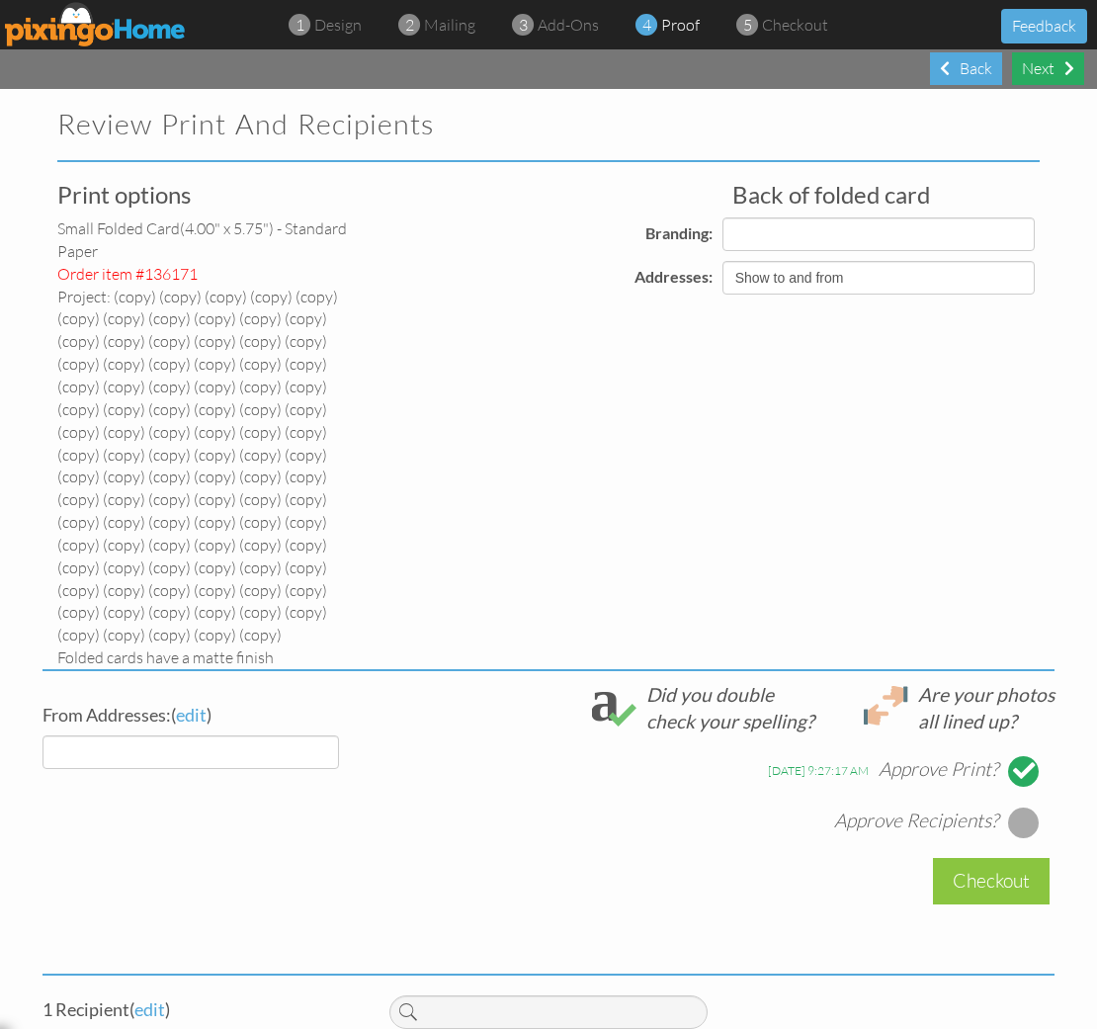
select select "object:14645"
select select "object:14648"
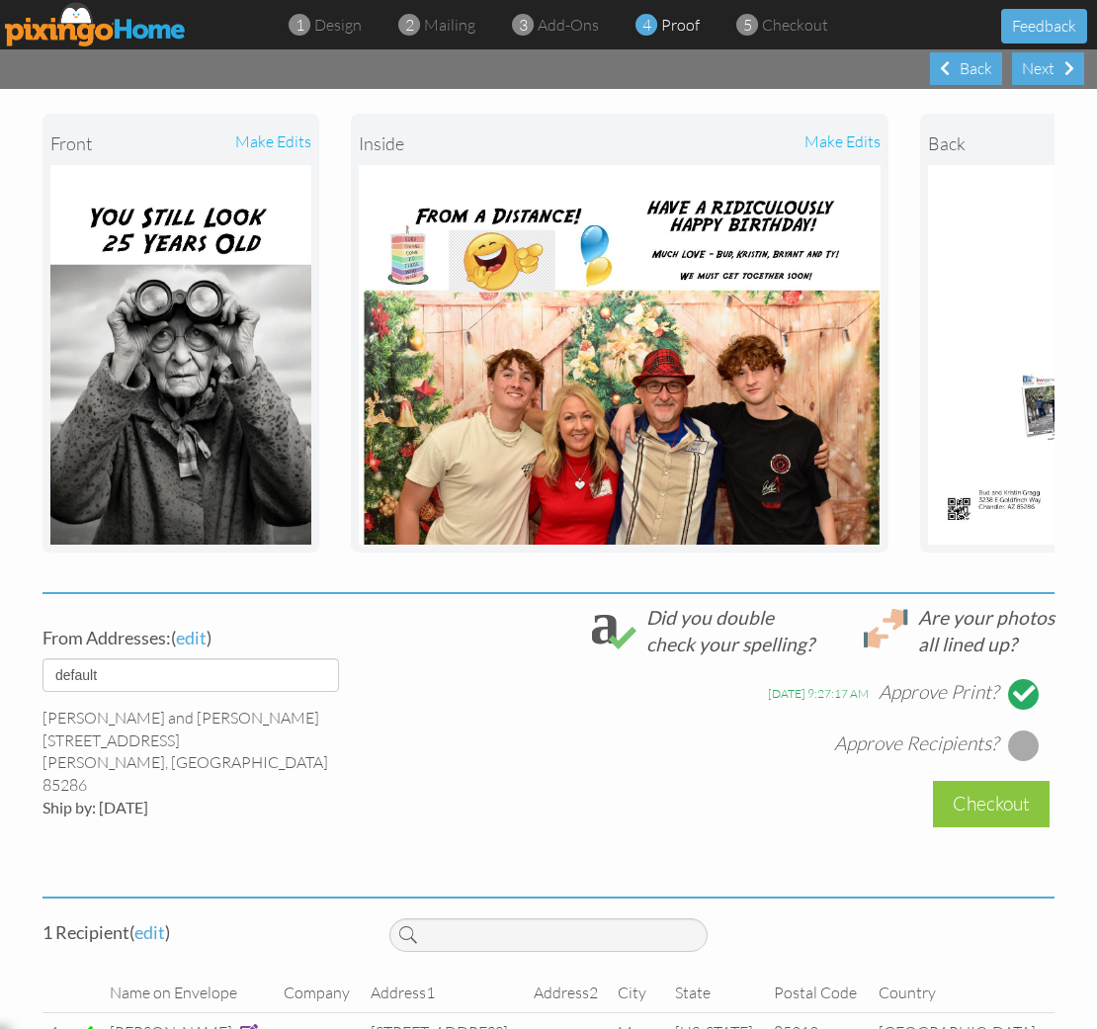
scroll to position [594, 0]
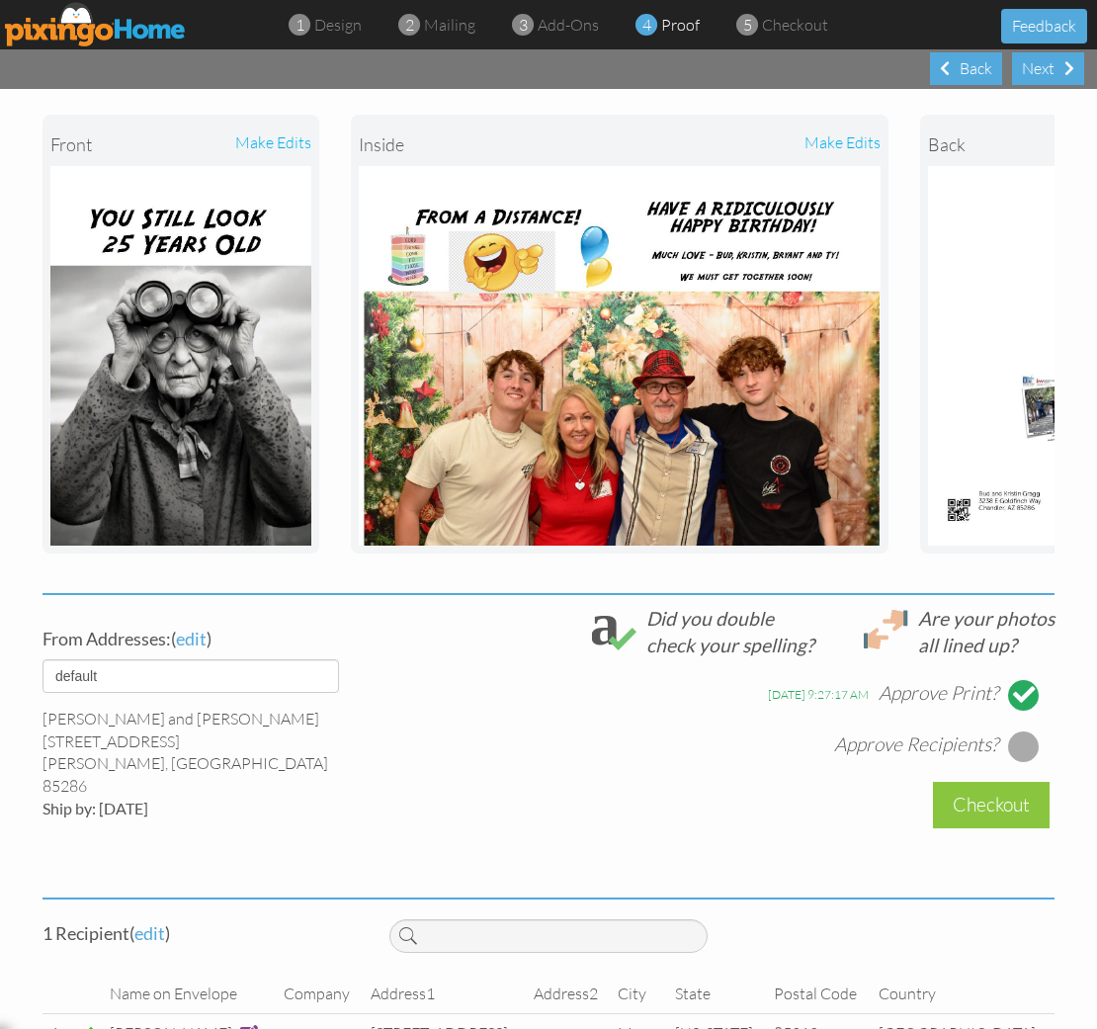
click at [1019, 730] on div at bounding box center [1024, 746] width 32 height 32
click at [996, 782] on div "Checkout" at bounding box center [991, 805] width 117 height 46
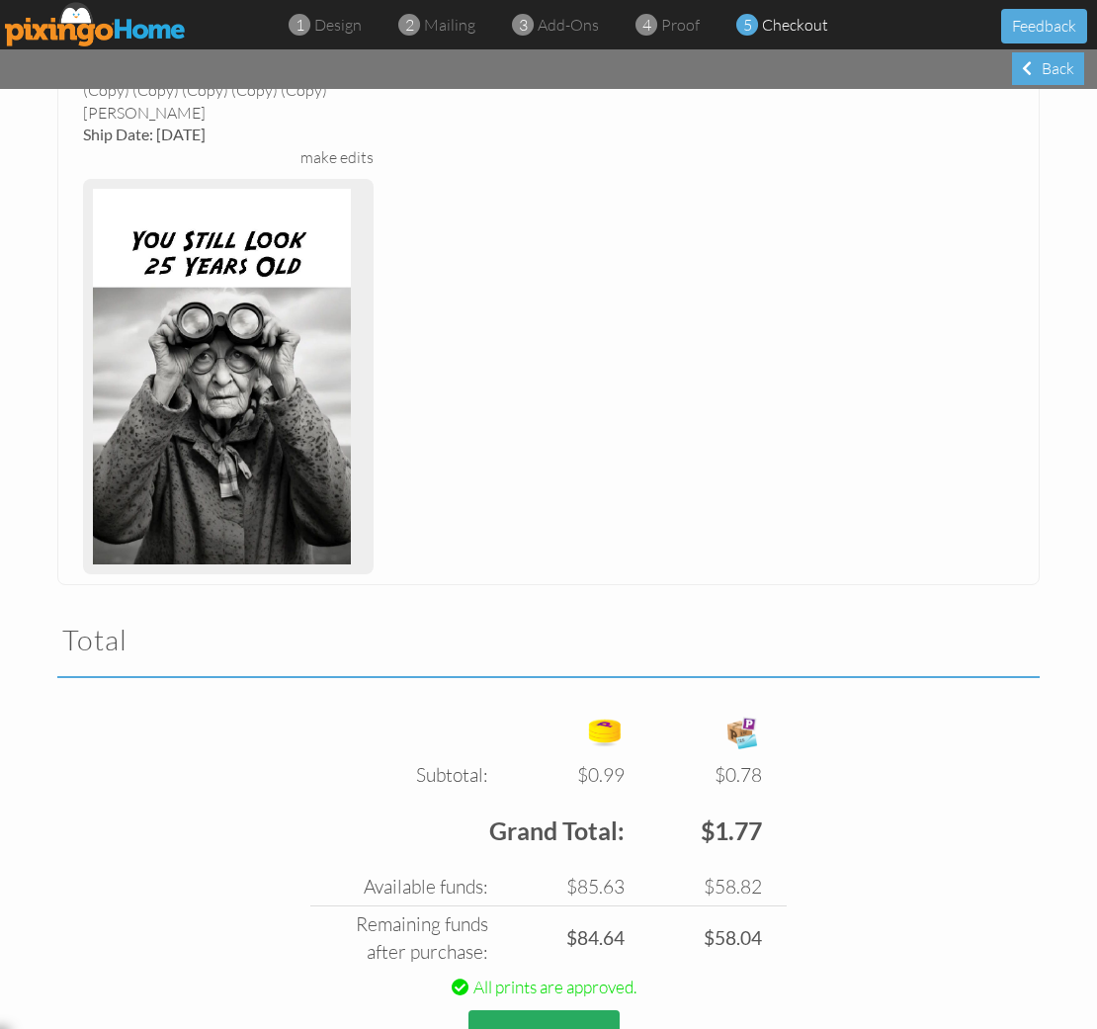
scroll to position [1, 0]
click at [570, 1010] on button "Place order" at bounding box center [543, 1037] width 151 height 54
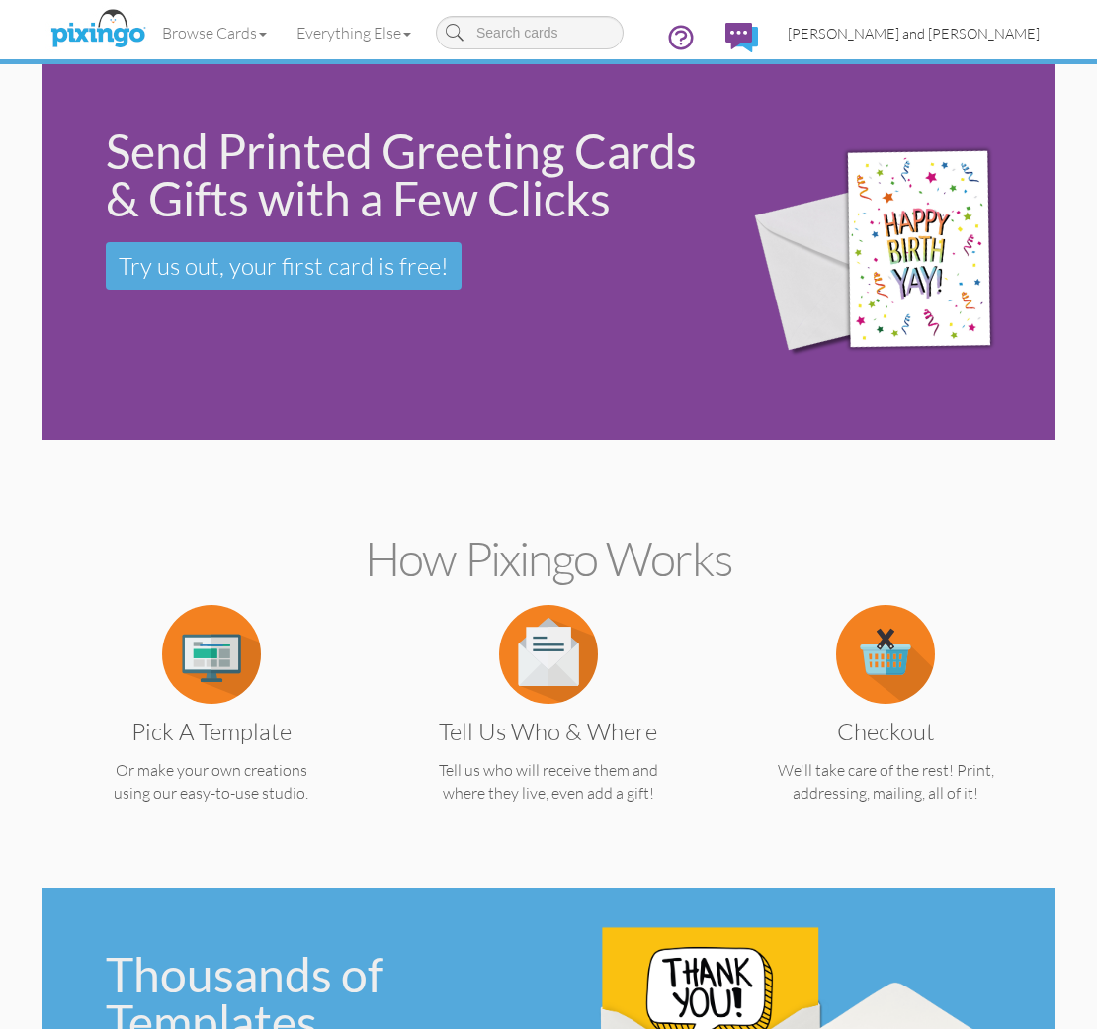
click at [944, 33] on span "[PERSON_NAME] and [PERSON_NAME]" at bounding box center [914, 33] width 252 height 17
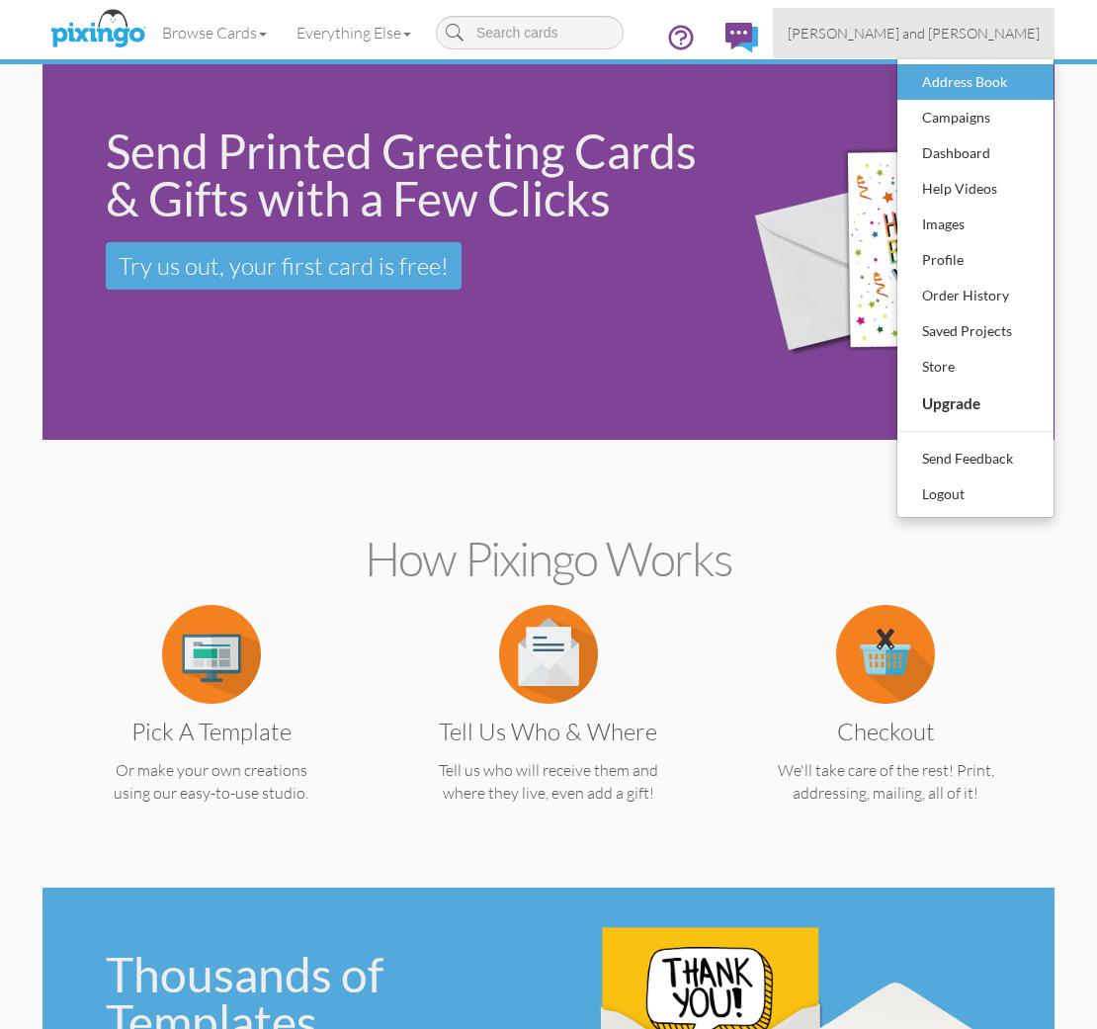
click at [959, 81] on div "Address Book" at bounding box center [975, 82] width 117 height 30
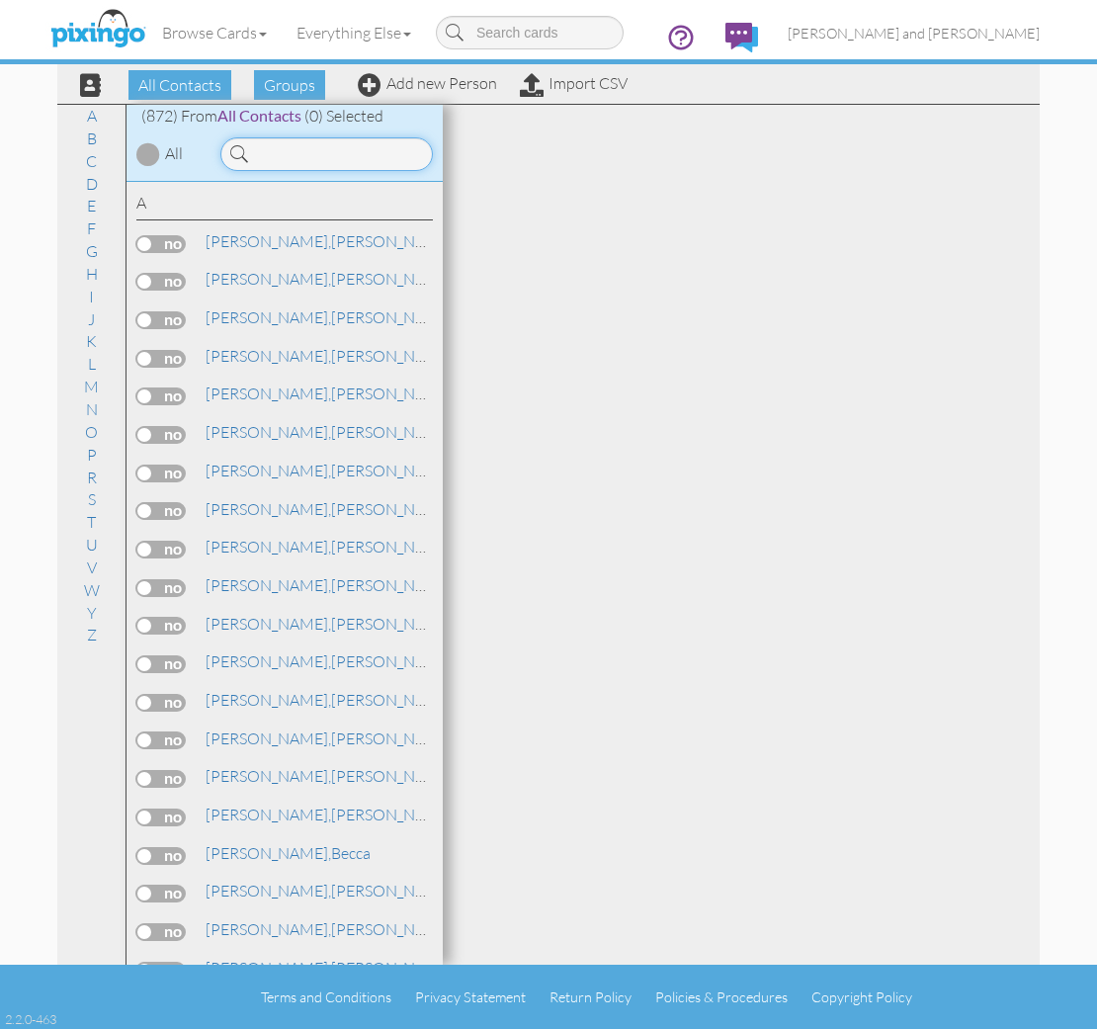
click at [323, 154] on input at bounding box center [326, 154] width 212 height 34
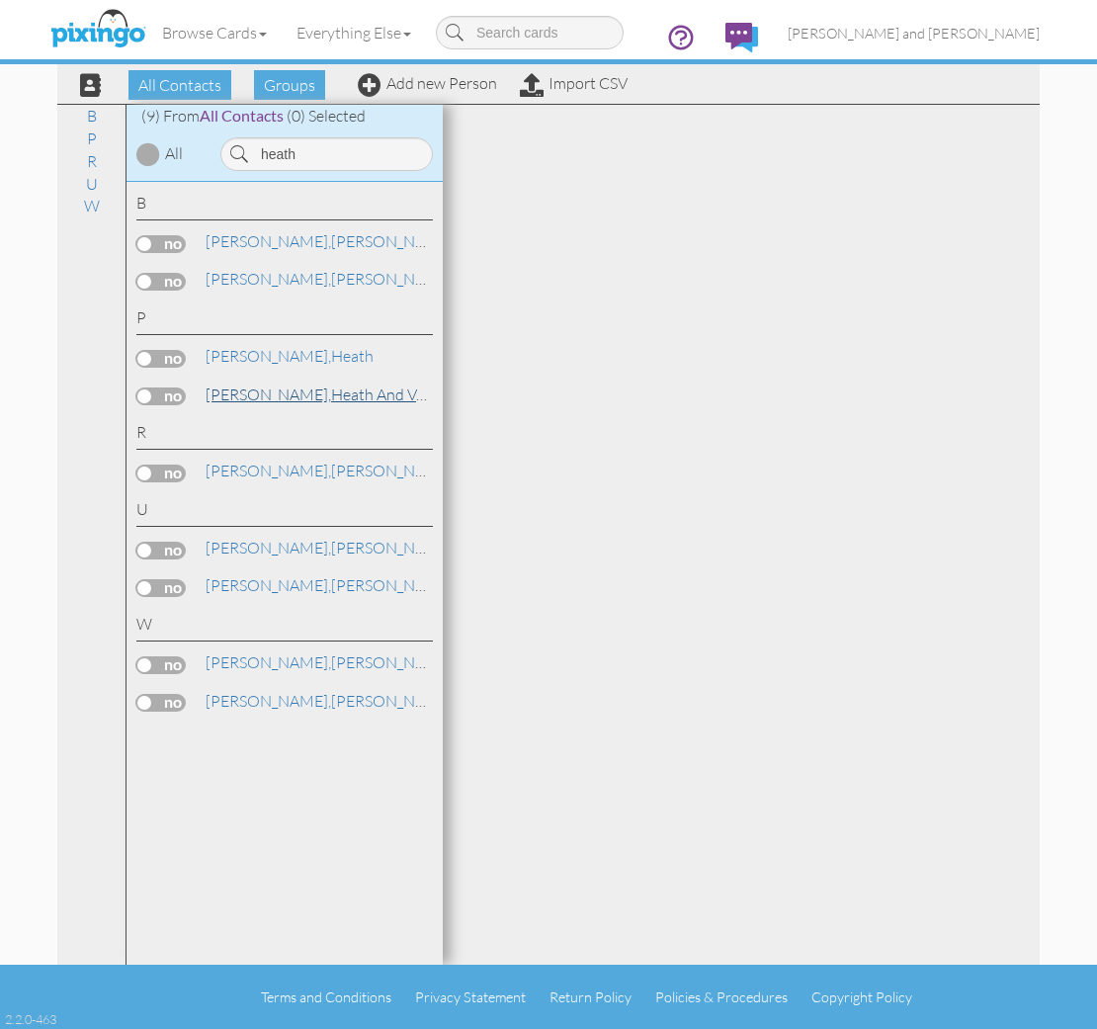
click at [209, 387] on span "[PERSON_NAME]," at bounding box center [268, 394] width 125 height 20
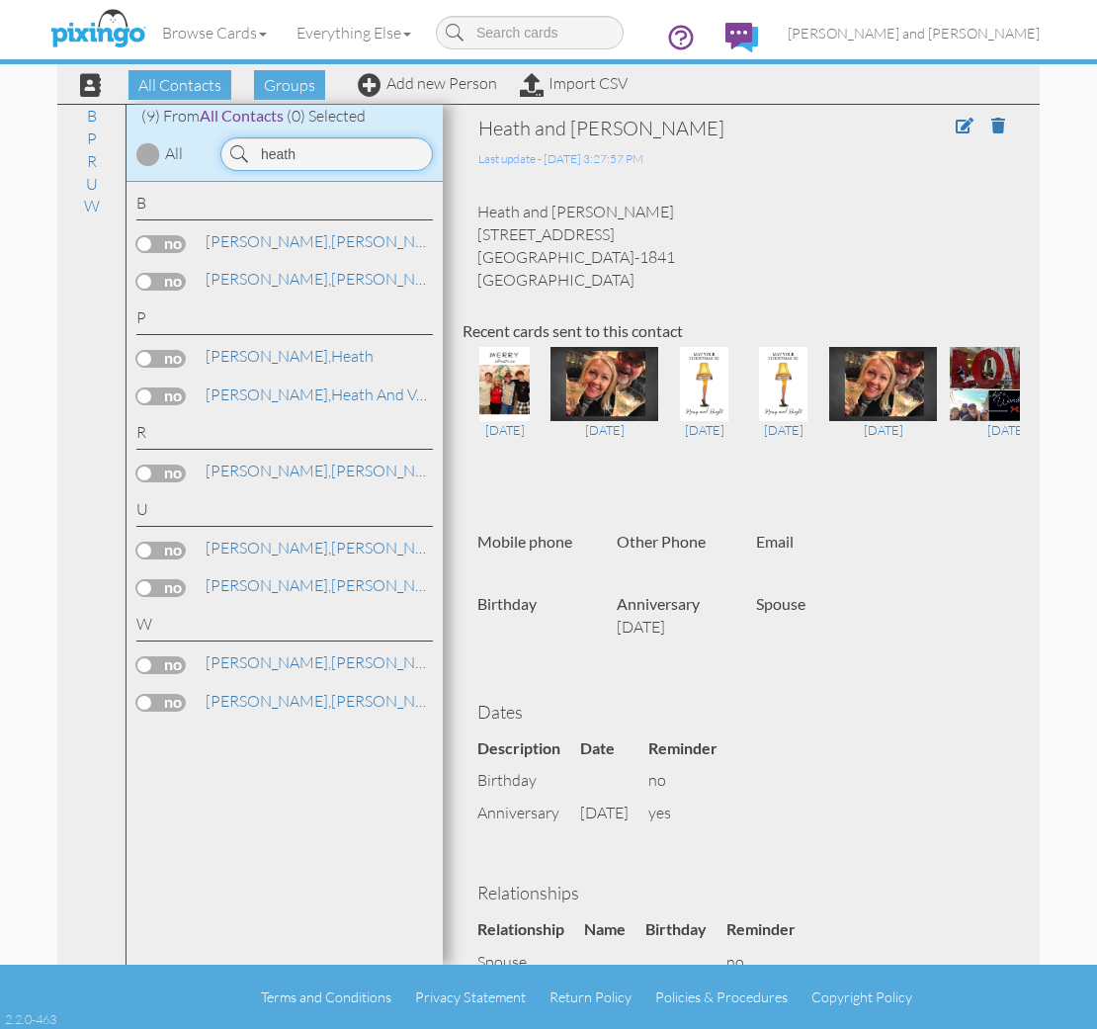
click at [323, 157] on input "heath" at bounding box center [326, 154] width 212 height 34
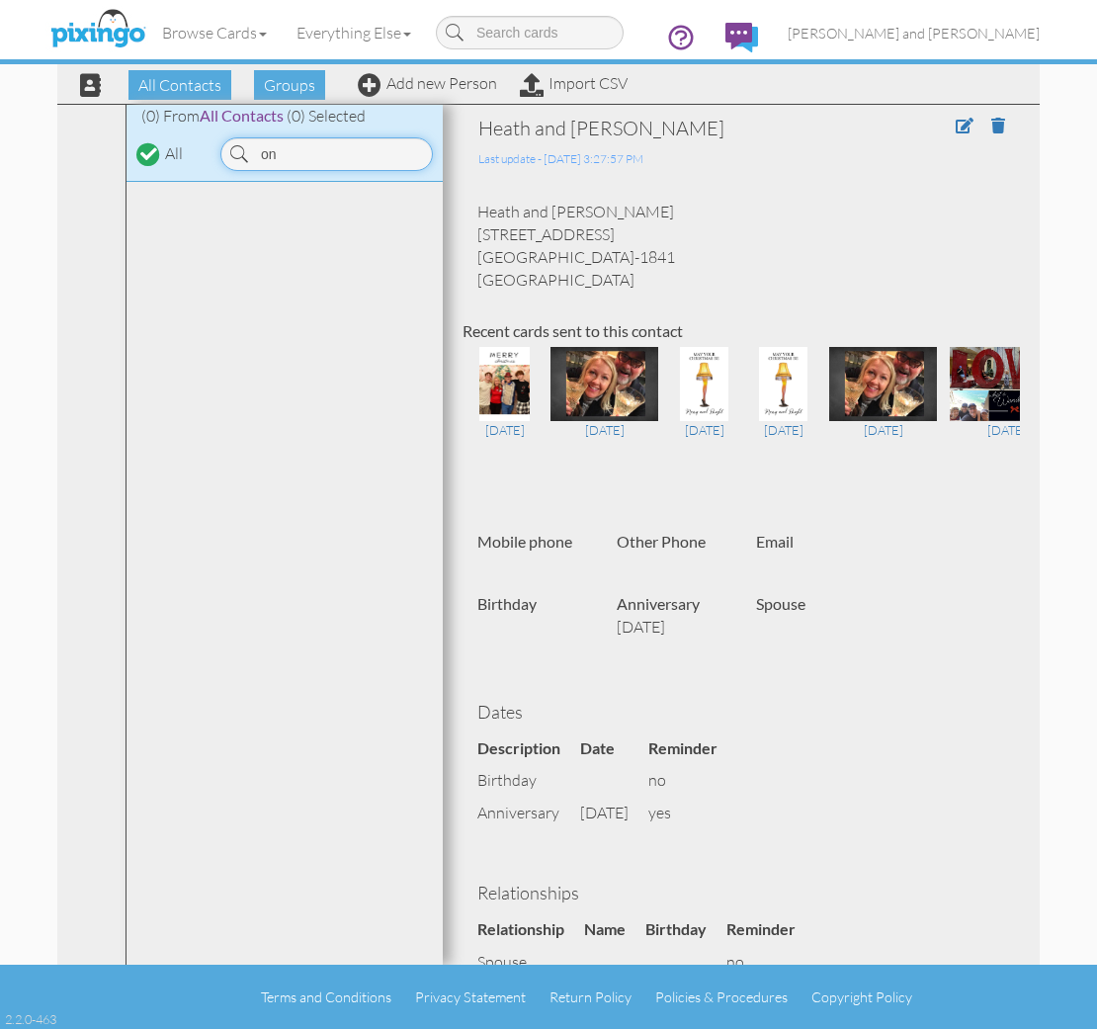
type input "o"
type input "s"
type input "van hul"
click at [447, 85] on link "Add new Person" at bounding box center [427, 83] width 139 height 20
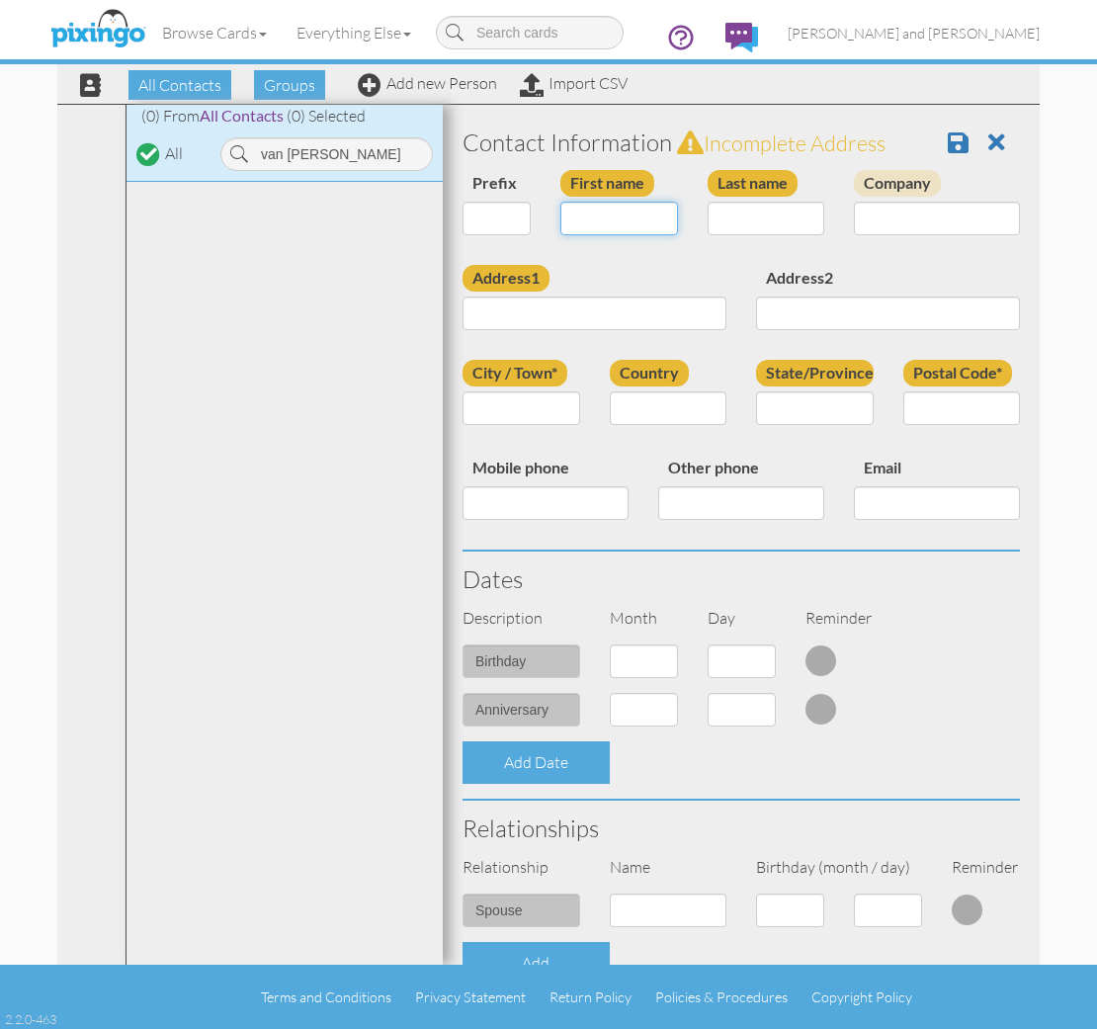
click at [616, 226] on input "First name" at bounding box center [619, 219] width 118 height 34
type input "[PERSON_NAME]"
type input "Onofrey"
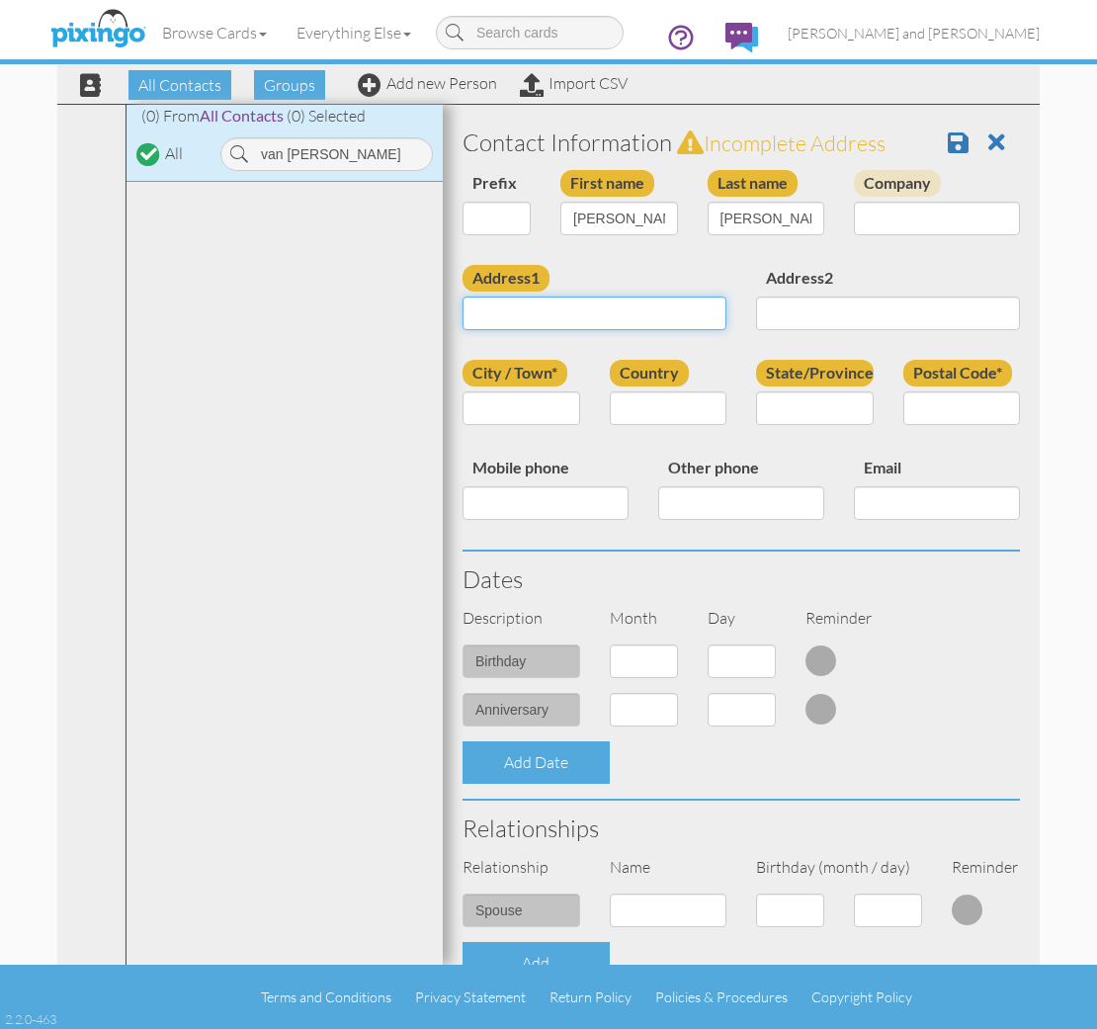
paste input "9919 E Harvest Rd"
type input "9919 E Harvest Rd"
click at [543, 405] on input "City / Town*" at bounding box center [521, 408] width 118 height 34
type input "Florence"
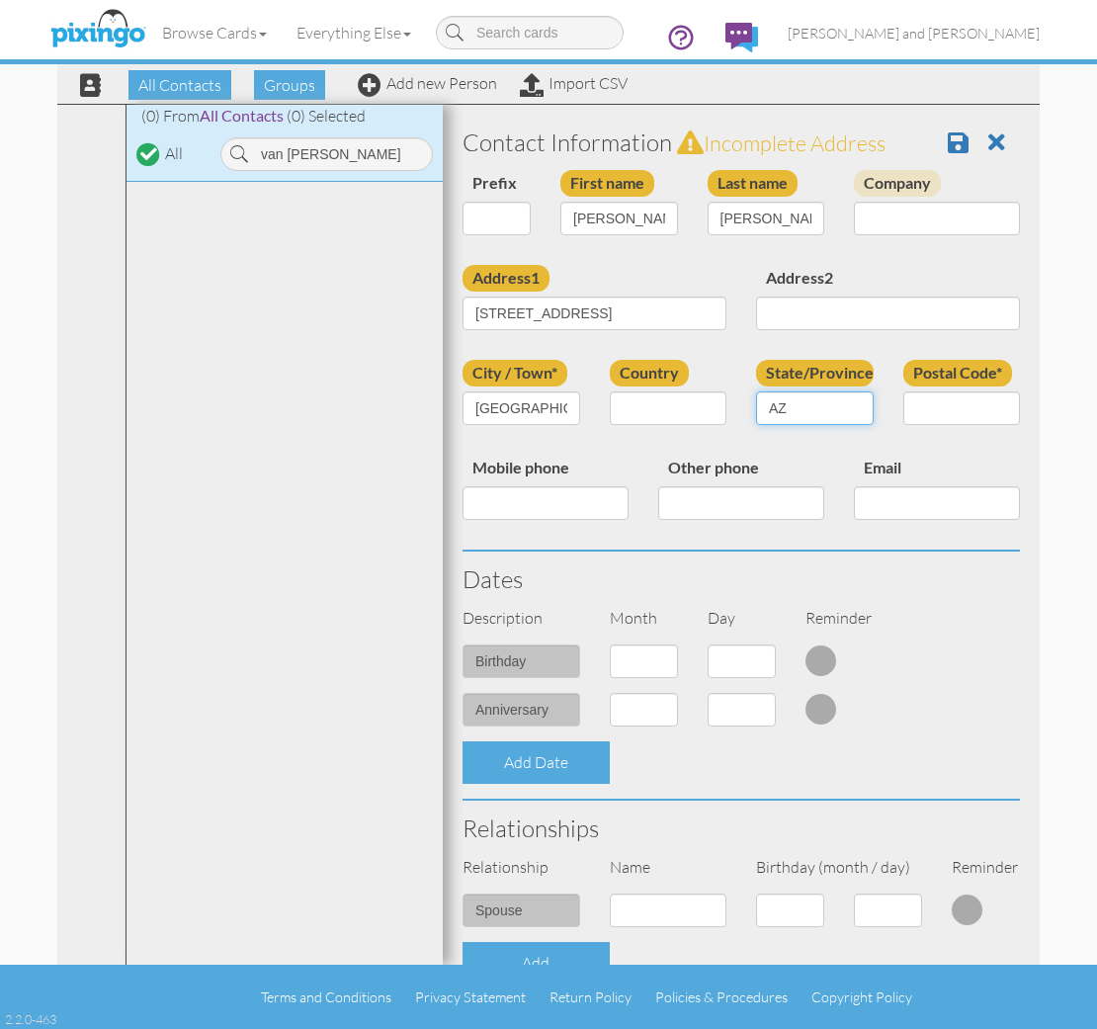
type input "AZ"
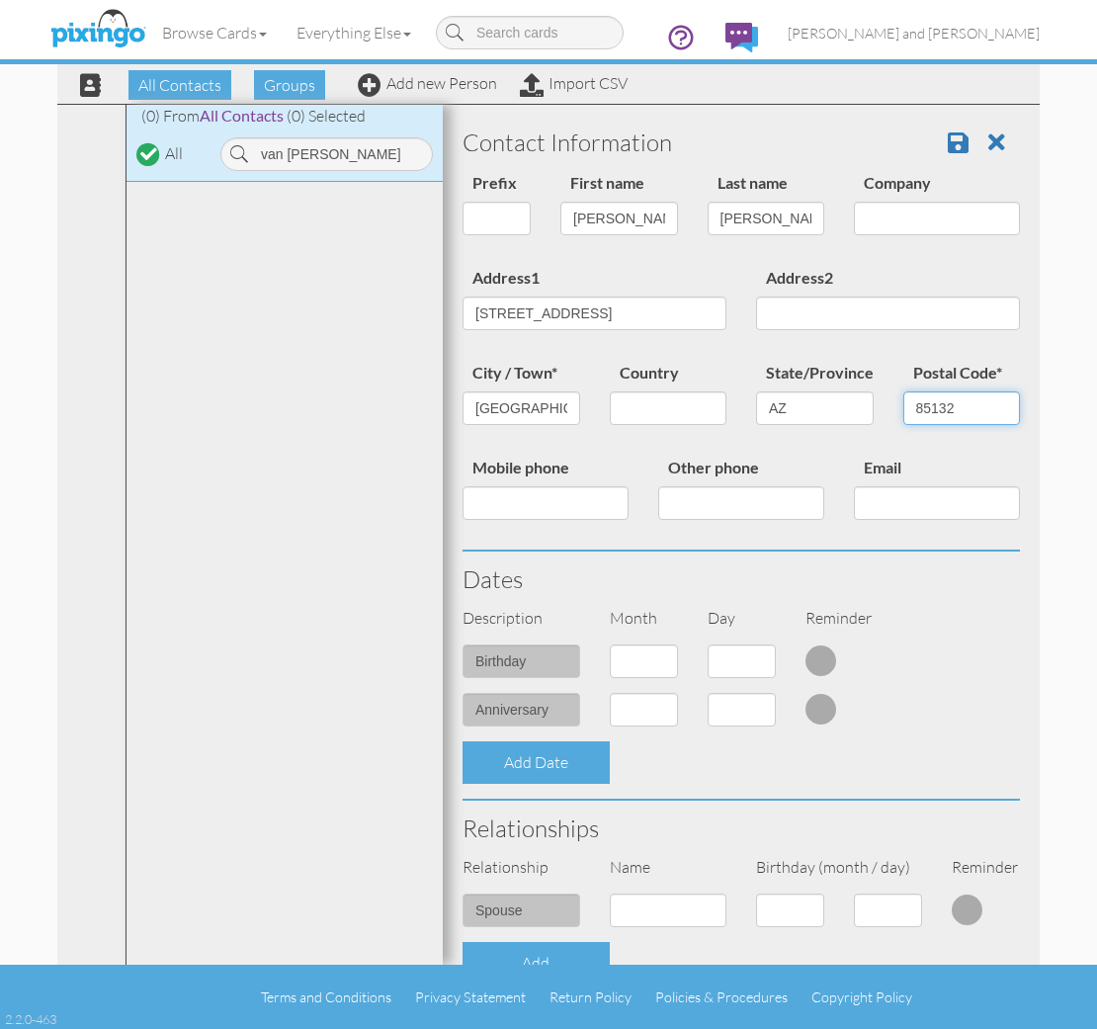
type input "85132"
click at [684, 551] on div "Dates" at bounding box center [741, 578] width 587 height 55
click at [951, 144] on span at bounding box center [958, 142] width 21 height 24
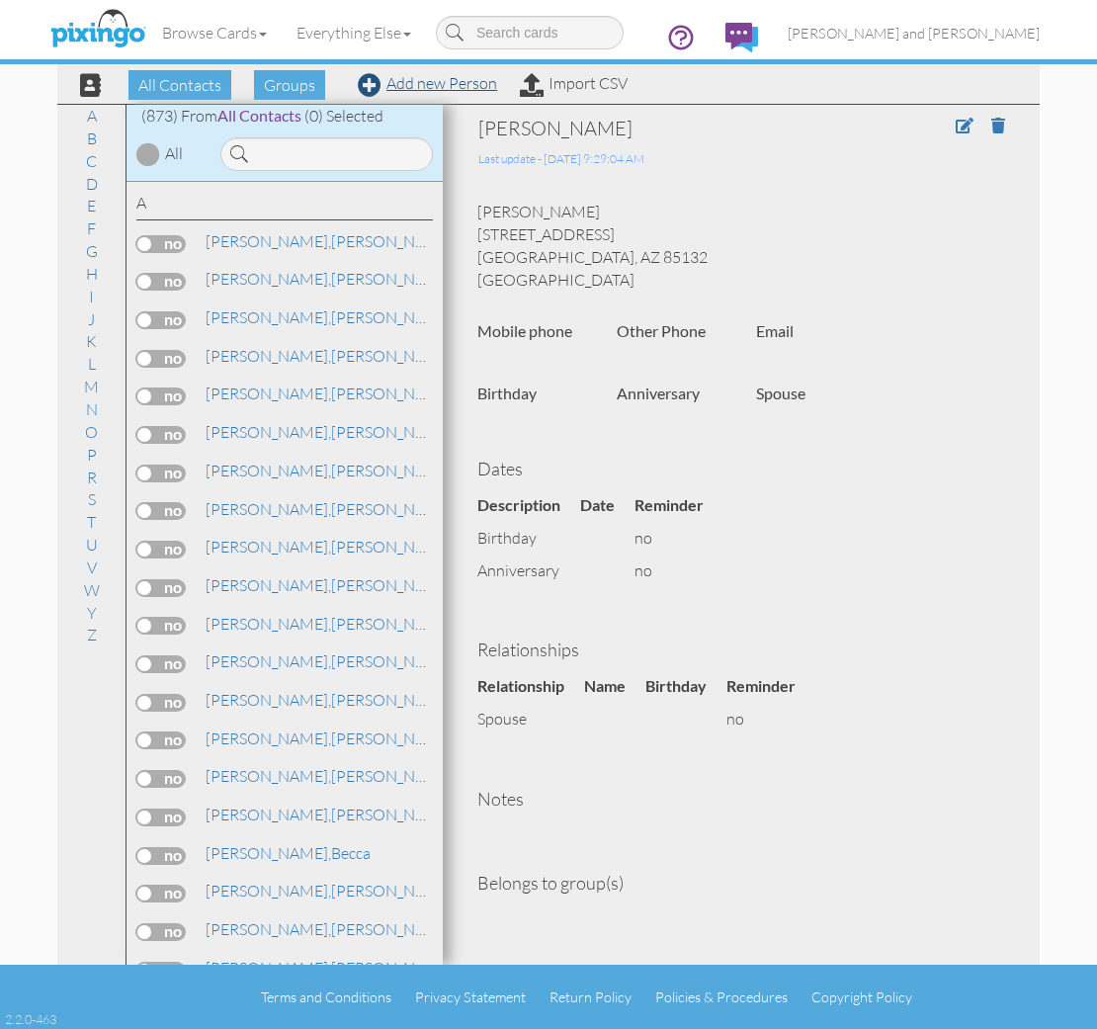
click at [426, 83] on link "Add new Person" at bounding box center [427, 83] width 139 height 20
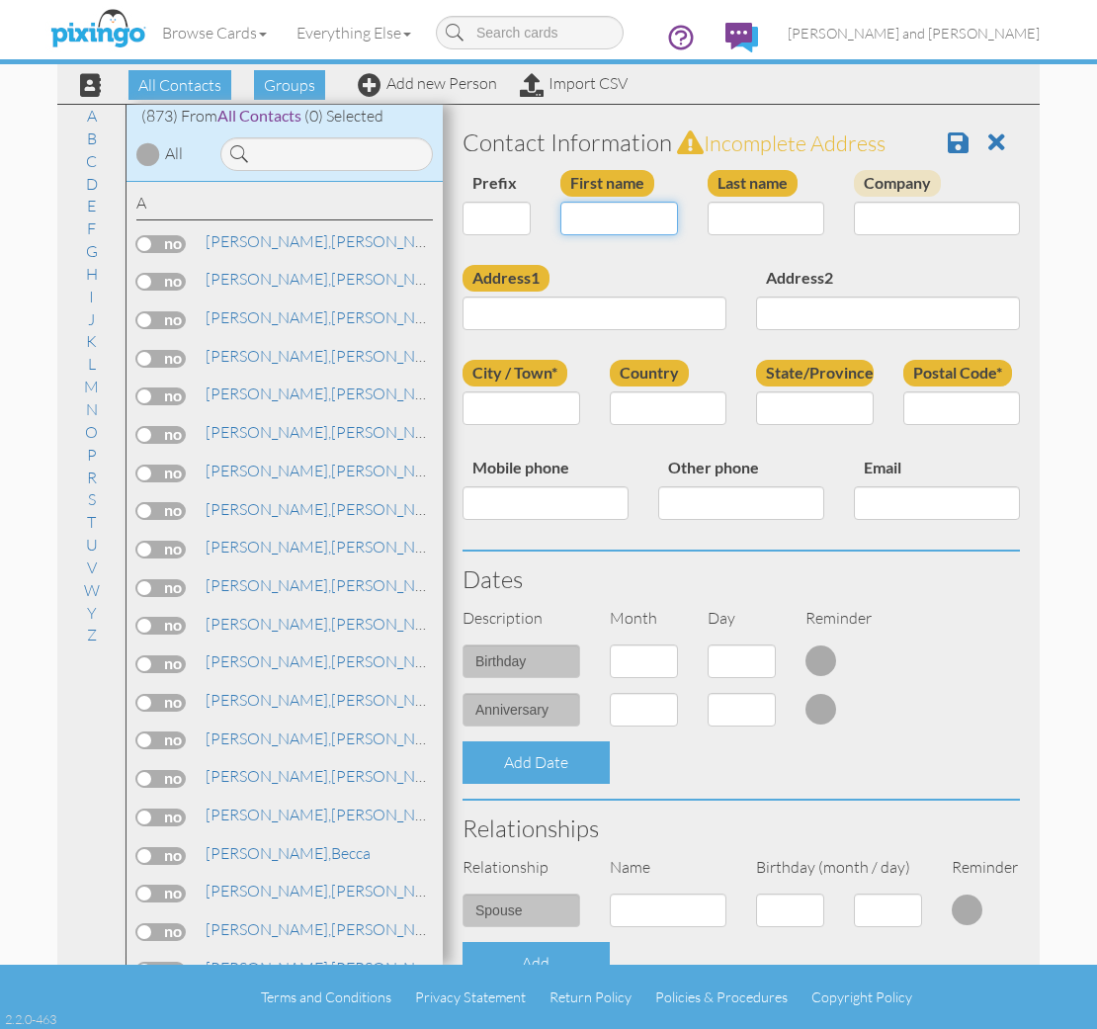
click at [636, 221] on input "First name" at bounding box center [619, 219] width 118 height 34
type input "[PERSON_NAME]"
type input "VanHulten"
click at [612, 305] on input "Address1" at bounding box center [594, 313] width 264 height 34
paste input "9919 E Harvest Rd"
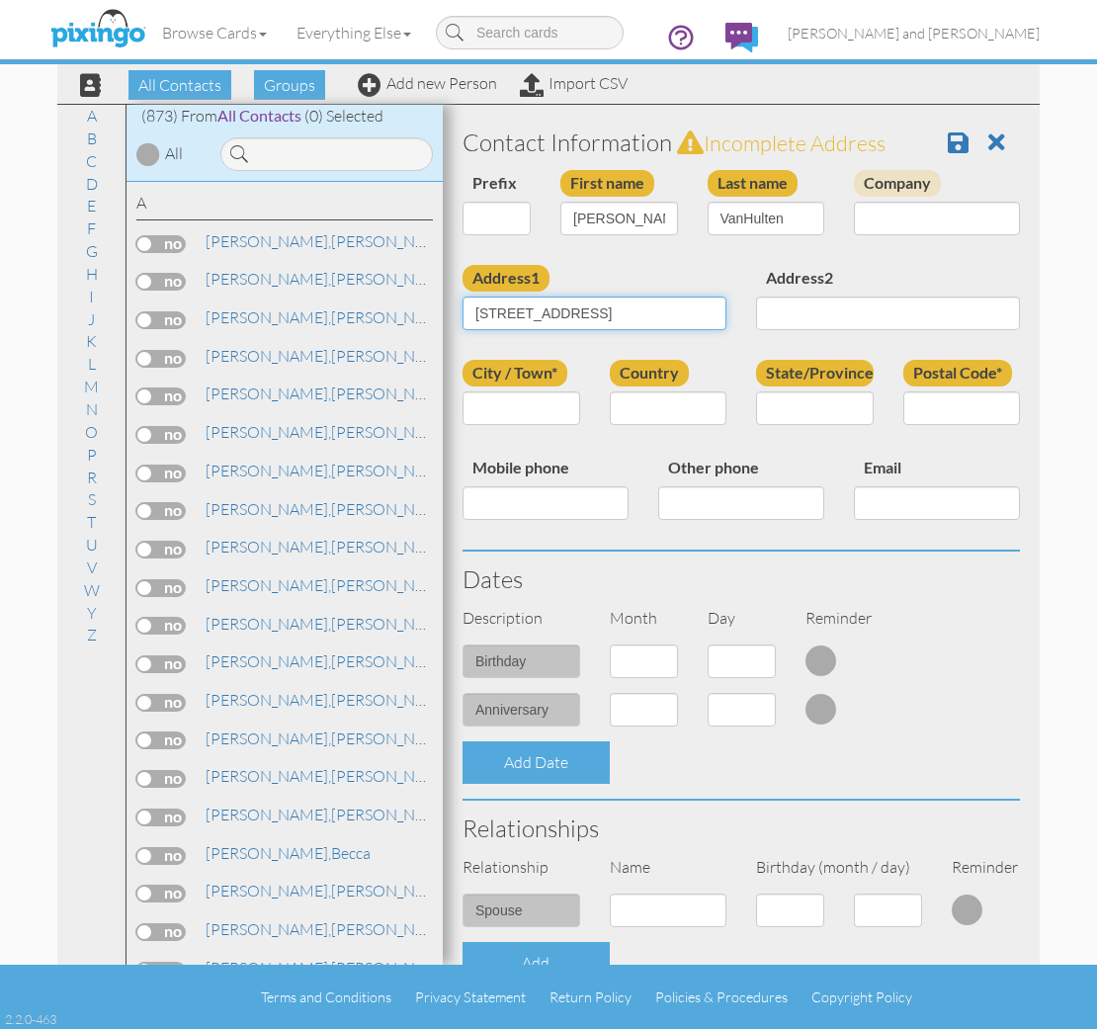
type input "9919 E Harvest Rd"
click at [538, 403] on input "City / Town*" at bounding box center [521, 408] width 118 height 34
type input "Florence"
type input "AZ"
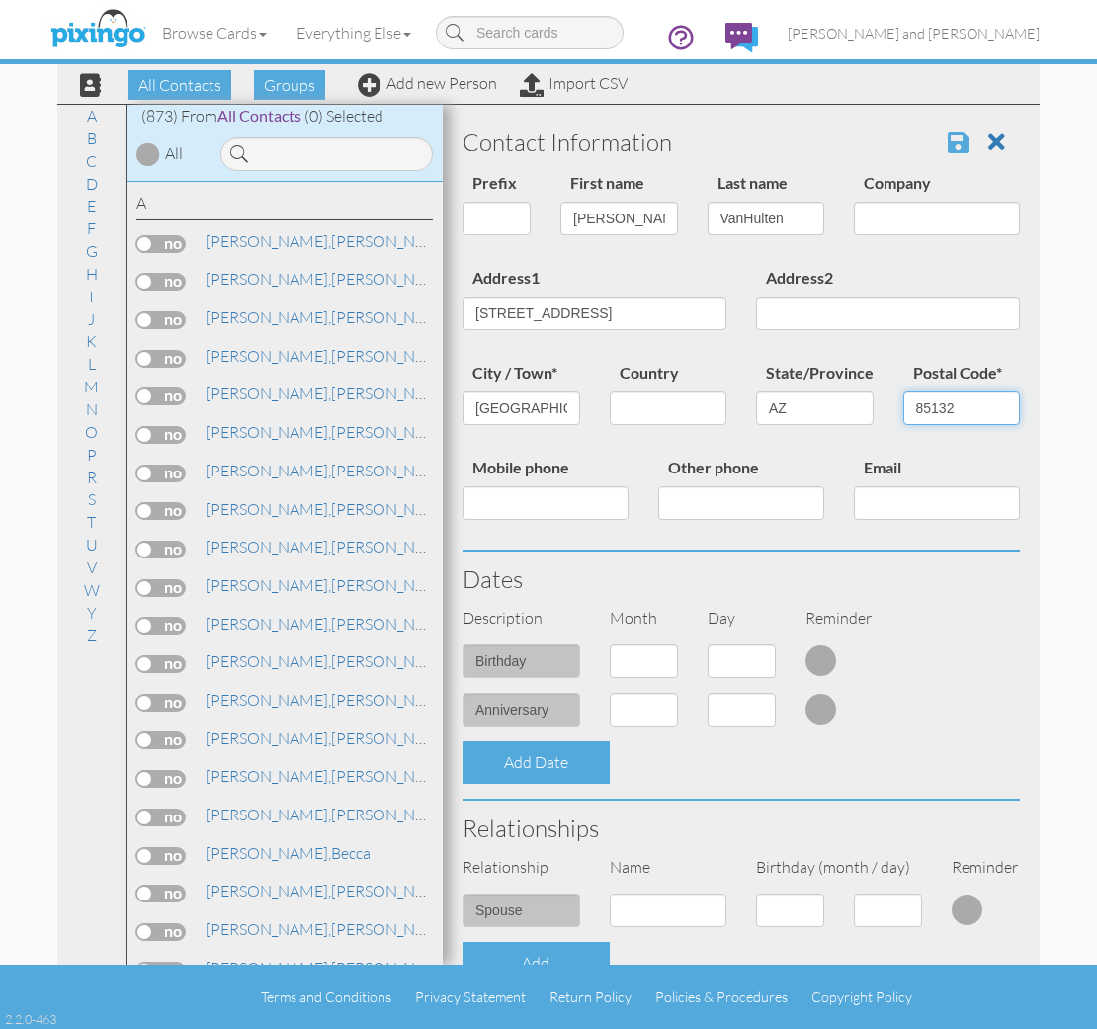
type input "85132"
click at [961, 147] on span at bounding box center [958, 142] width 21 height 24
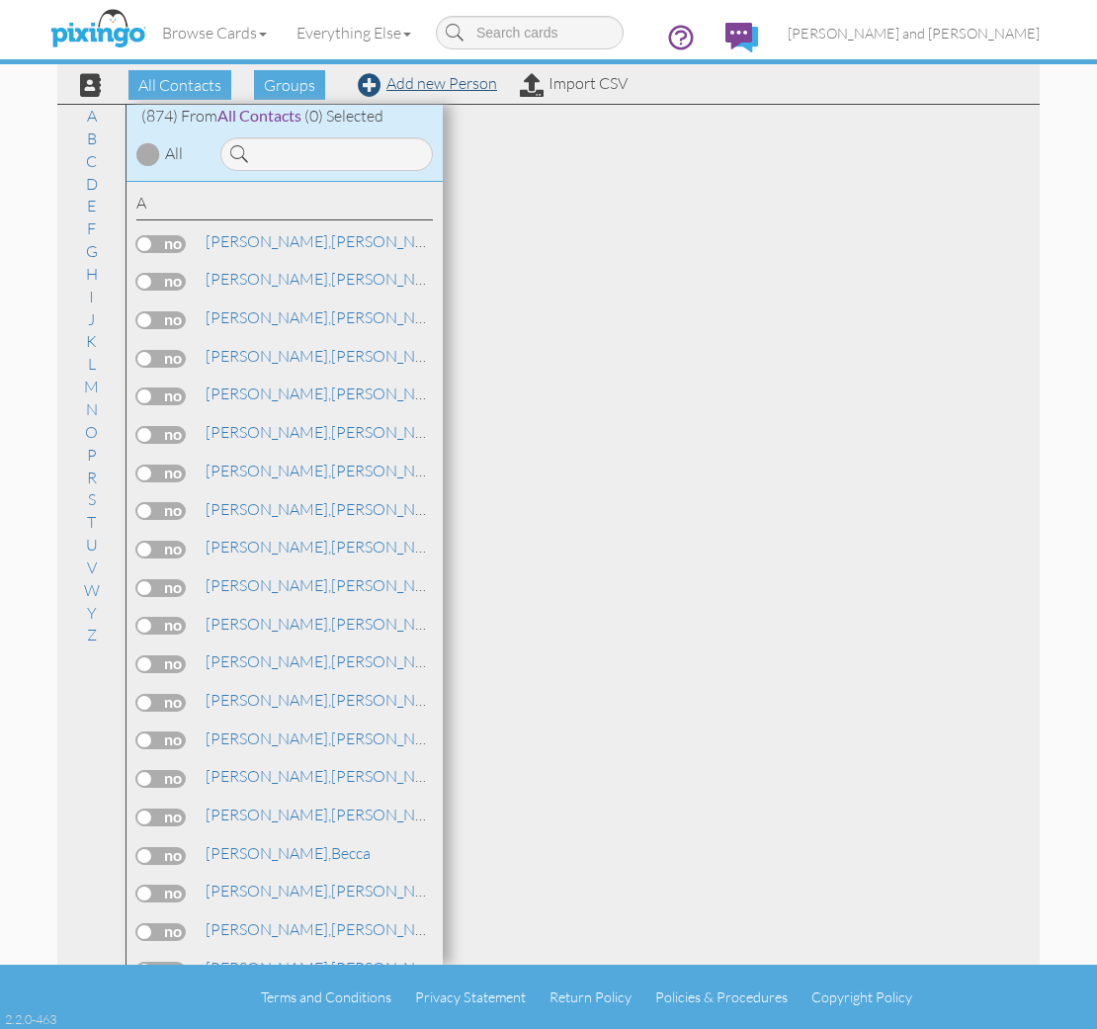
click at [446, 89] on link "Add new Person" at bounding box center [427, 83] width 139 height 20
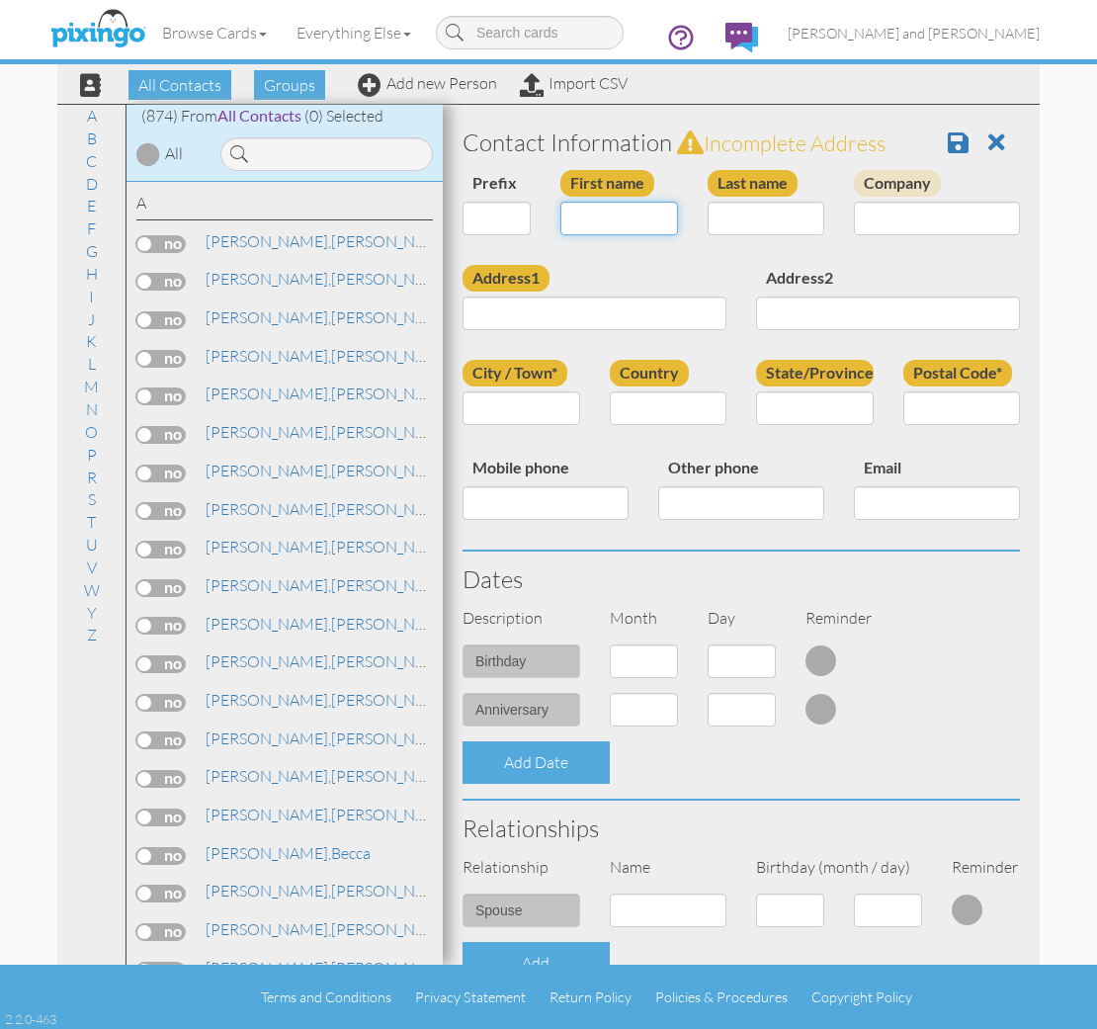
click at [612, 205] on input "First name" at bounding box center [619, 219] width 118 height 34
type input "A"
type input "[PERSON_NAME]"
type input "Onofrey"
type input "Sky Vista MBK Senior Living"
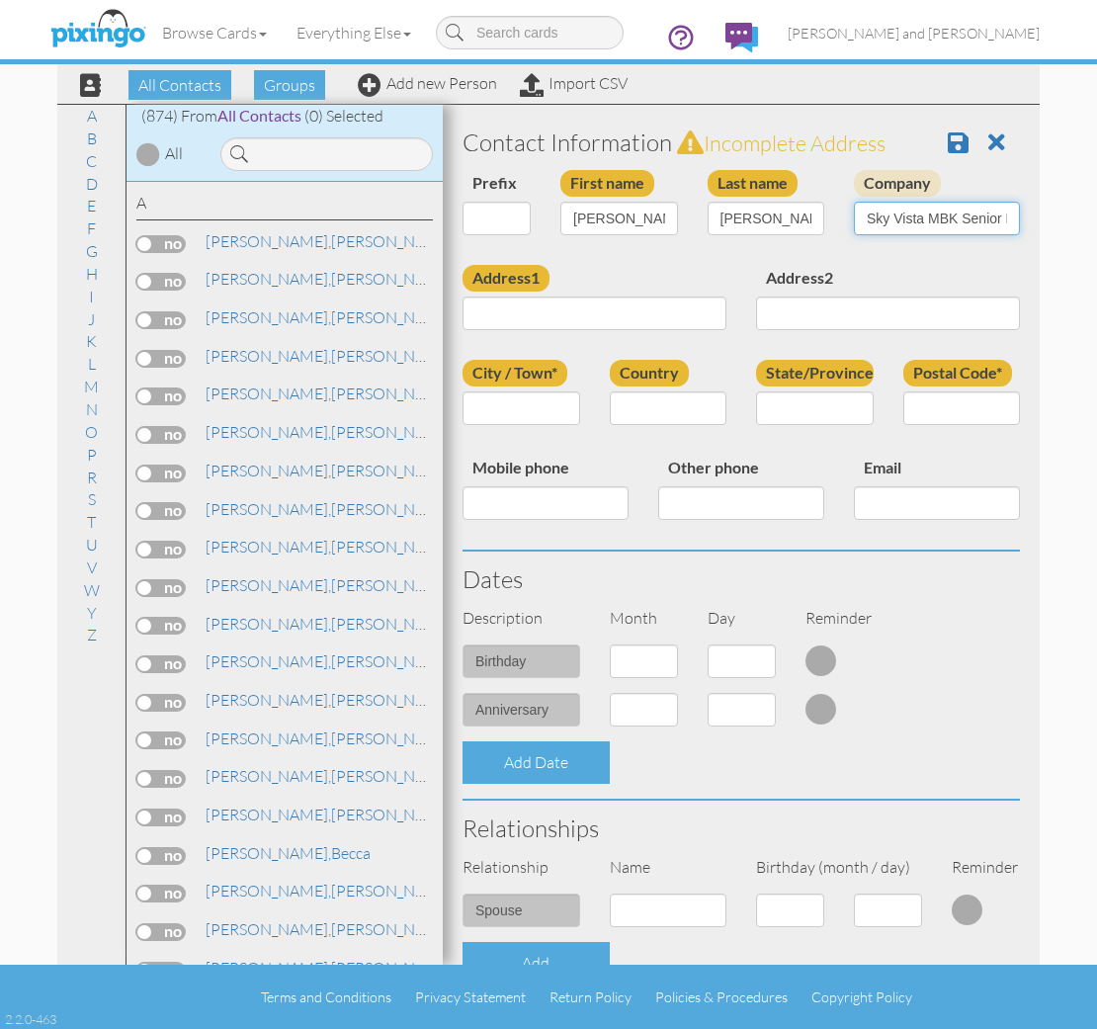
click at [947, 215] on input "Sky Vista MBK Senior Living" at bounding box center [937, 219] width 166 height 34
paste input "1248 S Crismon Rd, Mesa, AZ 85209"
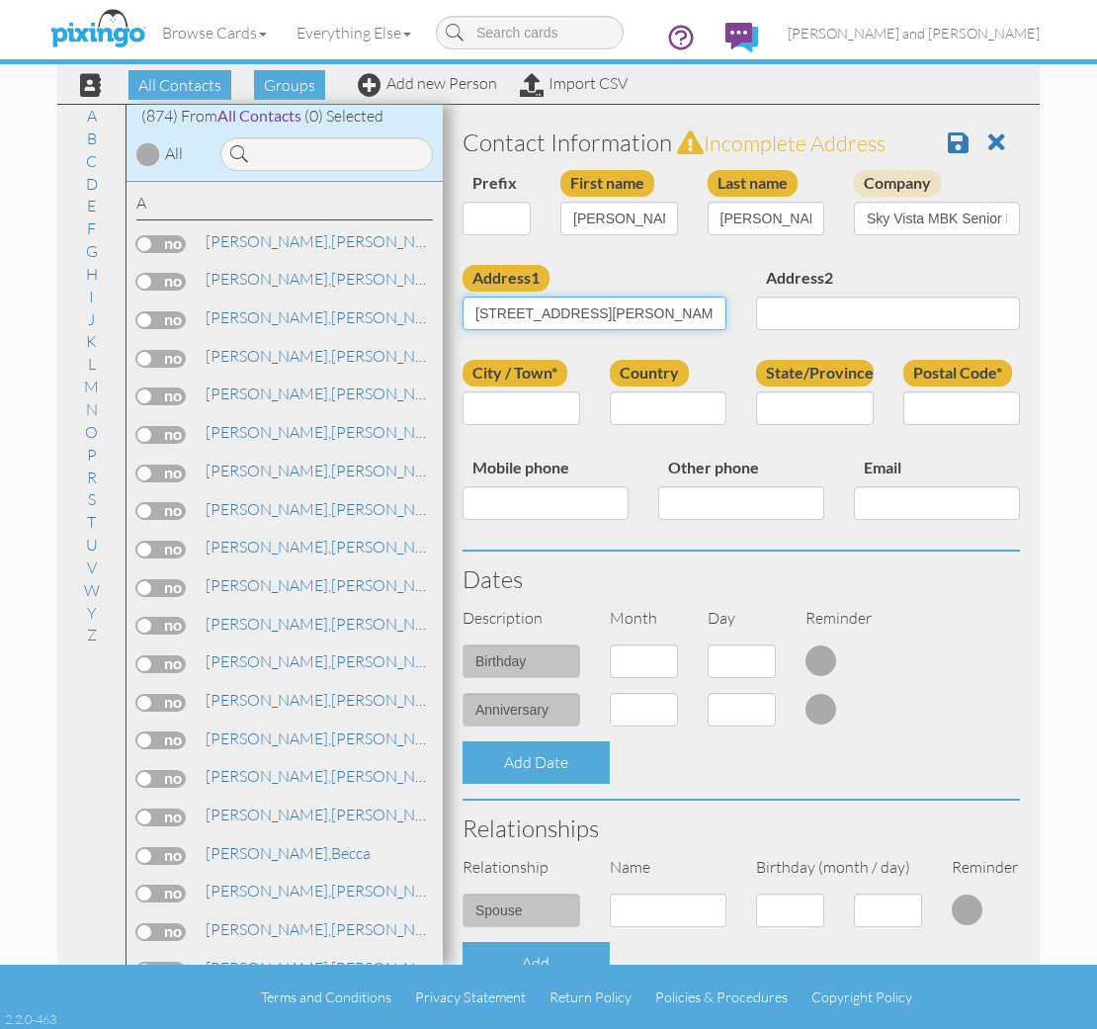
type input "1248 S Crismon Rd, Mesa, AZ 85209"
click at [976, 408] on input "Postal Code*" at bounding box center [962, 408] width 118 height 34
type input "85209"
click at [867, 405] on input "State/Province" at bounding box center [815, 408] width 118 height 34
type input "AZ"
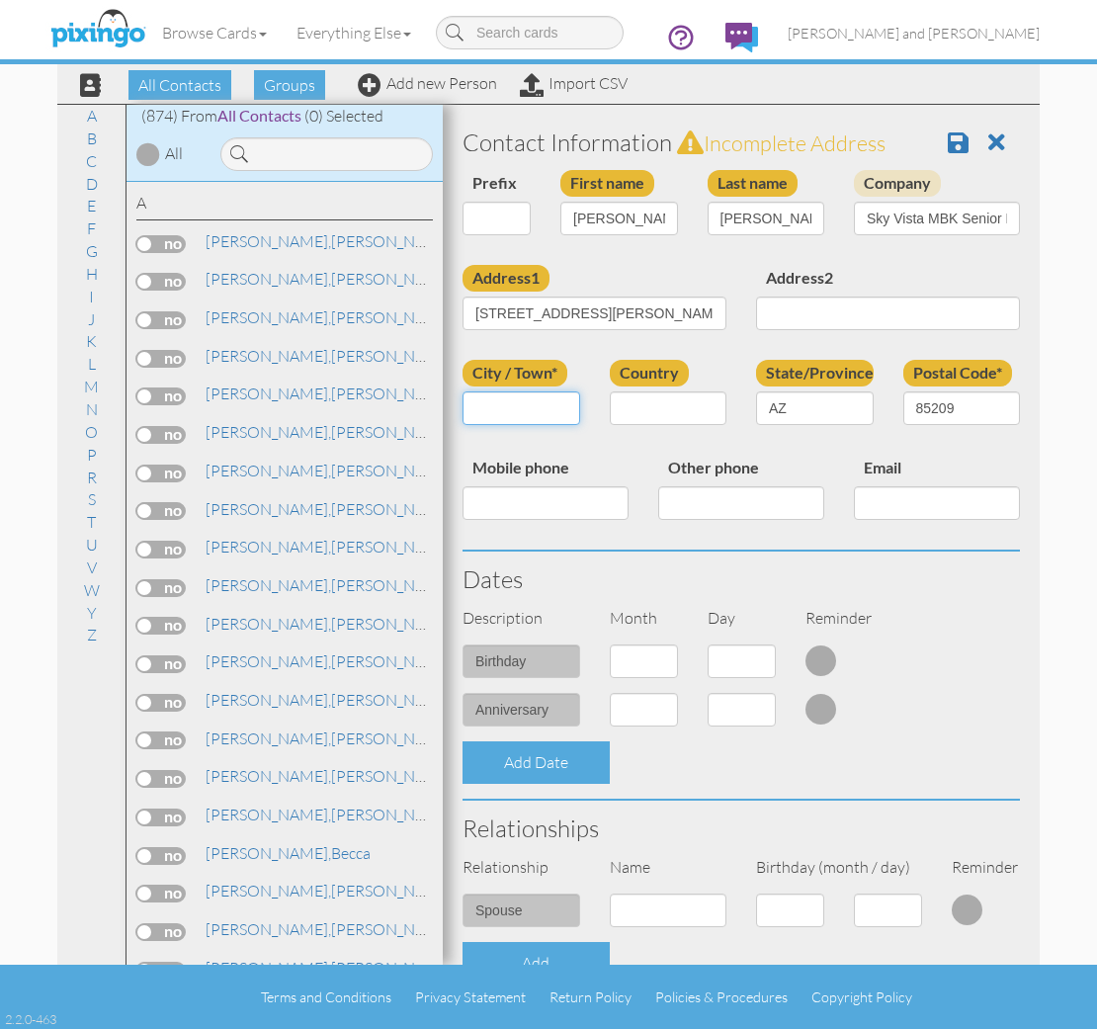
click at [533, 404] on input "City / Town*" at bounding box center [521, 408] width 118 height 34
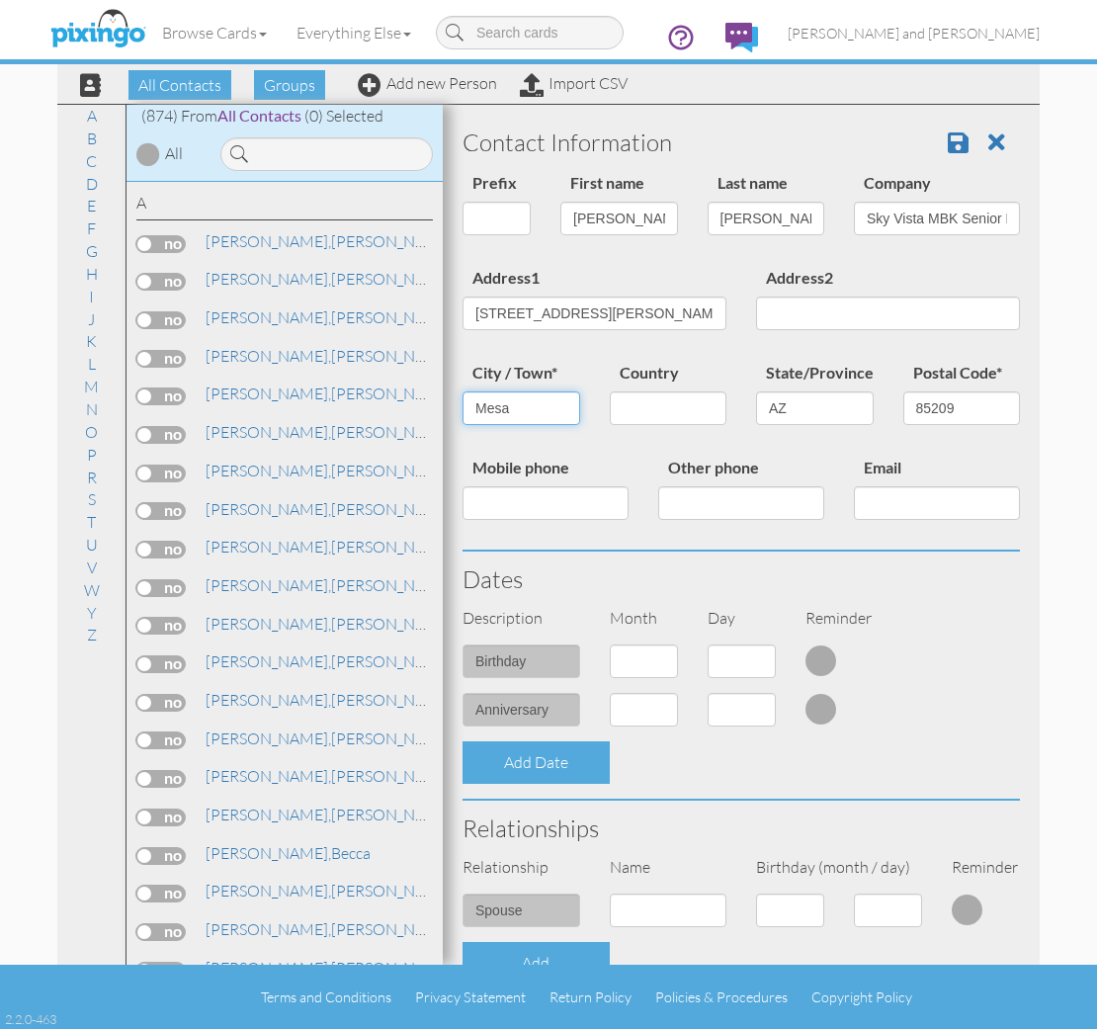
type input "Mesa"
click at [703, 312] on input "1248 S Crismon Rd, Mesa, AZ 85209" at bounding box center [594, 313] width 264 height 34
type input "[STREET_ADDRESS][PERSON_NAME]"
click at [665, 533] on div "Mobile phone Other phone Email" at bounding box center [741, 502] width 587 height 95
click at [957, 141] on span at bounding box center [958, 142] width 21 height 24
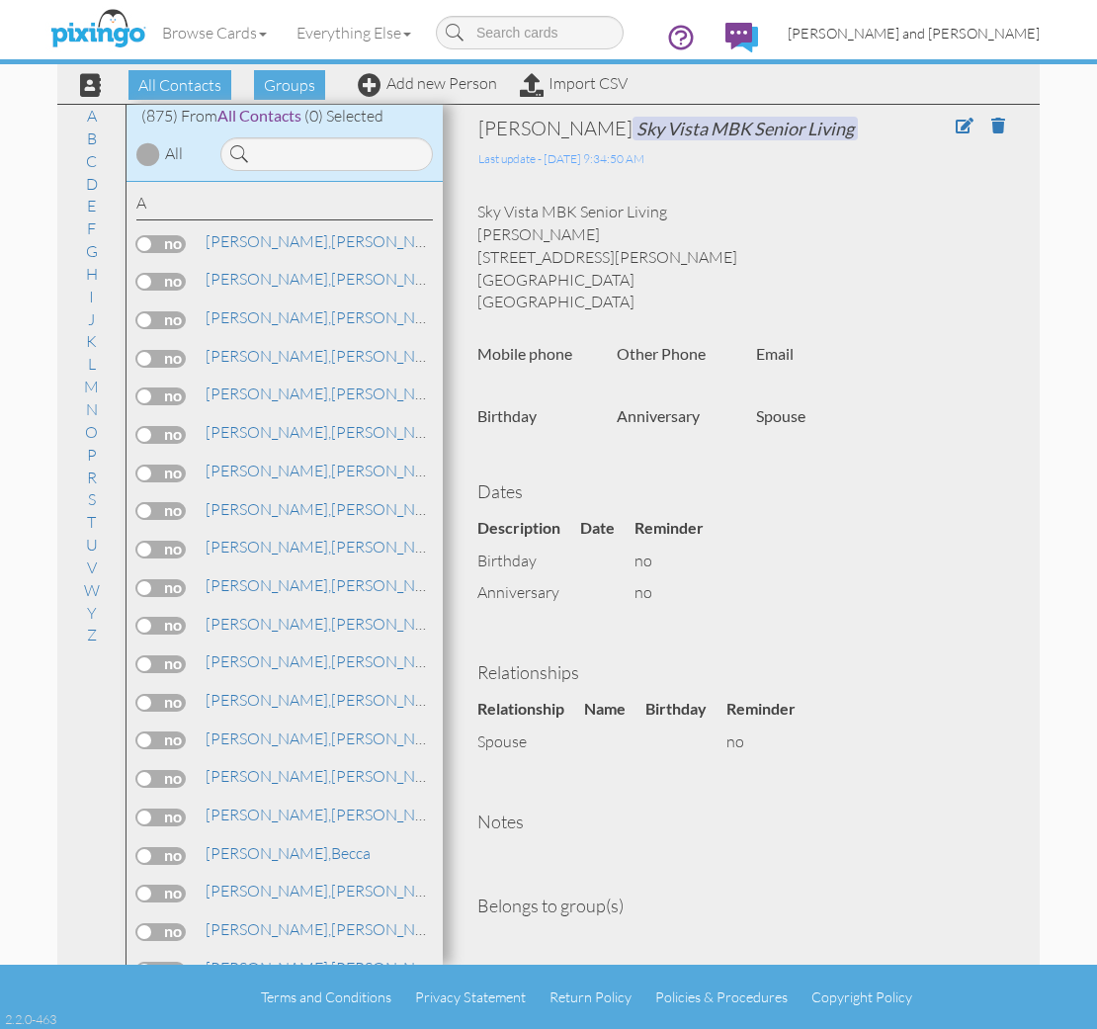
click at [1010, 43] on link "[PERSON_NAME] and [PERSON_NAME]" at bounding box center [914, 33] width 282 height 50
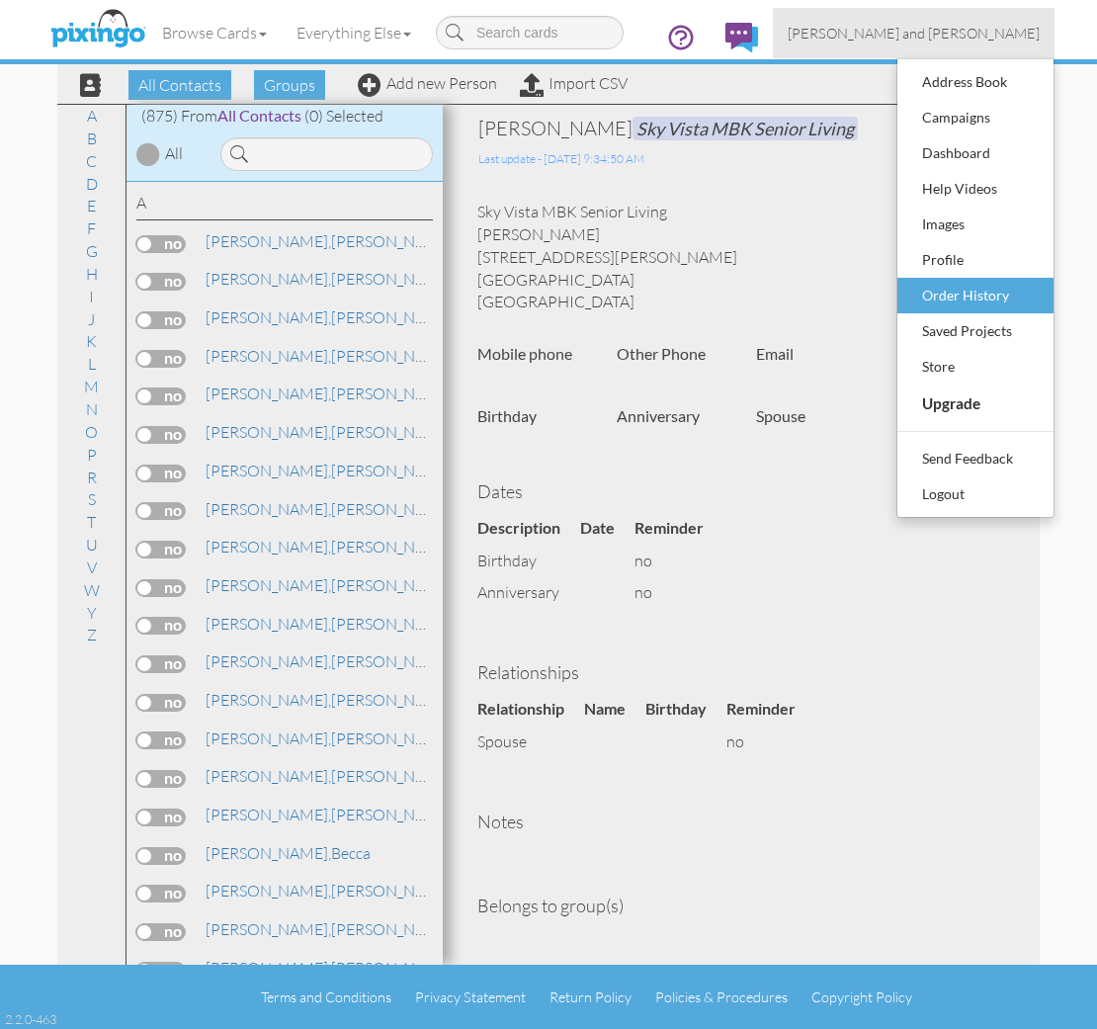
click at [976, 296] on div "Order History" at bounding box center [975, 296] width 117 height 30
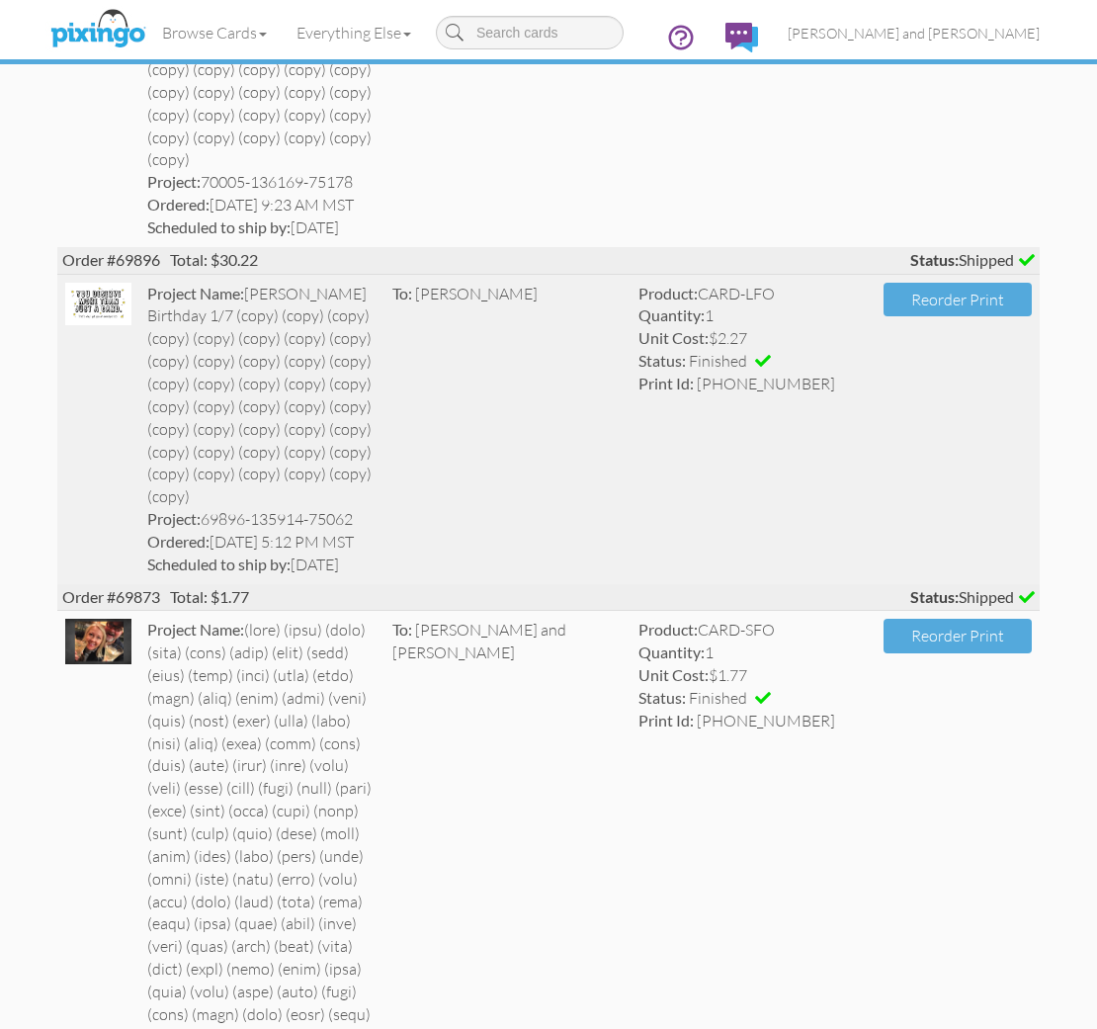
scroll to position [2040, 0]
click at [115, 306] on img at bounding box center [98, 303] width 66 height 42
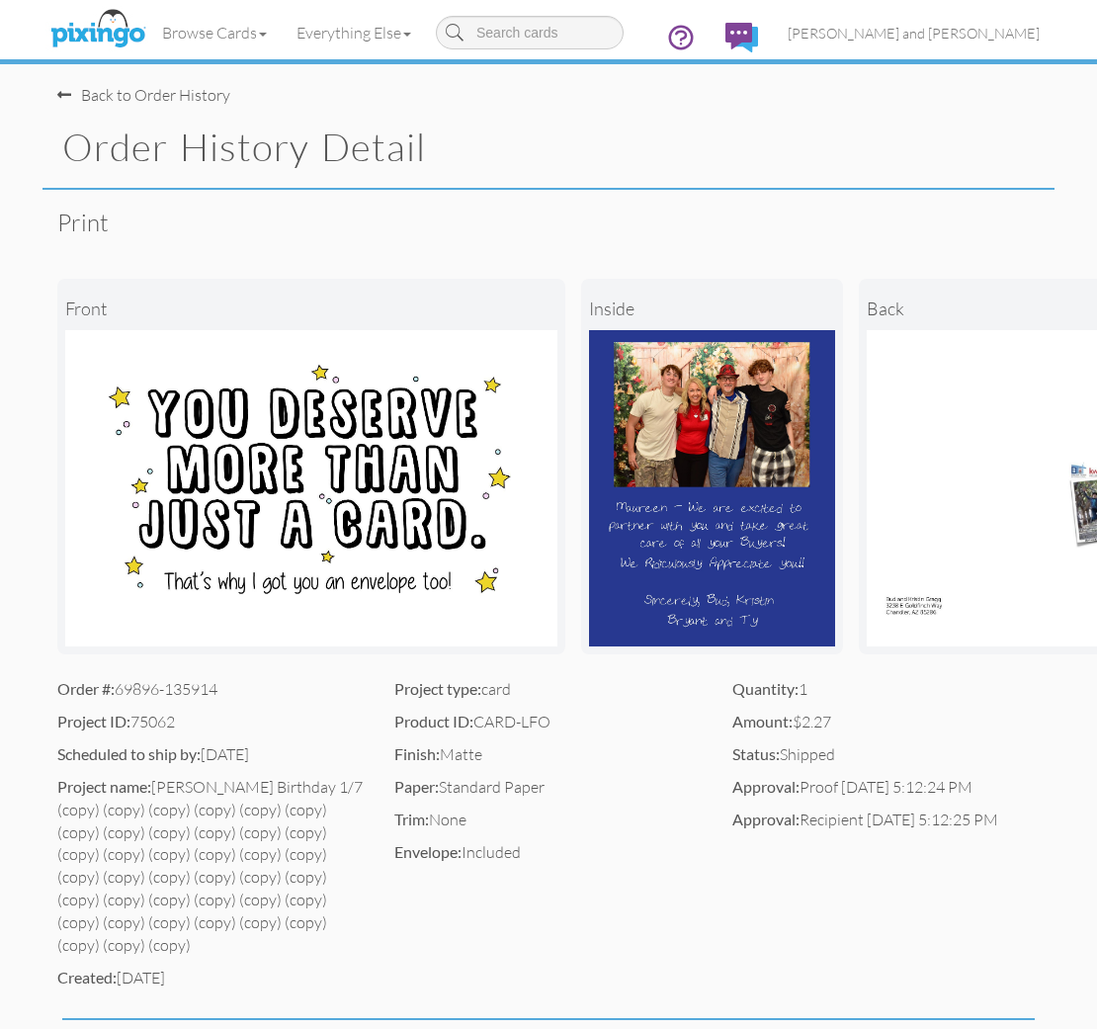
click at [135, 94] on div "Back to Order History" at bounding box center [143, 95] width 173 height 23
